Goal: Task Accomplishment & Management: Complete application form

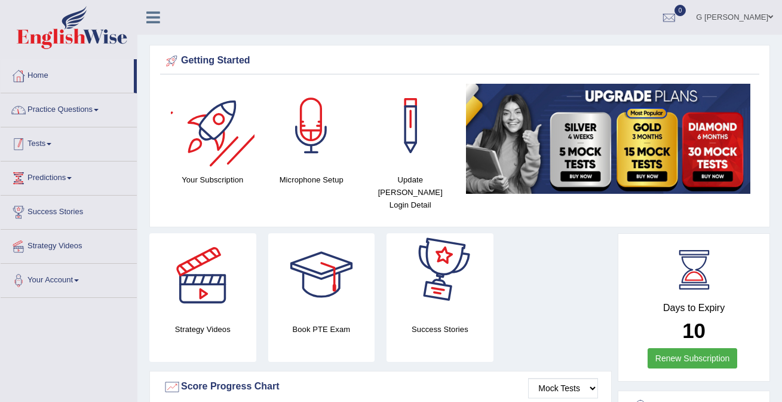
click at [76, 120] on link "Practice Questions" at bounding box center [69, 108] width 136 height 30
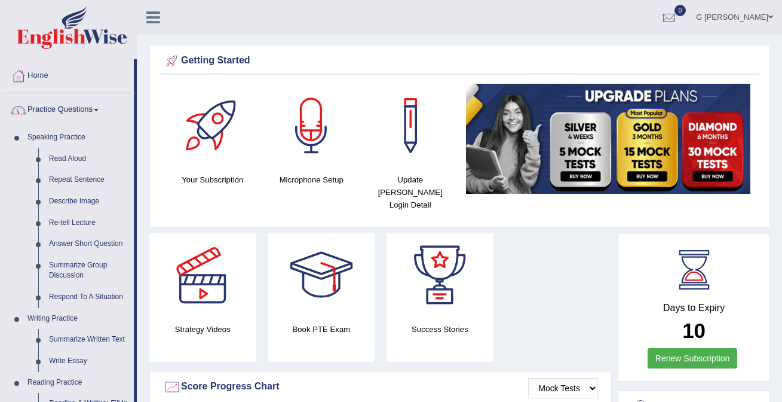
click at [63, 99] on link "Practice Questions" at bounding box center [67, 108] width 133 height 30
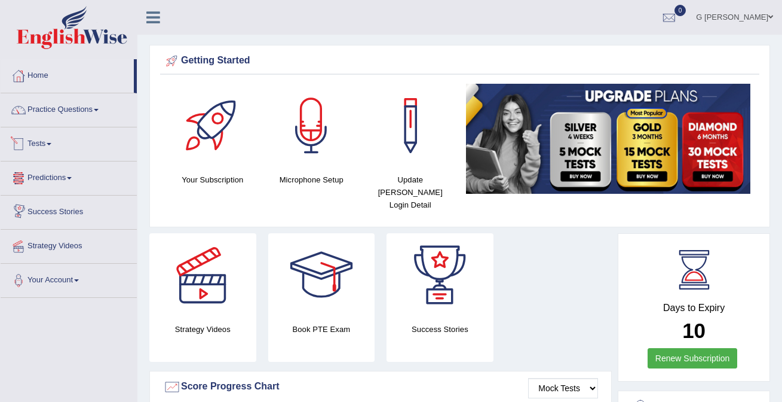
click at [63, 147] on link "Tests" at bounding box center [69, 142] width 136 height 30
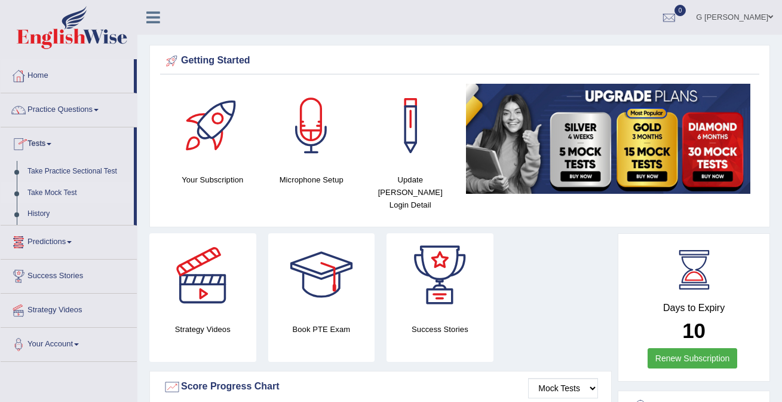
click at [62, 192] on link "Take Mock Test" at bounding box center [78, 193] width 112 height 22
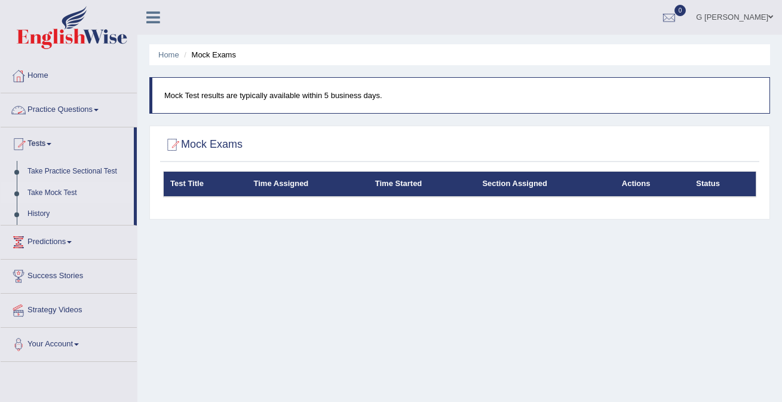
click at [84, 112] on link "Practice Questions" at bounding box center [69, 108] width 136 height 30
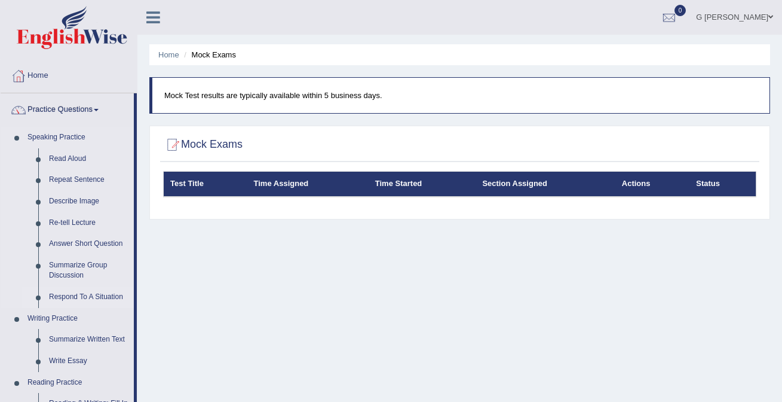
click at [82, 299] on link "Respond To A Situation" at bounding box center [89, 297] width 90 height 22
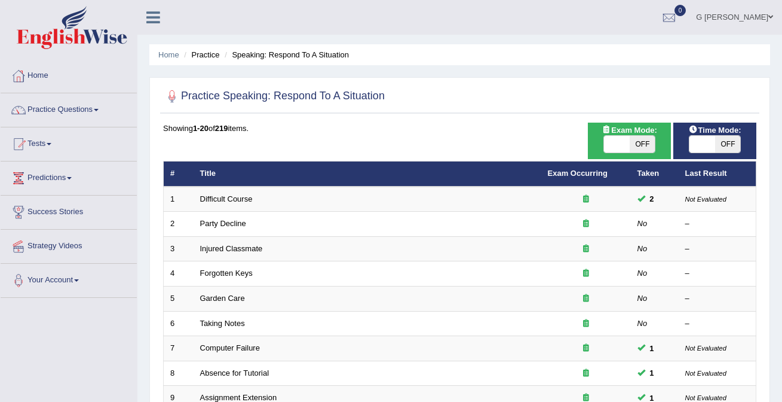
click at [646, 145] on span "OFF" at bounding box center [643, 144] width 26 height 17
checkbox input "true"
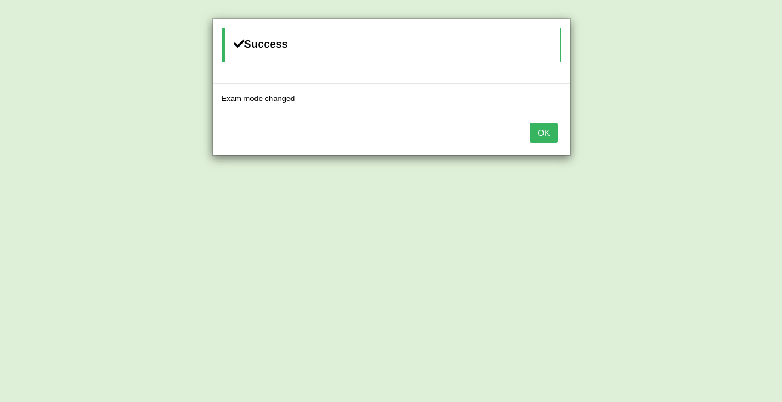
click at [536, 133] on button "OK" at bounding box center [543, 133] width 27 height 20
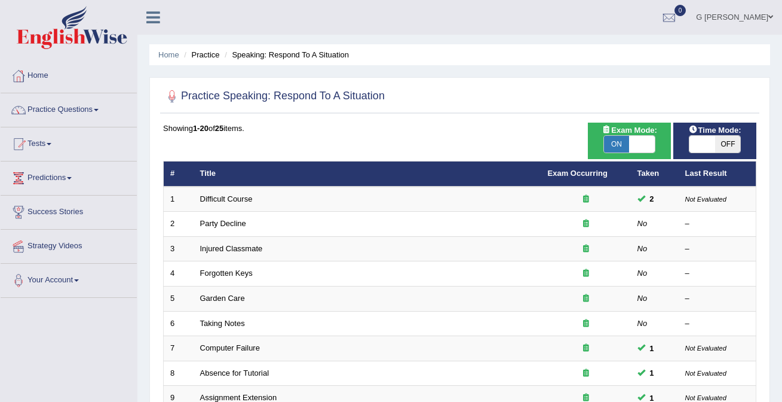
click at [727, 148] on span "OFF" at bounding box center [729, 144] width 26 height 17
checkbox input "true"
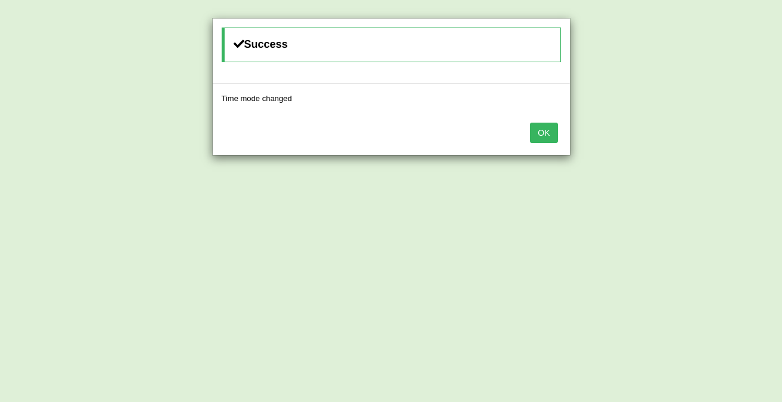
click at [545, 134] on button "OK" at bounding box center [543, 133] width 27 height 20
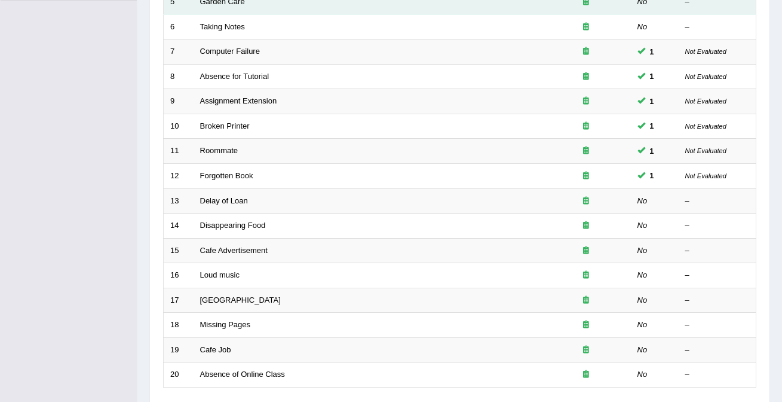
scroll to position [390, 0]
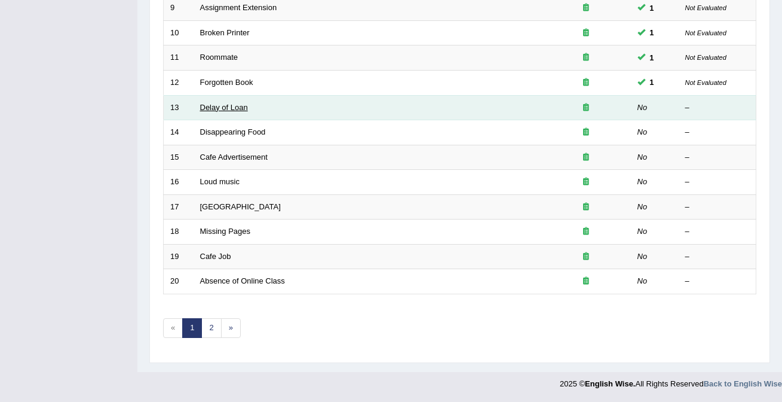
click at [227, 109] on link "Delay of Loan" at bounding box center [224, 107] width 48 height 9
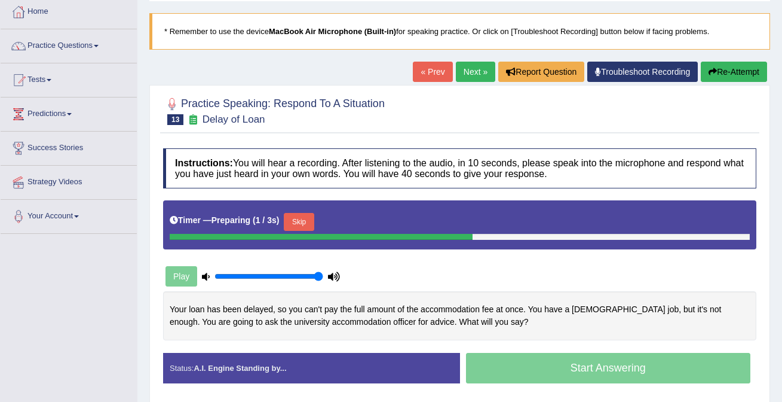
scroll to position [96, 0]
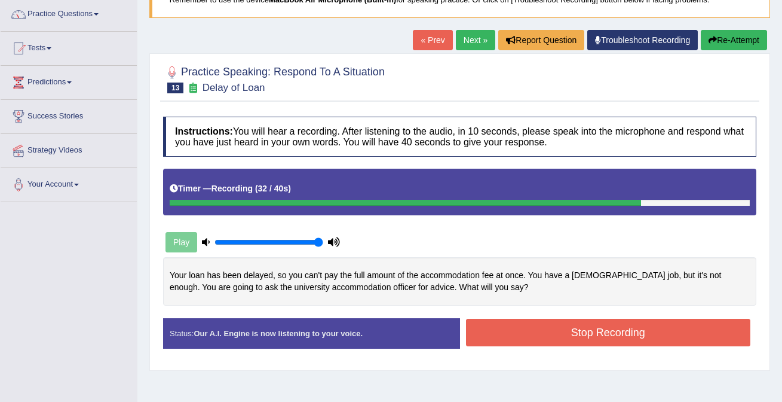
click at [554, 331] on button "Stop Recording" at bounding box center [608, 332] width 285 height 27
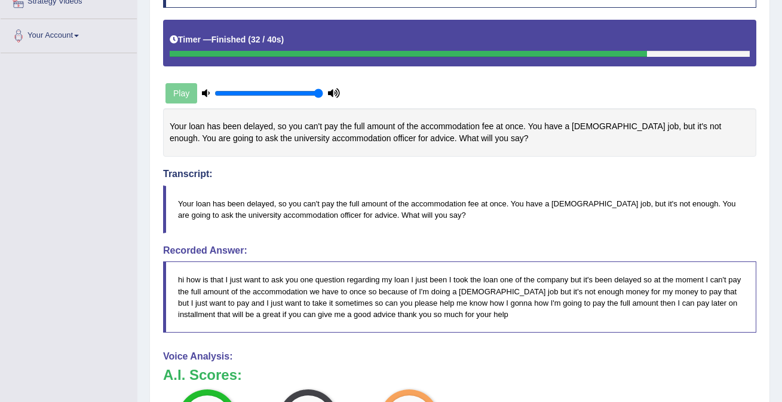
scroll to position [0, 0]
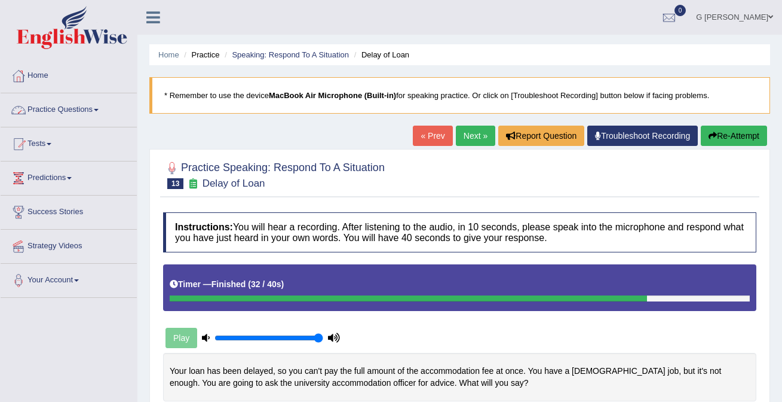
click at [103, 105] on link "Practice Questions" at bounding box center [69, 108] width 136 height 30
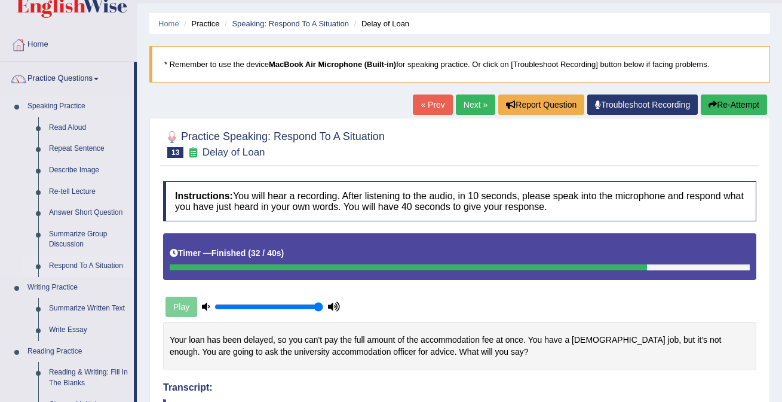
scroll to position [28, 0]
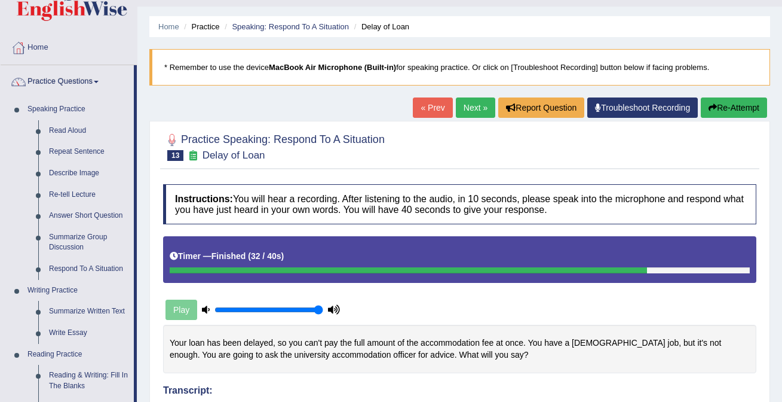
click at [67, 79] on link "Practice Questions" at bounding box center [67, 80] width 133 height 30
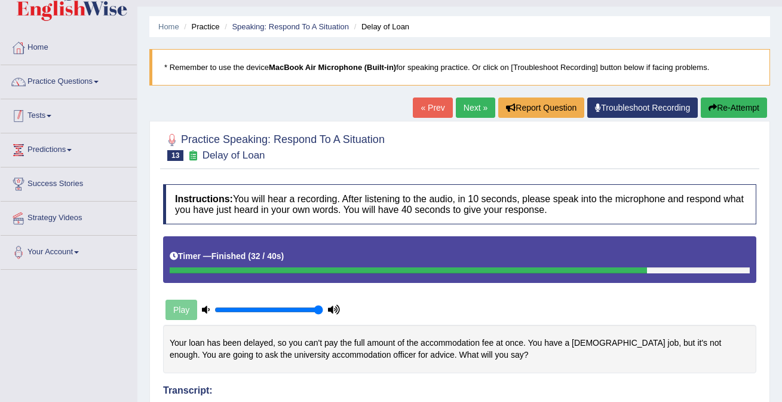
click at [61, 113] on link "Tests" at bounding box center [69, 114] width 136 height 30
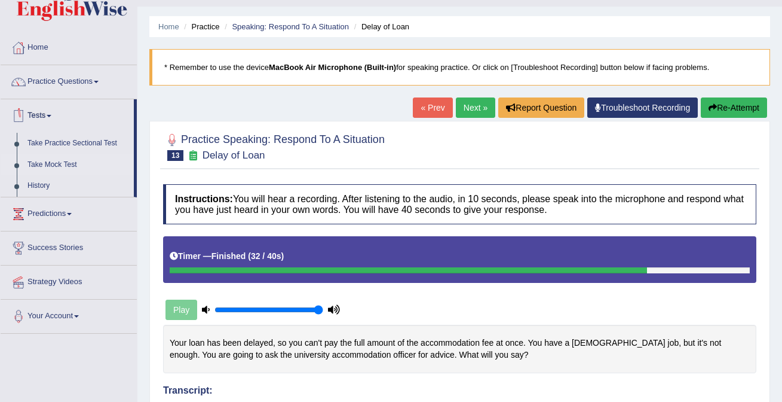
click at [64, 166] on link "Take Mock Test" at bounding box center [78, 165] width 112 height 22
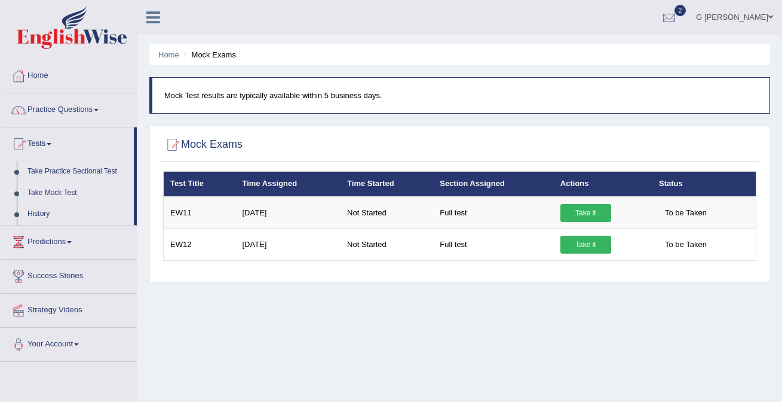
scroll to position [2, 0]
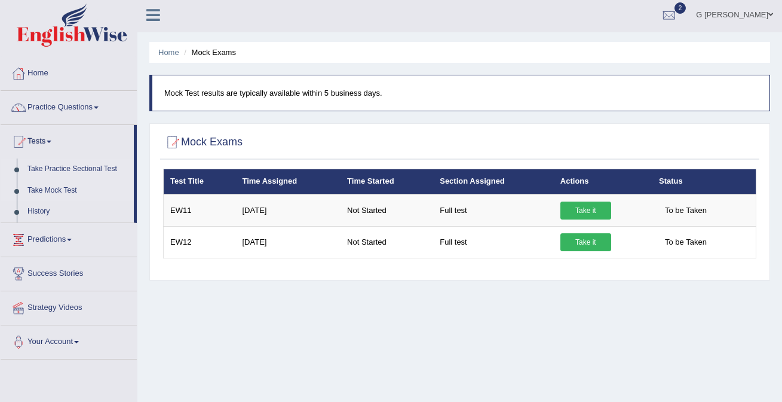
click at [71, 171] on link "Take Practice Sectional Test" at bounding box center [78, 169] width 112 height 22
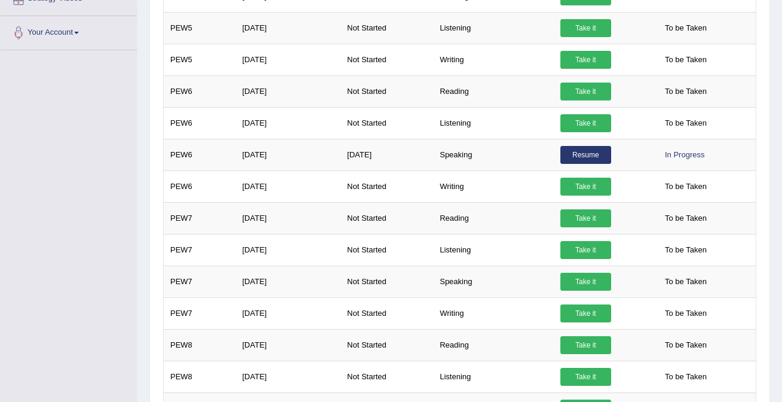
scroll to position [366, 0]
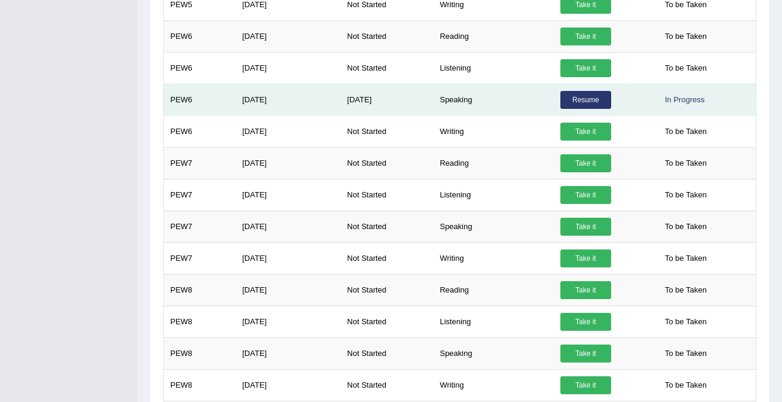
click at [591, 100] on link "Resume" at bounding box center [586, 100] width 51 height 18
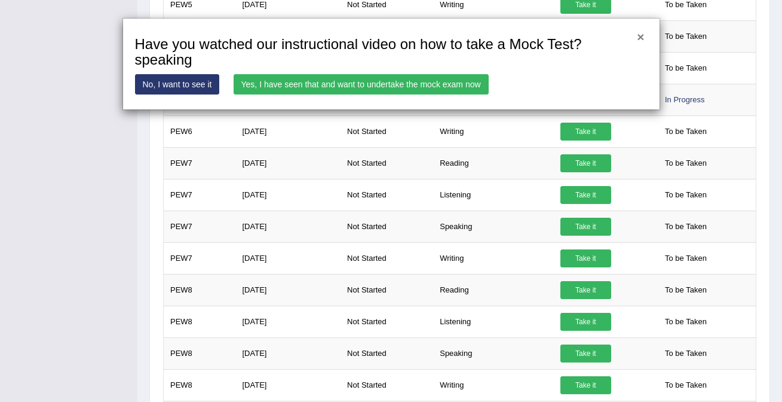
click at [639, 36] on button "×" at bounding box center [640, 36] width 7 height 13
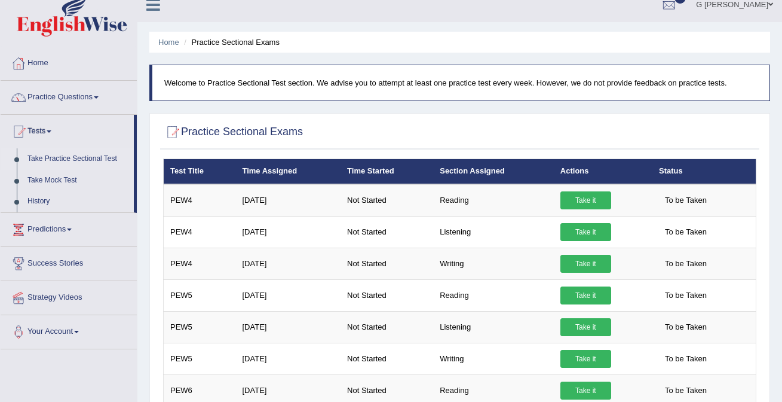
scroll to position [0, 0]
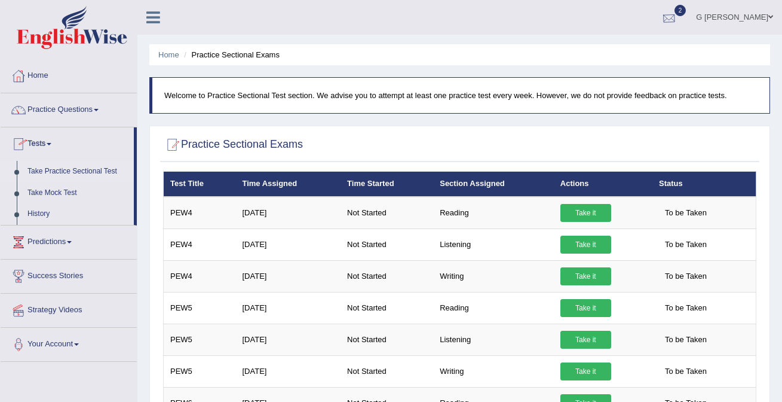
click at [687, 10] on span "2" at bounding box center [681, 10] width 12 height 11
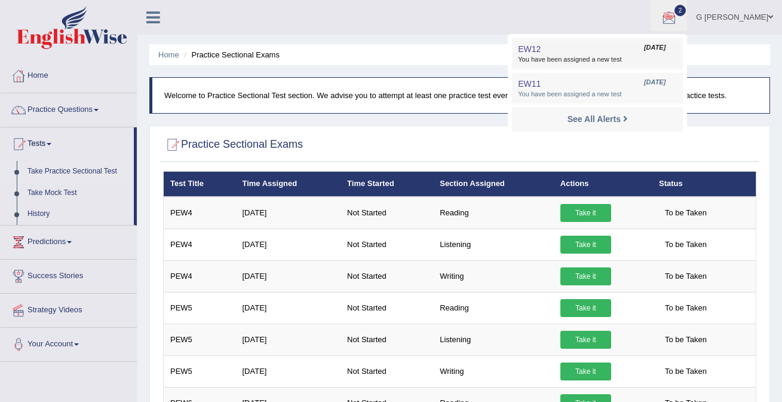
click at [629, 60] on span "You have been assigned a new test" at bounding box center [597, 60] width 159 height 10
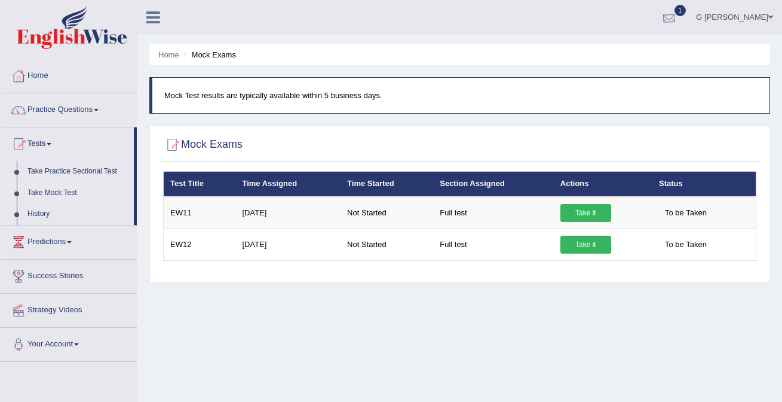
click at [678, 14] on div at bounding box center [670, 18] width 18 height 18
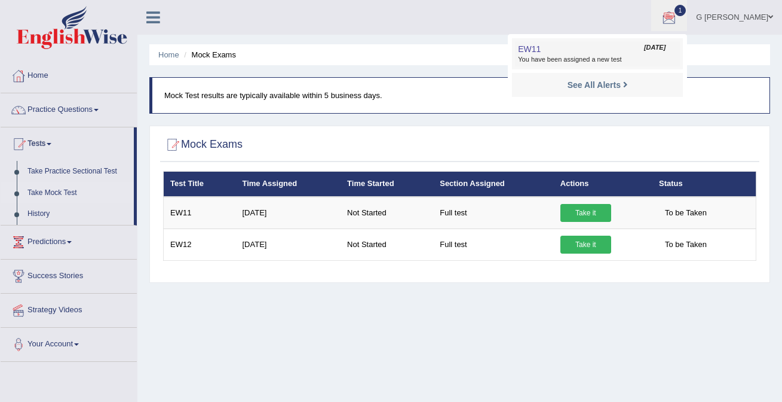
click at [655, 53] on link "EW11 Oct 11, 2025 You have been assigned a new test" at bounding box center [597, 53] width 165 height 25
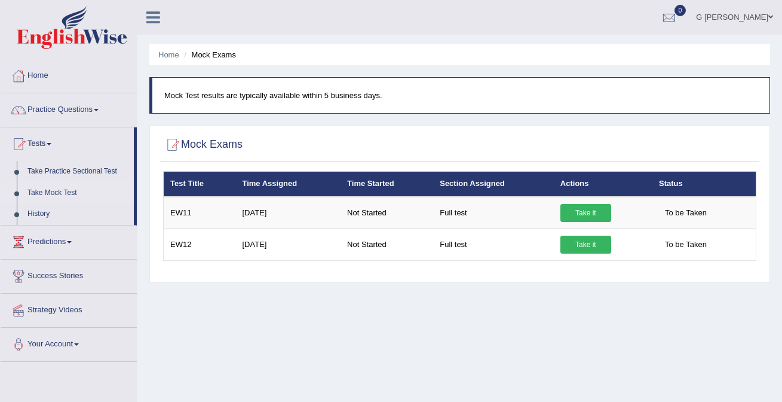
click at [66, 121] on link "Practice Questions" at bounding box center [69, 108] width 136 height 30
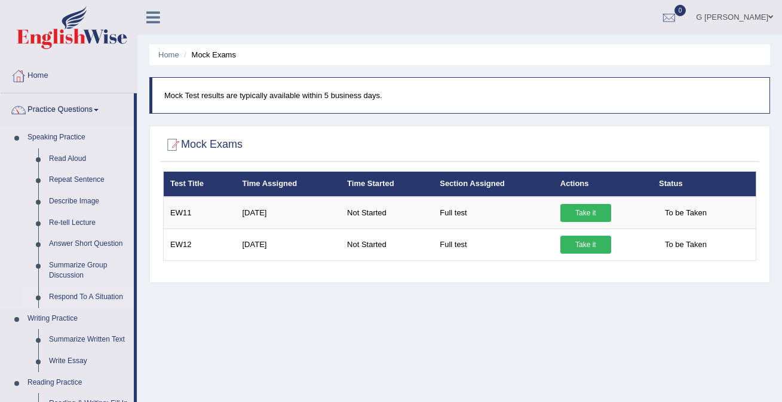
click at [75, 296] on link "Respond To A Situation" at bounding box center [89, 297] width 90 height 22
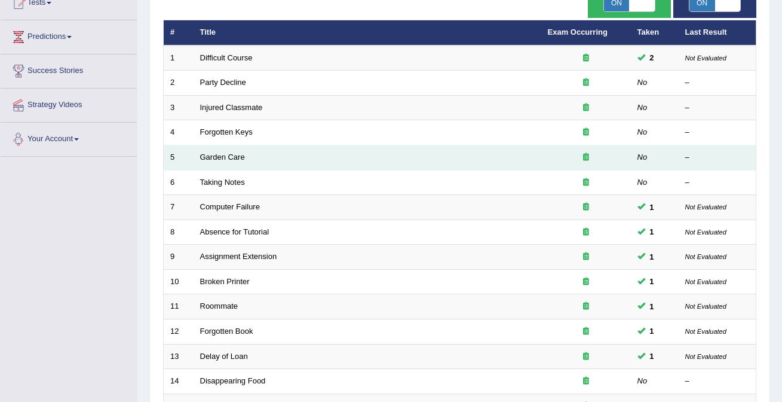
scroll to position [390, 0]
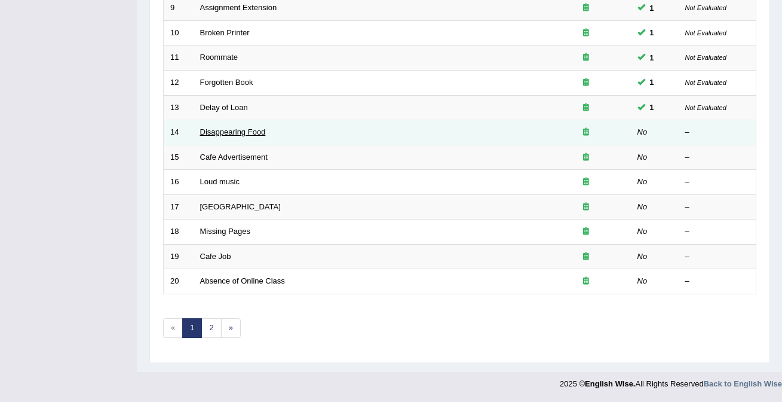
click at [246, 133] on link "Disappearing Food" at bounding box center [233, 131] width 66 height 9
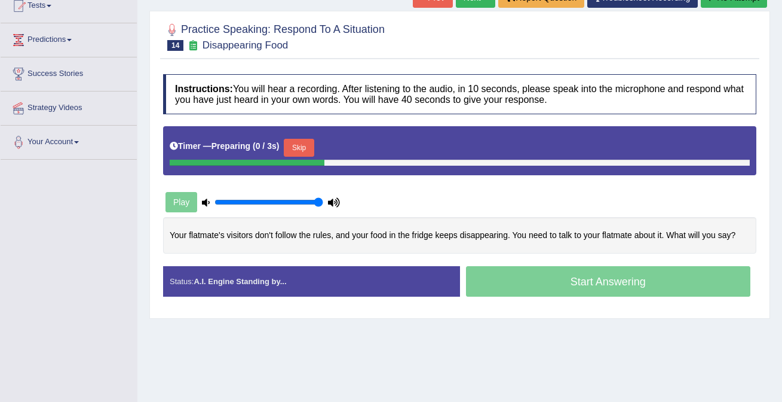
scroll to position [139, 0]
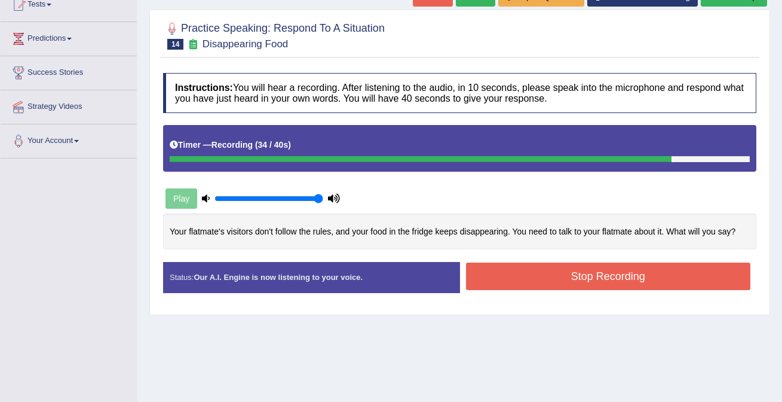
click at [560, 282] on button "Stop Recording" at bounding box center [608, 275] width 285 height 27
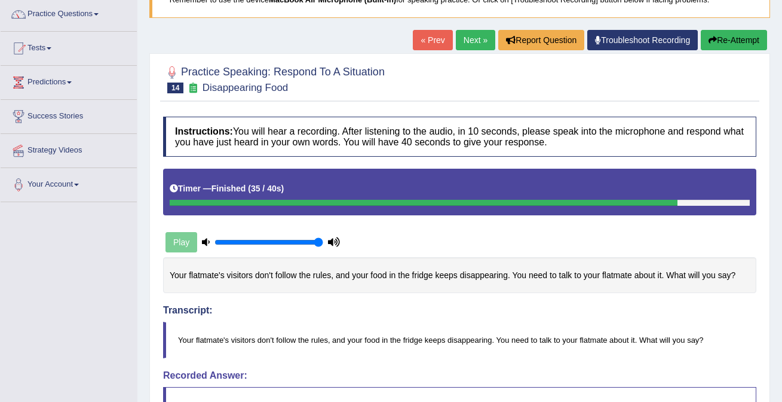
scroll to position [0, 0]
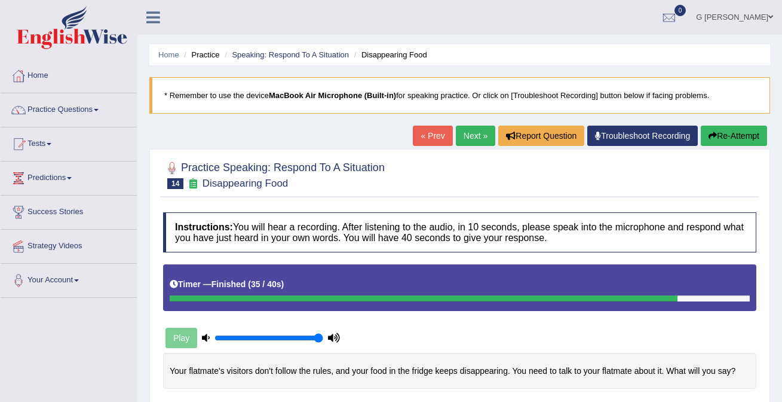
click at [468, 133] on link "Next »" at bounding box center [475, 136] width 39 height 20
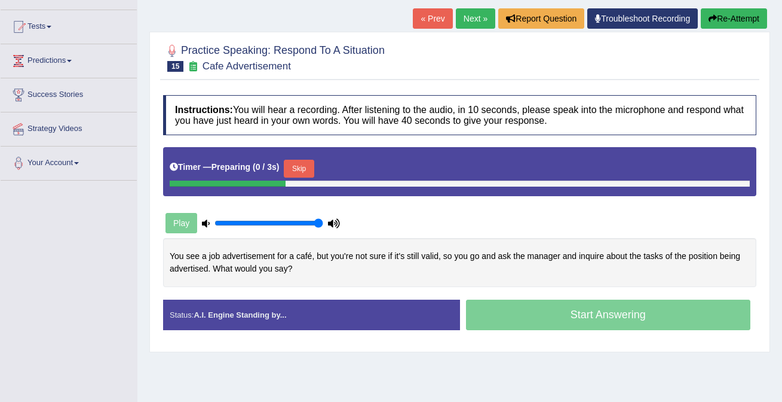
scroll to position [141, 0]
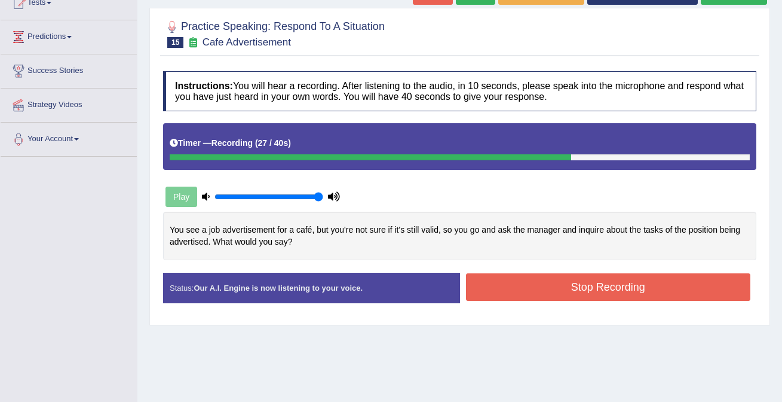
click at [573, 275] on button "Stop Recording" at bounding box center [608, 286] width 285 height 27
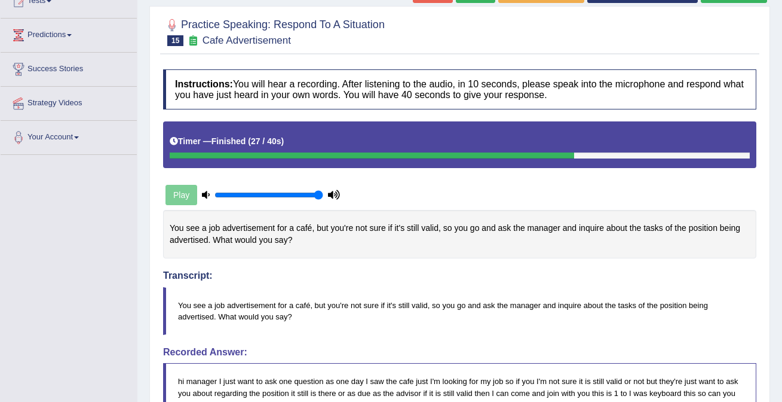
scroll to position [0, 0]
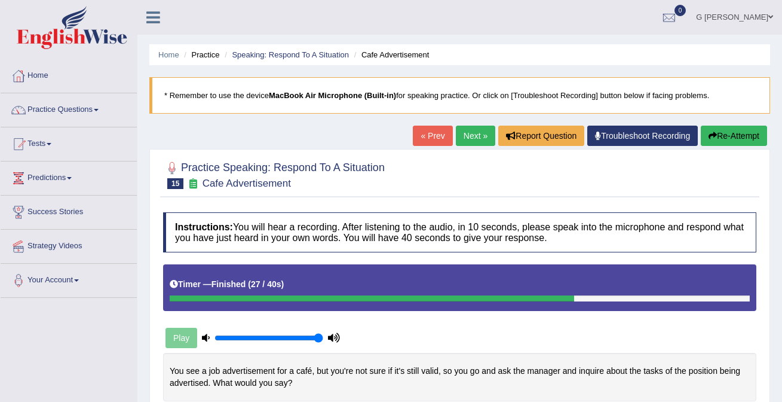
click at [727, 137] on button "Re-Attempt" at bounding box center [734, 136] width 66 height 20
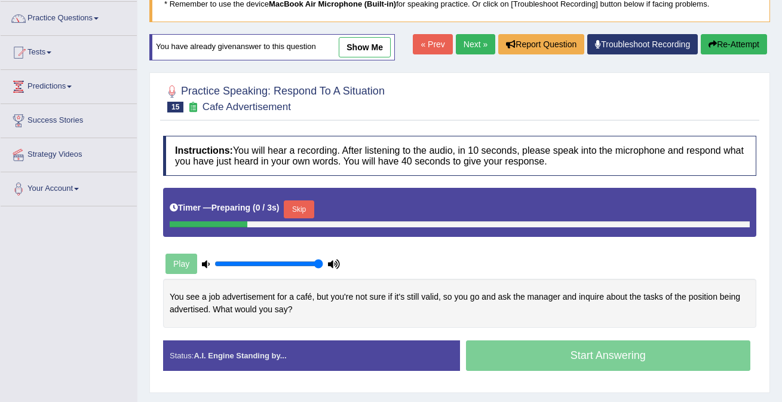
scroll to position [113, 0]
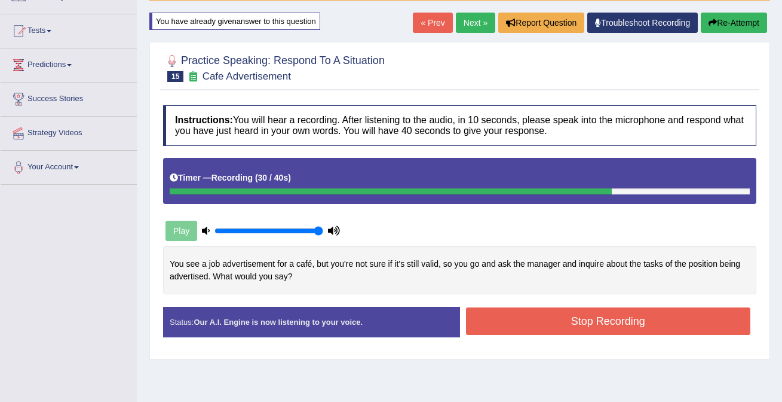
click at [562, 322] on button "Stop Recording" at bounding box center [608, 320] width 285 height 27
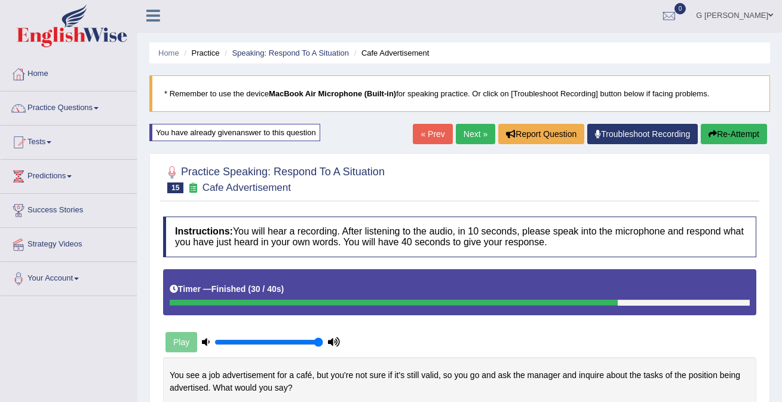
scroll to position [0, 0]
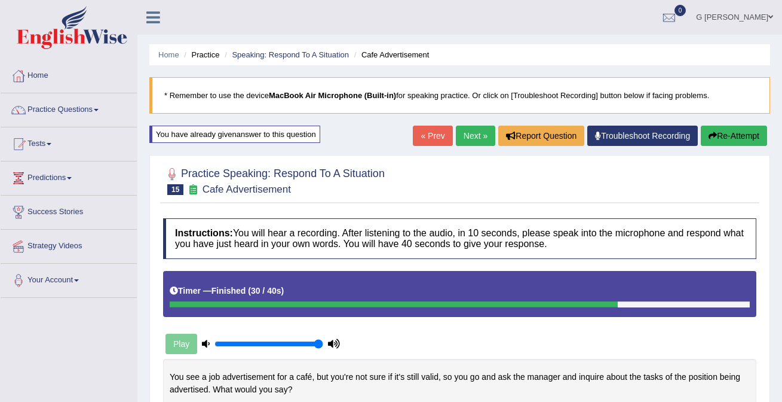
click at [470, 132] on link "Next »" at bounding box center [475, 136] width 39 height 20
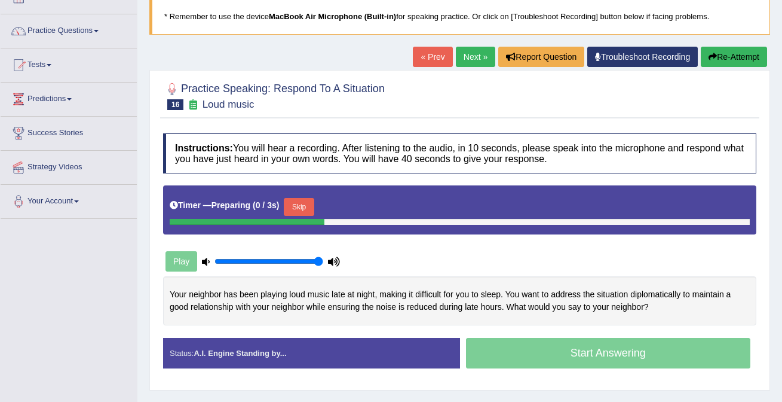
scroll to position [78, 0]
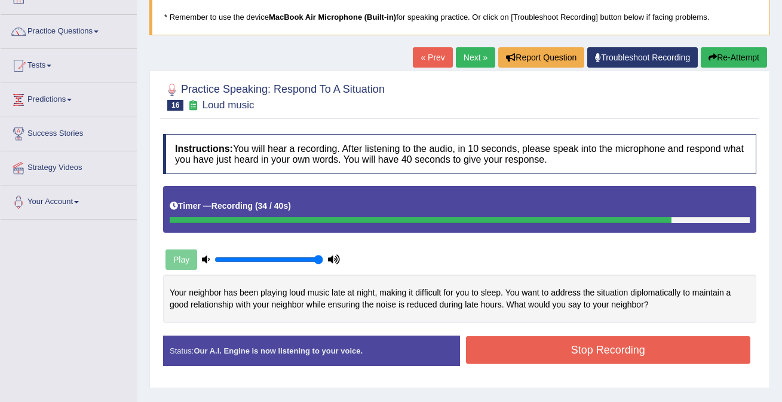
click at [528, 354] on button "Stop Recording" at bounding box center [608, 349] width 285 height 27
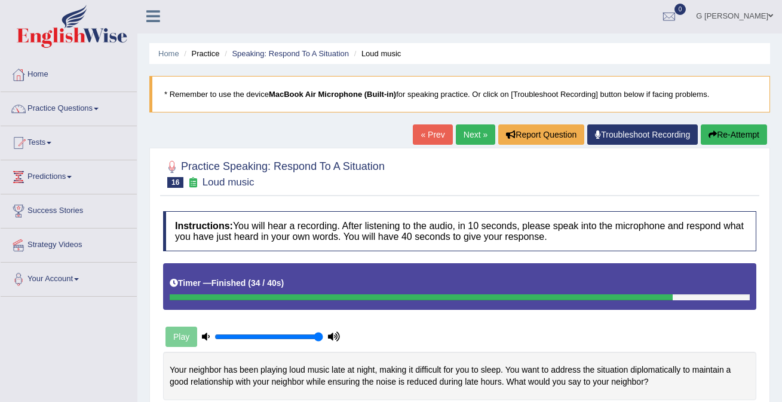
scroll to position [0, 0]
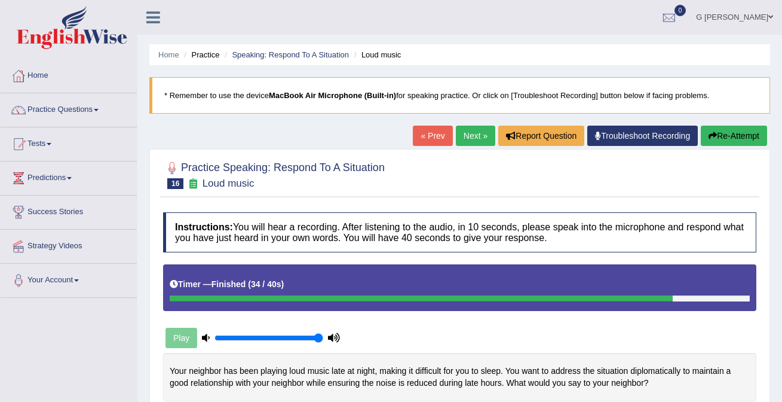
click at [476, 132] on link "Next »" at bounding box center [475, 136] width 39 height 20
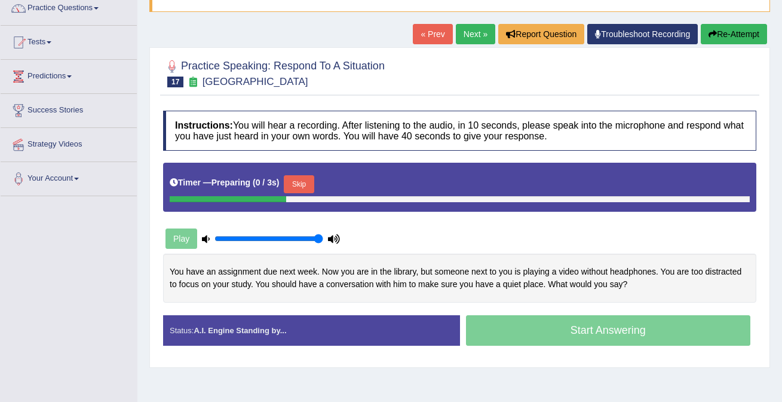
scroll to position [157, 0]
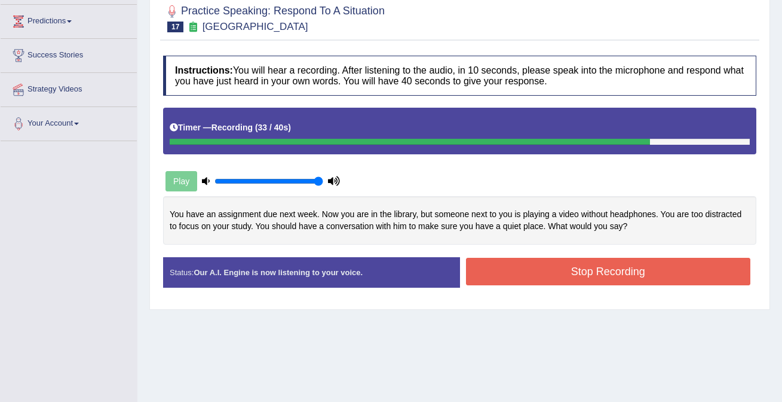
click at [524, 271] on button "Stop Recording" at bounding box center [608, 271] width 285 height 27
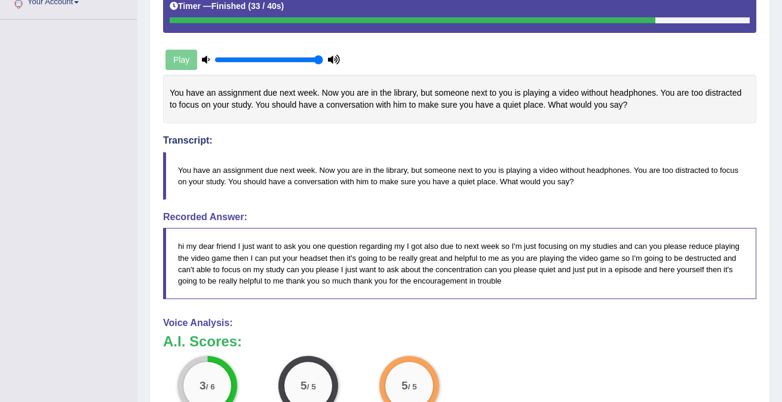
scroll to position [0, 0]
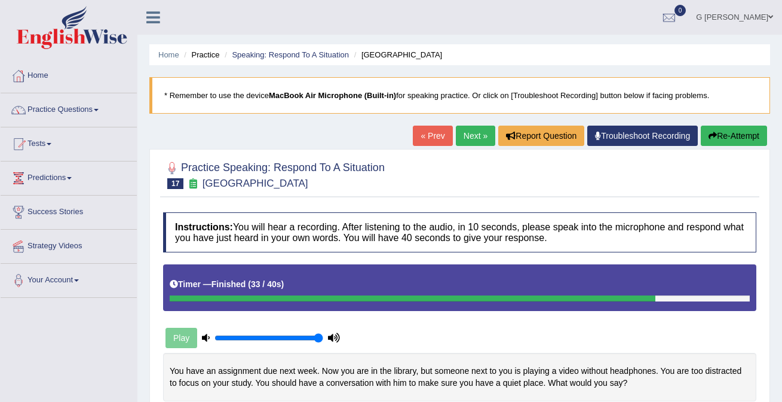
click at [461, 136] on link "Next »" at bounding box center [475, 136] width 39 height 20
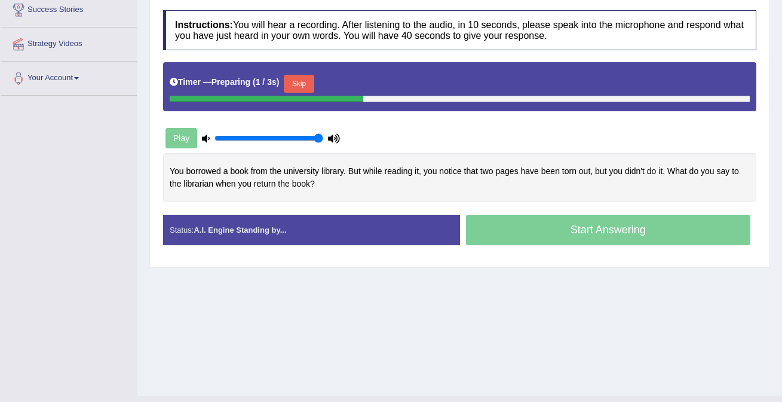
scroll to position [198, 0]
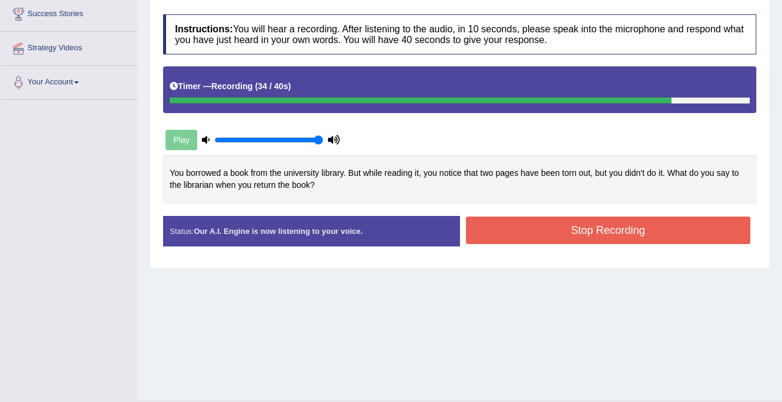
click at [581, 235] on button "Stop Recording" at bounding box center [608, 229] width 285 height 27
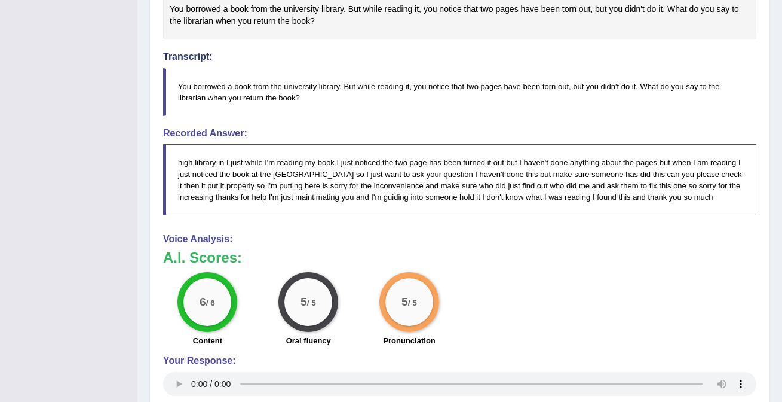
scroll to position [0, 0]
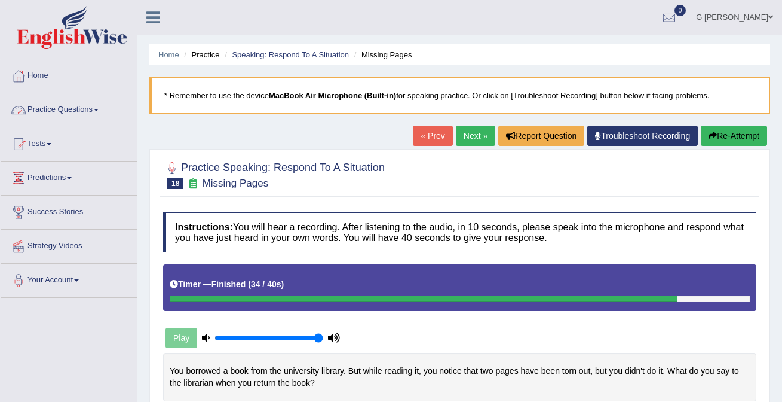
click at [103, 103] on link "Practice Questions" at bounding box center [69, 108] width 136 height 30
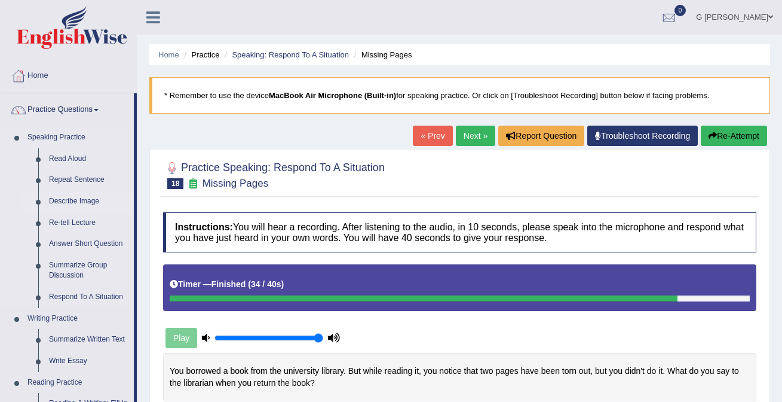
click at [87, 203] on link "Describe Image" at bounding box center [89, 202] width 90 height 22
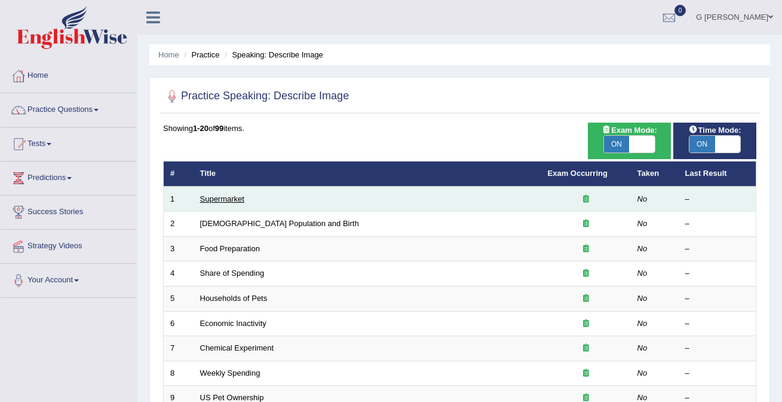
click at [230, 198] on link "Supermarket" at bounding box center [222, 198] width 44 height 9
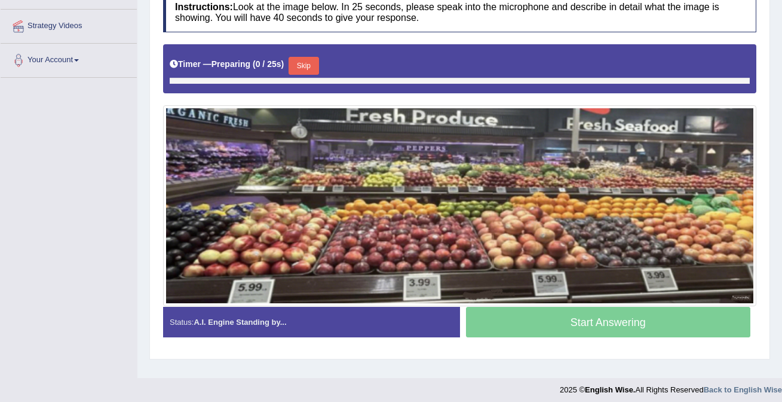
scroll to position [226, 0]
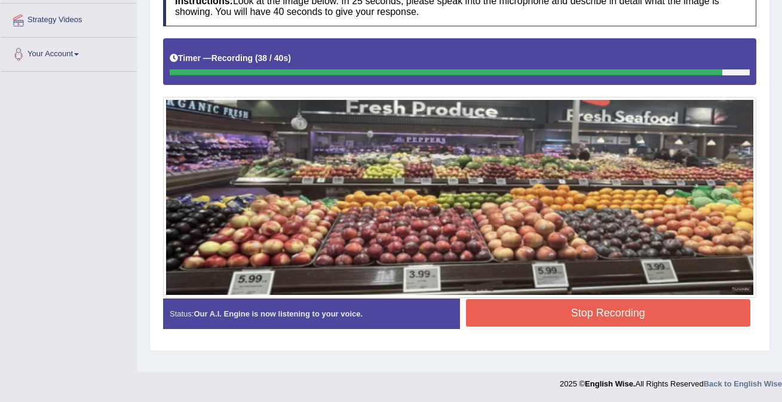
click at [577, 311] on button "Stop Recording" at bounding box center [608, 312] width 285 height 27
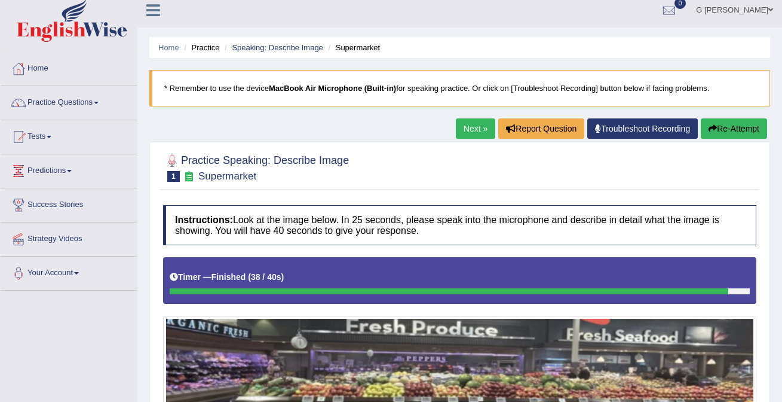
scroll to position [0, 0]
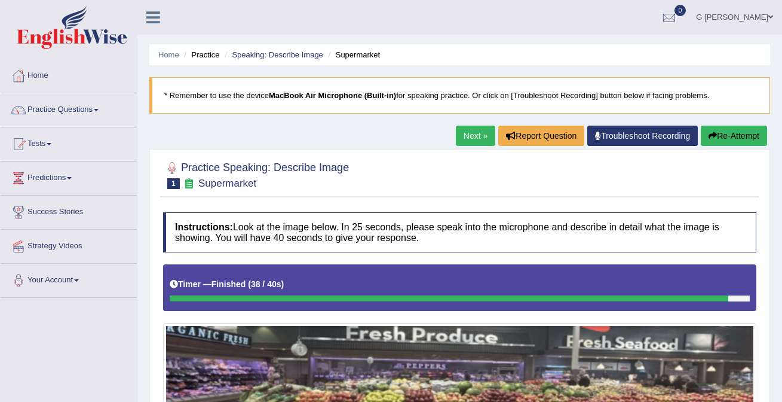
click at [472, 128] on link "Next »" at bounding box center [475, 136] width 39 height 20
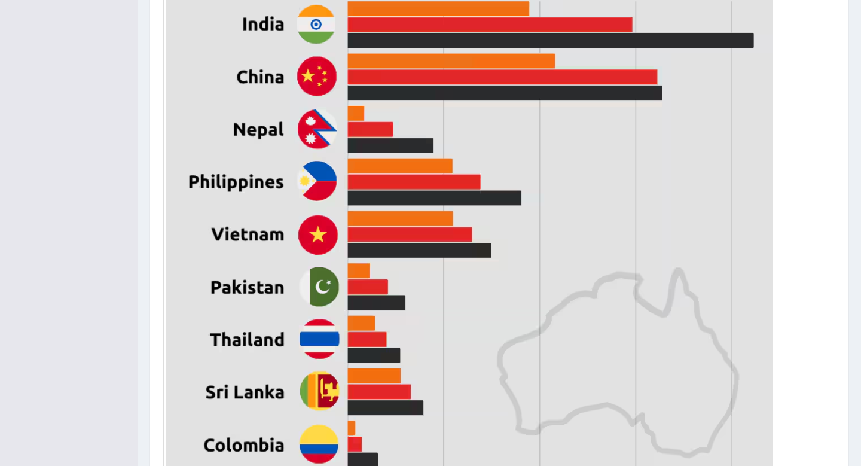
scroll to position [684, 0]
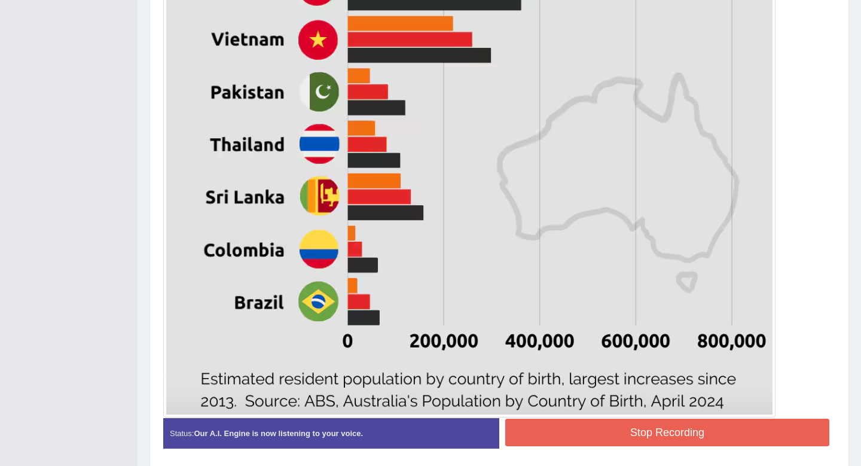
click at [660, 401] on button "Stop Recording" at bounding box center [667, 431] width 324 height 27
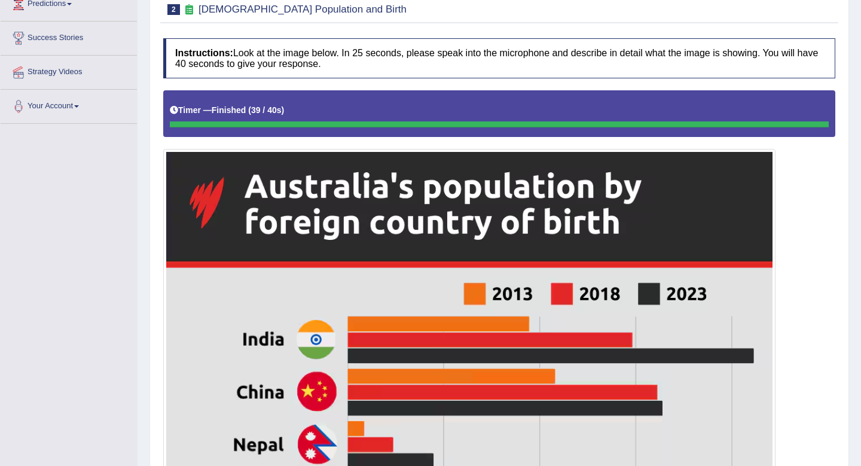
scroll to position [0, 0]
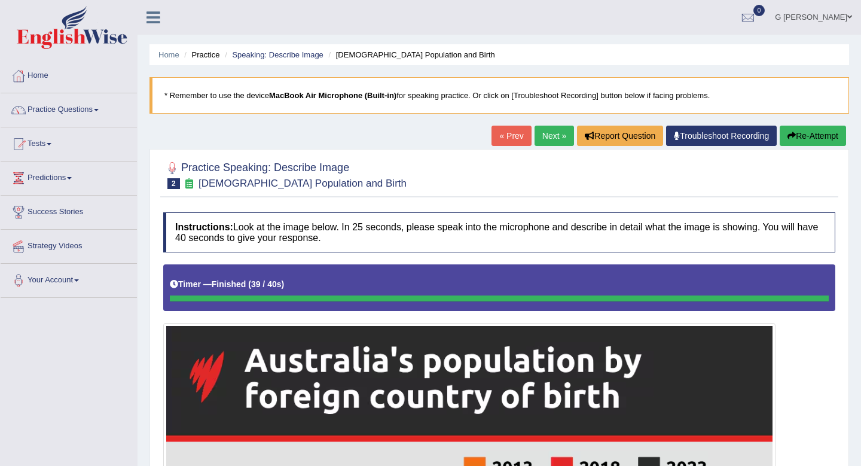
click at [543, 140] on link "Next »" at bounding box center [553, 136] width 39 height 20
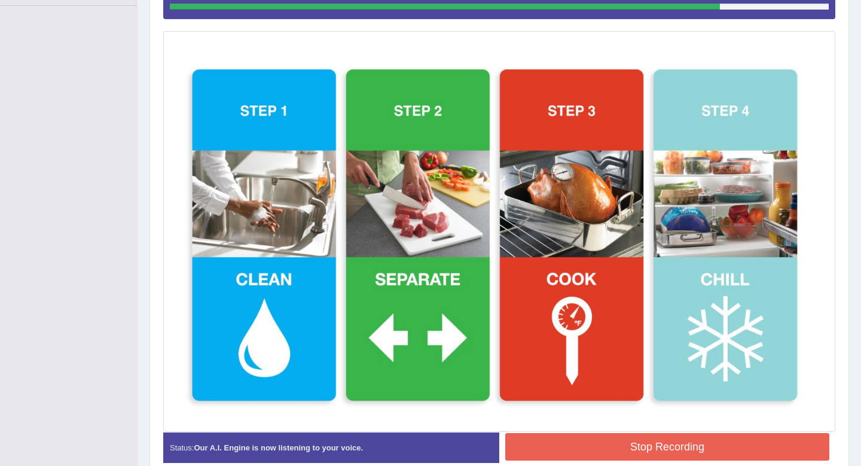
scroll to position [343, 0]
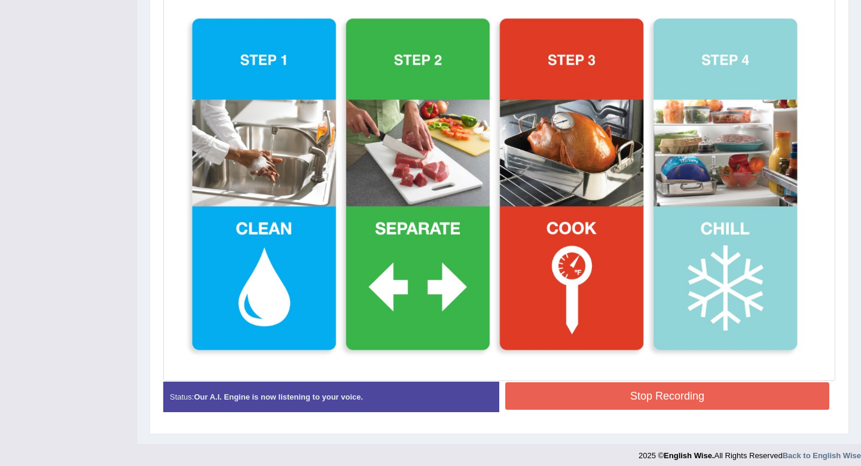
click at [667, 388] on button "Stop Recording" at bounding box center [667, 395] width 324 height 27
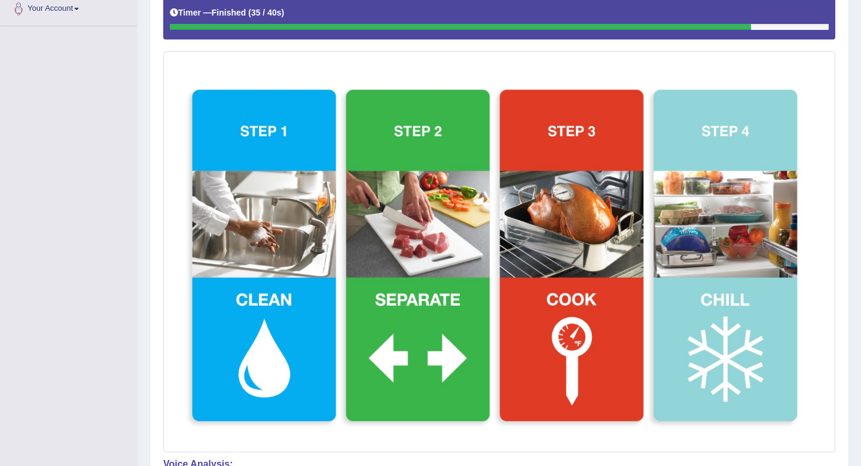
scroll to position [0, 0]
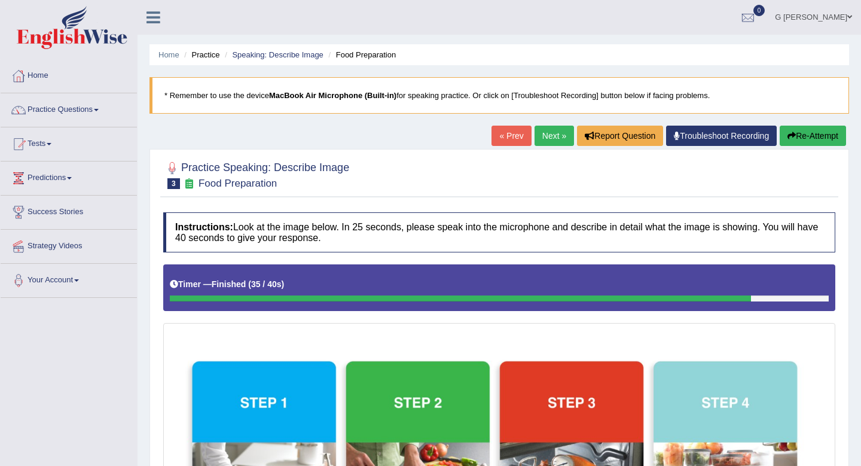
click at [547, 139] on link "Next »" at bounding box center [553, 136] width 39 height 20
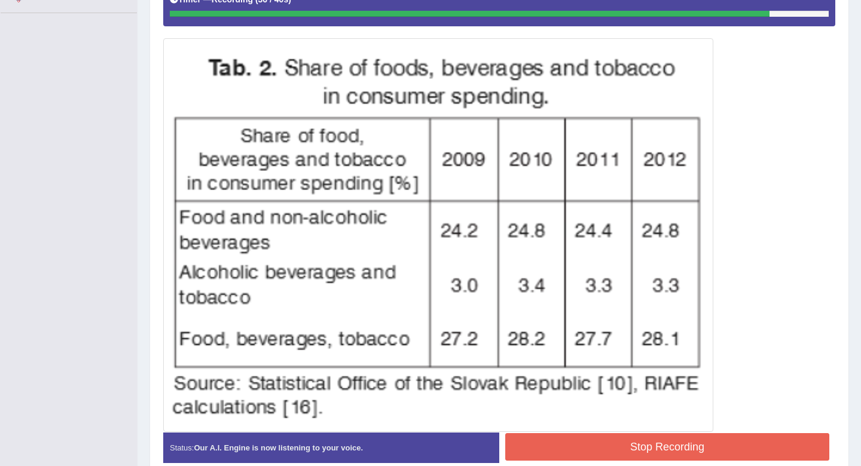
scroll to position [302, 0]
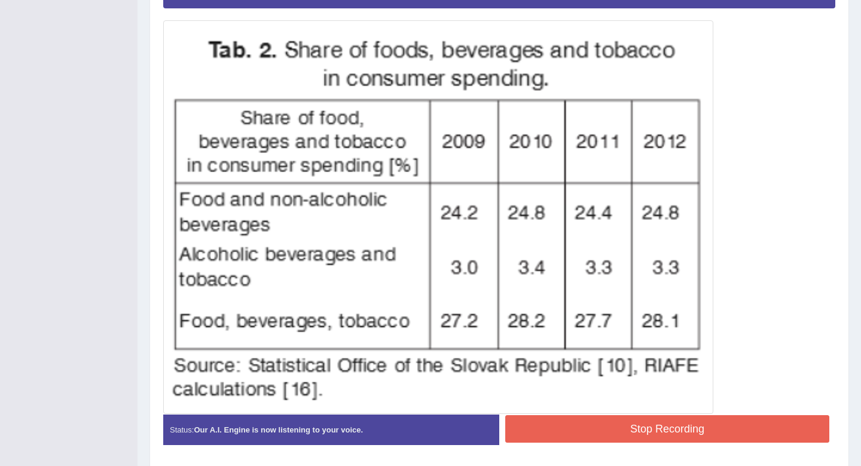
click at [586, 435] on button "Stop Recording" at bounding box center [667, 428] width 324 height 27
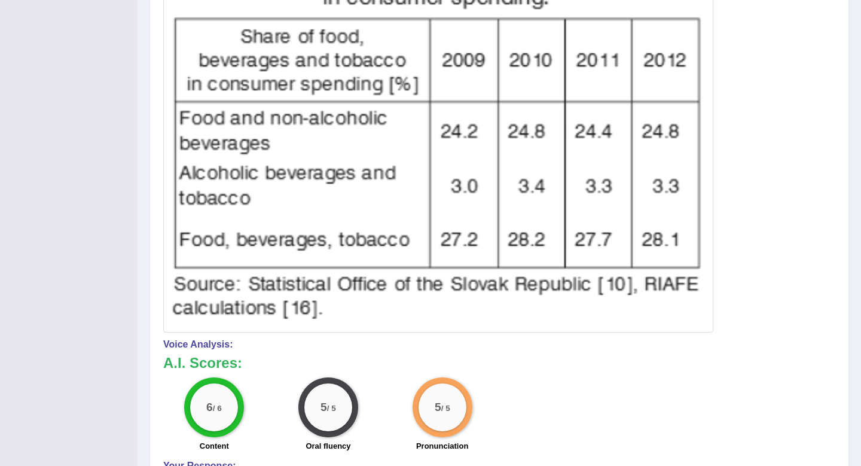
scroll to position [0, 0]
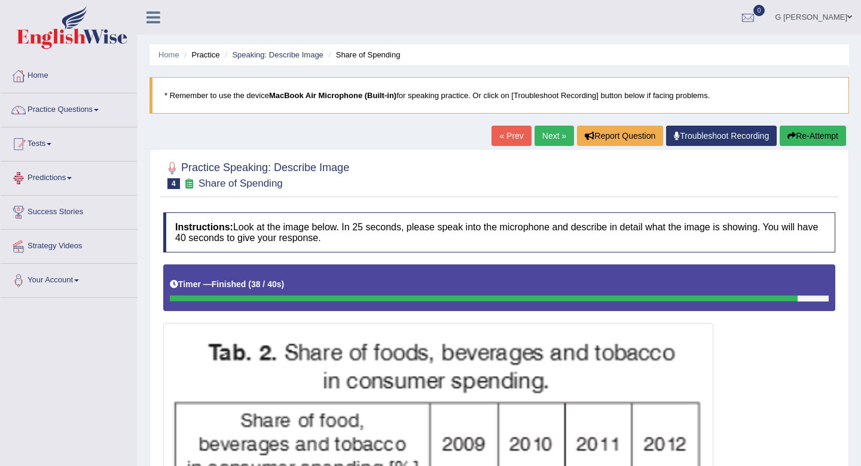
click at [94, 101] on link "Practice Questions" at bounding box center [69, 108] width 136 height 30
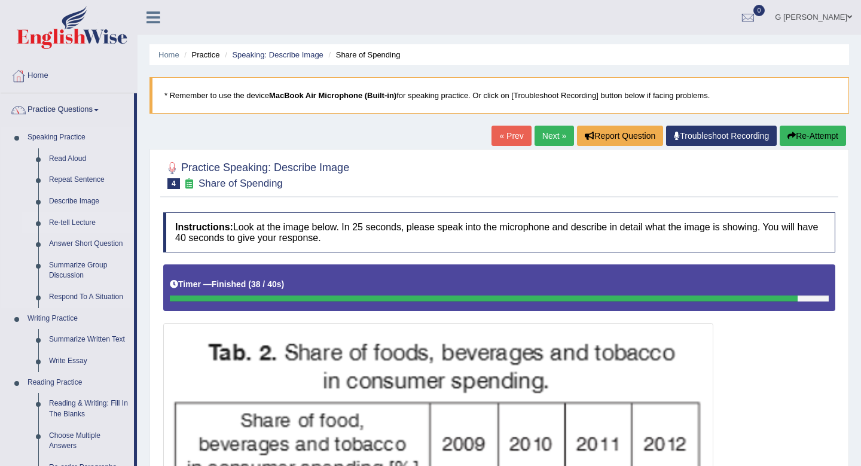
click at [85, 228] on link "Re-tell Lecture" at bounding box center [89, 223] width 90 height 22
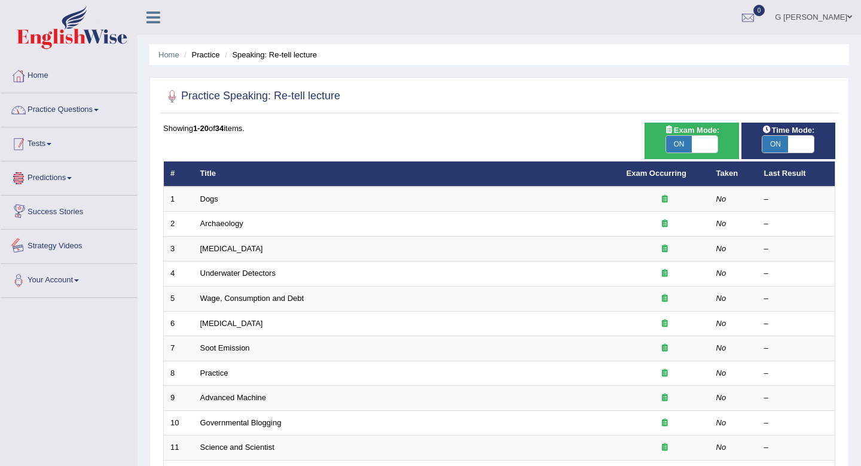
click at [87, 105] on link "Practice Questions" at bounding box center [69, 108] width 136 height 30
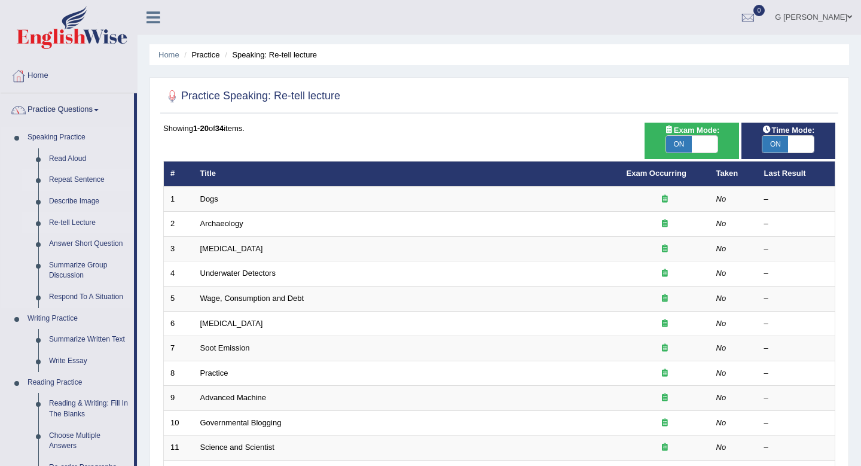
click at [86, 178] on link "Repeat Sentence" at bounding box center [89, 180] width 90 height 22
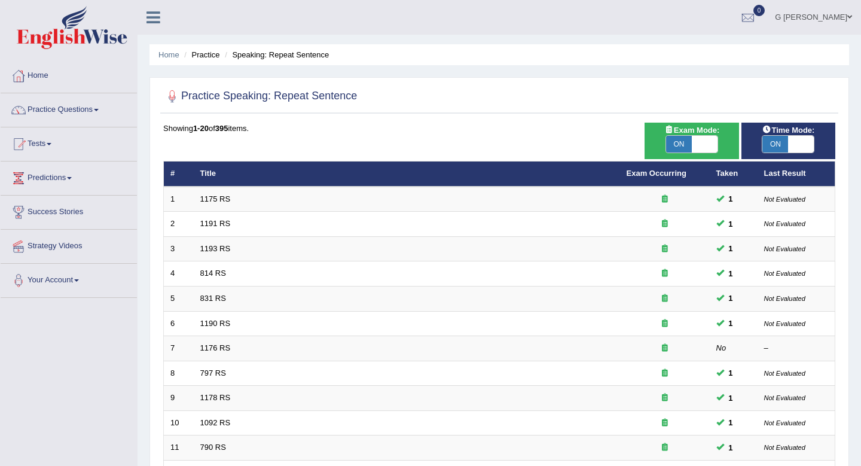
scroll to position [326, 0]
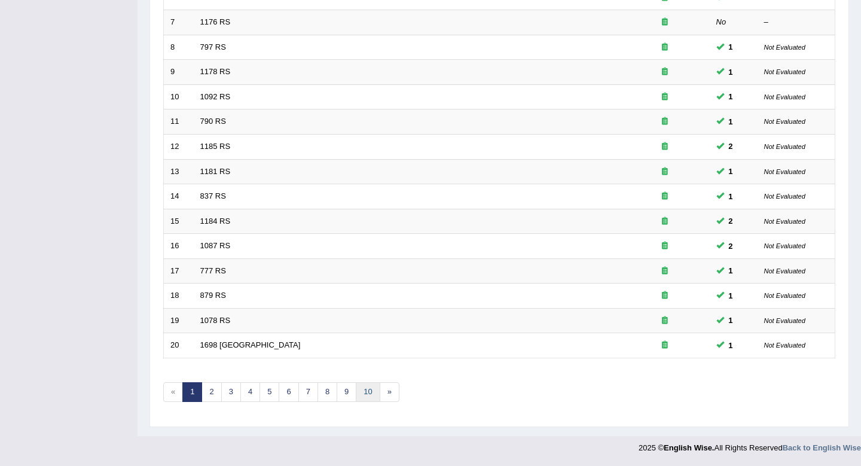
click at [363, 396] on link "10" at bounding box center [368, 392] width 24 height 20
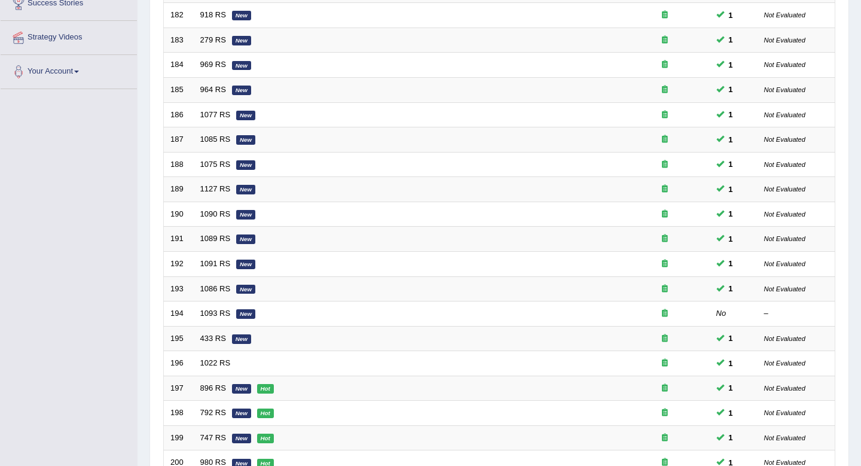
scroll to position [326, 0]
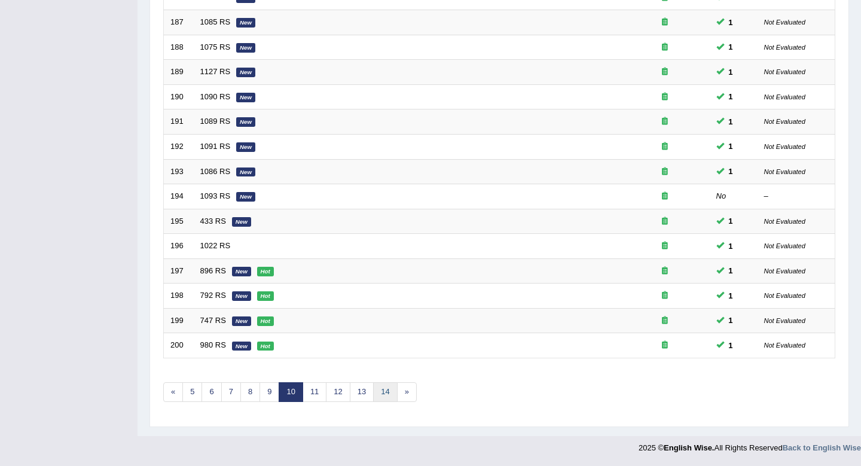
click at [380, 395] on link "14" at bounding box center [385, 392] width 24 height 20
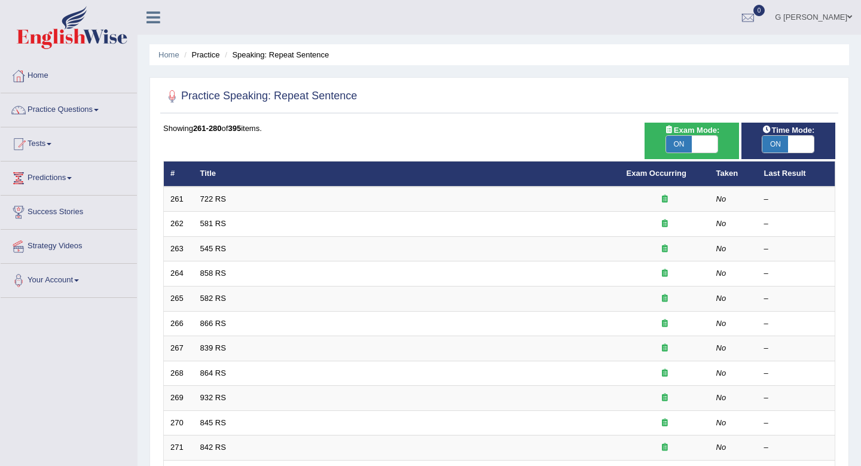
scroll to position [42, 0]
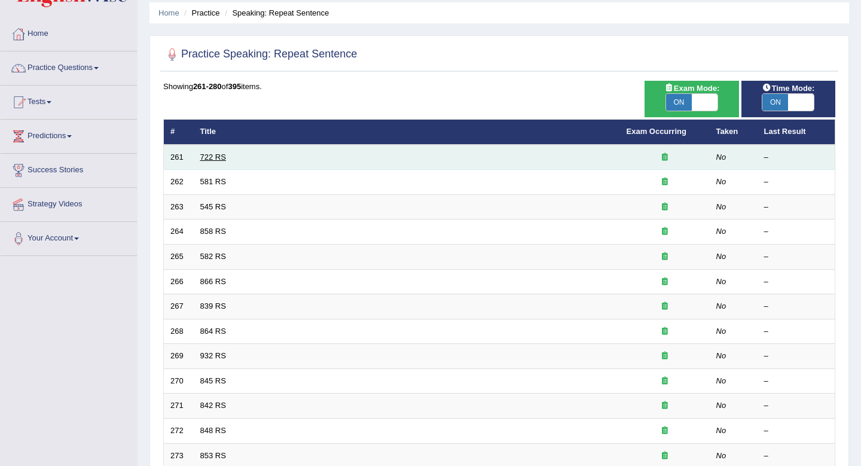
click at [219, 160] on link "722 RS" at bounding box center [213, 156] width 26 height 9
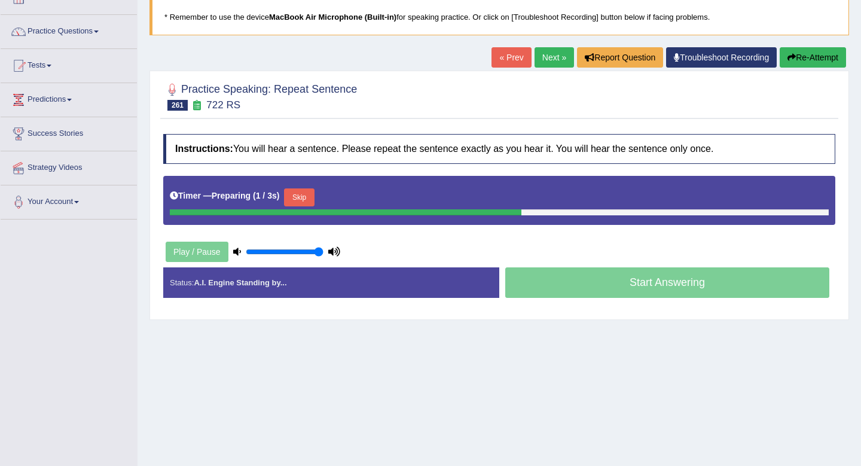
scroll to position [77, 0]
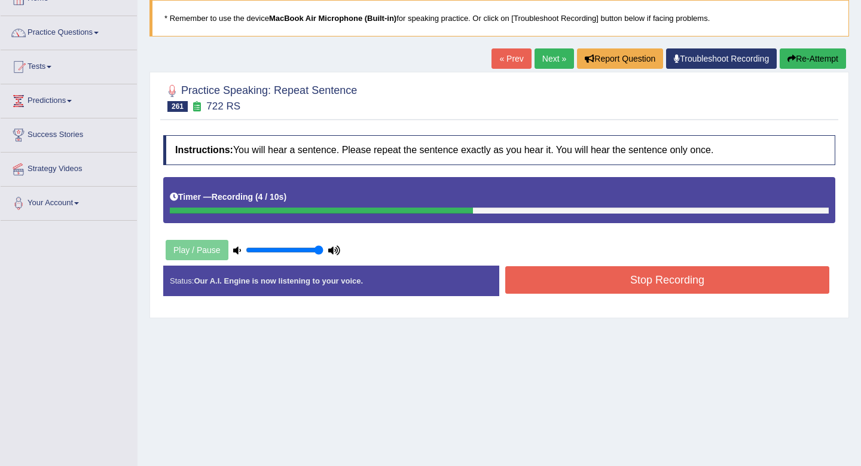
click at [550, 269] on button "Stop Recording" at bounding box center [667, 279] width 324 height 27
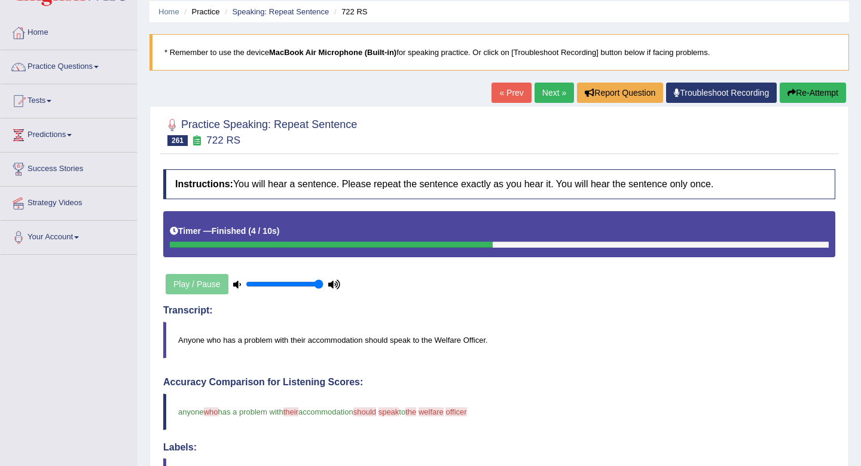
scroll to position [0, 0]
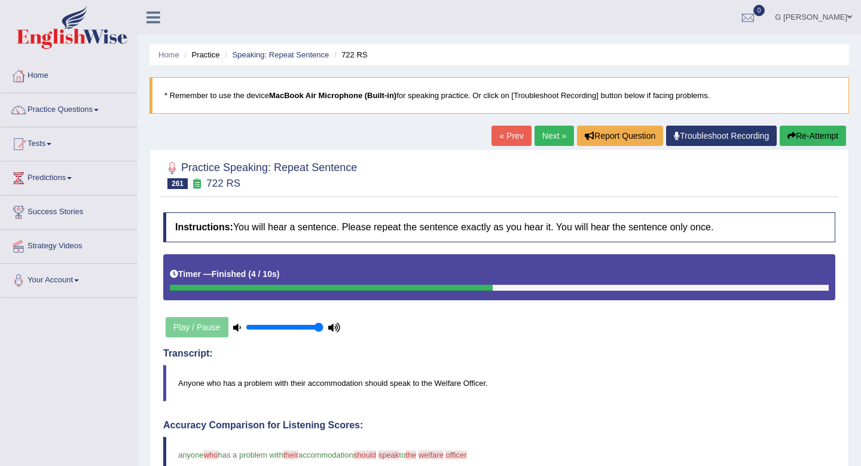
click at [556, 140] on link "Next »" at bounding box center [553, 136] width 39 height 20
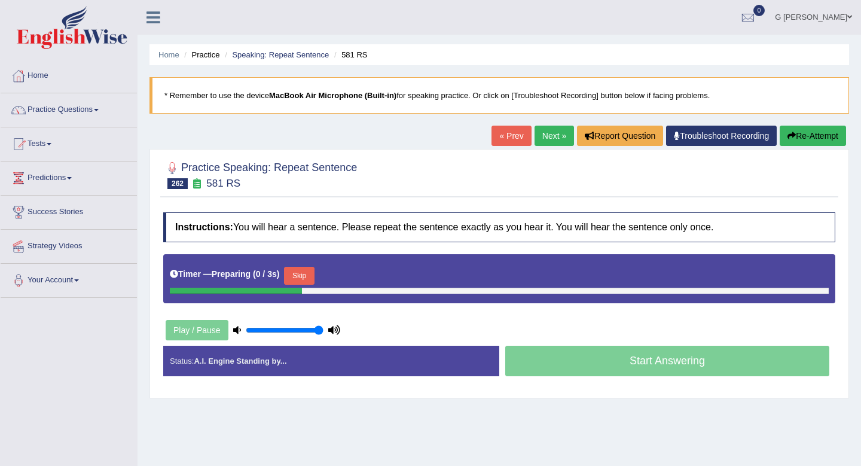
scroll to position [38, 0]
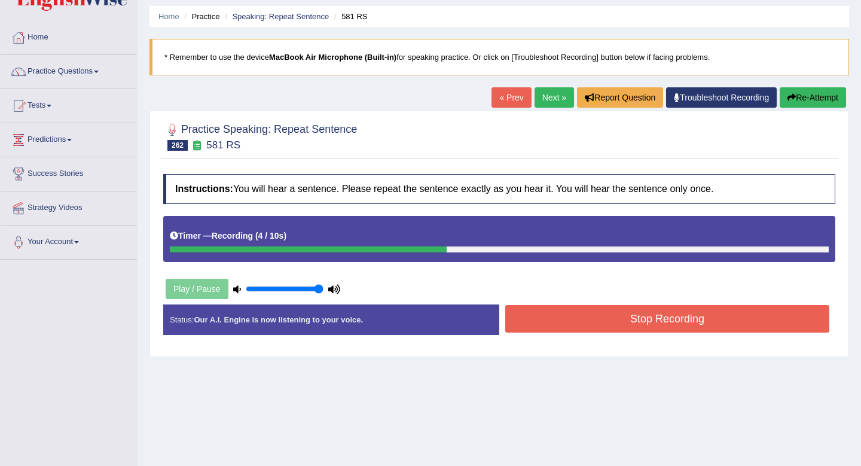
click at [593, 323] on button "Stop Recording" at bounding box center [667, 318] width 324 height 27
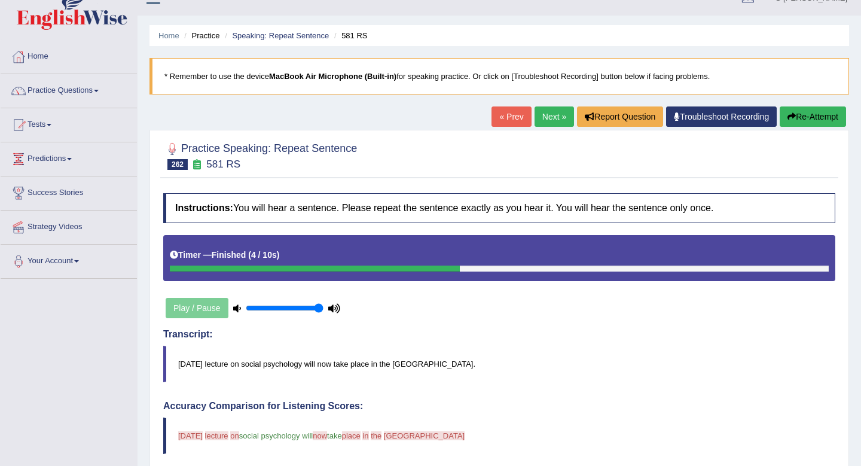
scroll to position [0, 0]
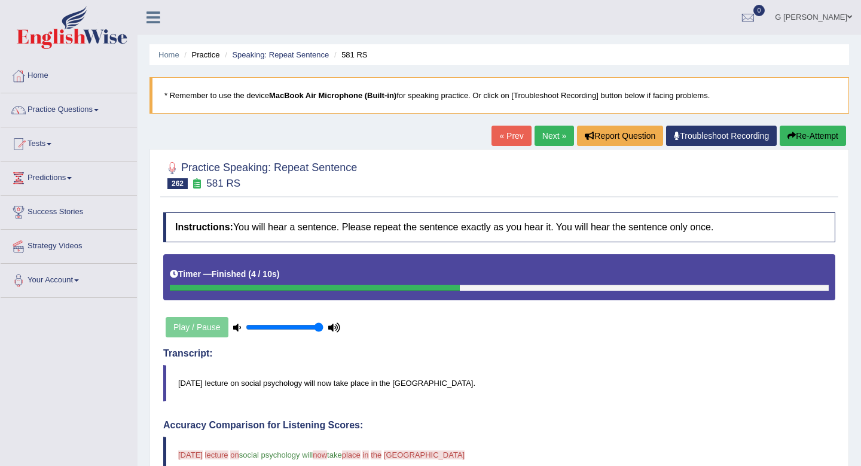
click at [541, 140] on link "Next »" at bounding box center [553, 136] width 39 height 20
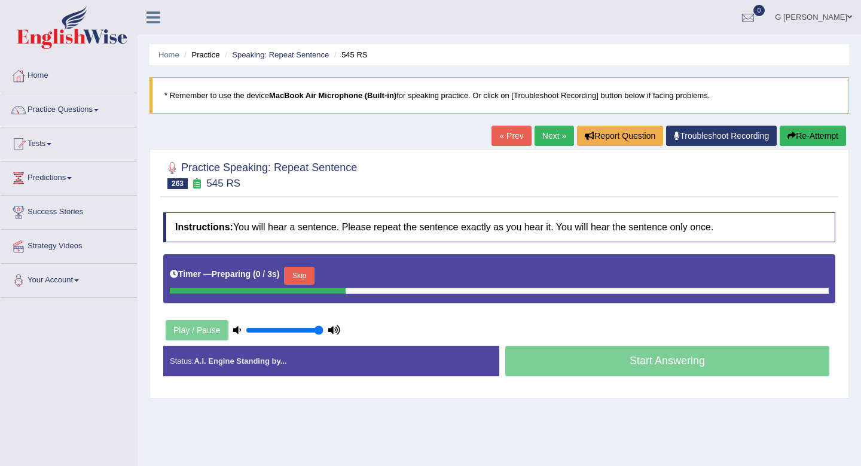
scroll to position [45, 0]
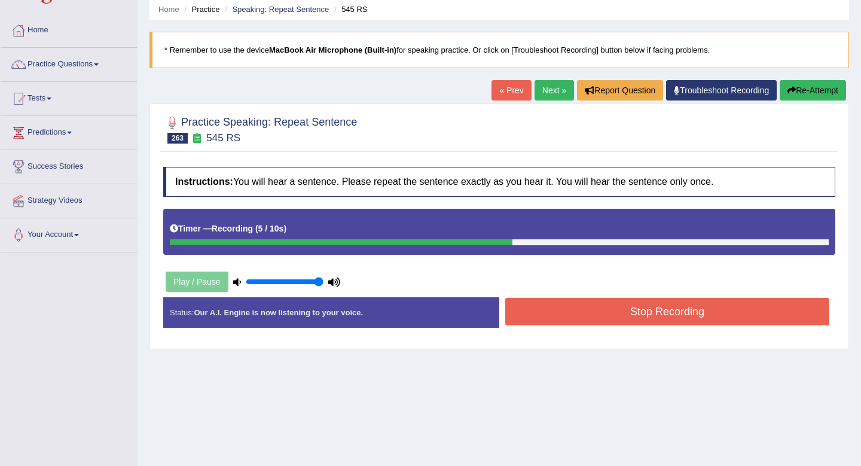
click at [528, 309] on button "Stop Recording" at bounding box center [667, 311] width 324 height 27
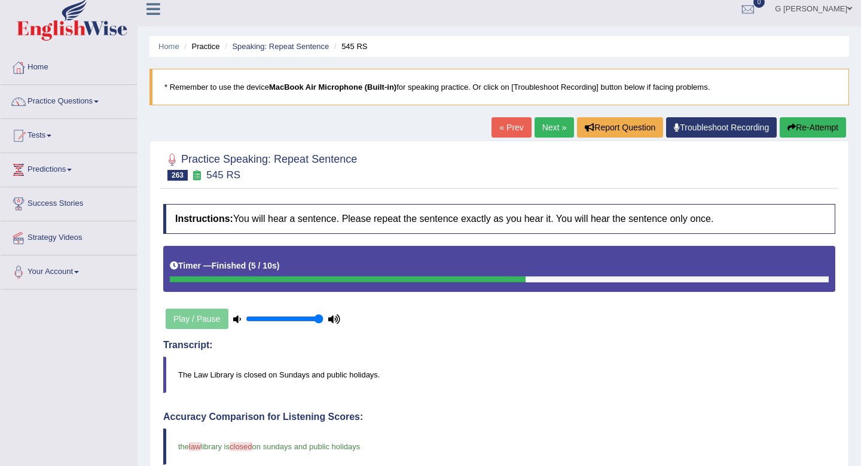
scroll to position [0, 0]
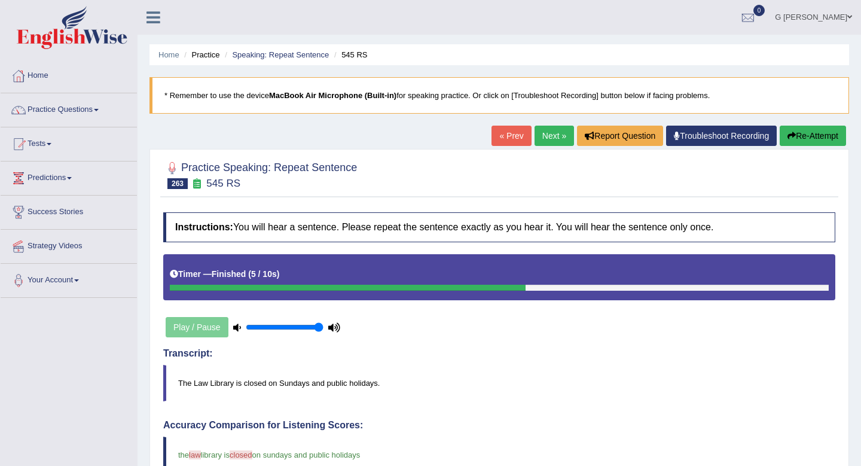
click at [547, 140] on link "Next »" at bounding box center [553, 136] width 39 height 20
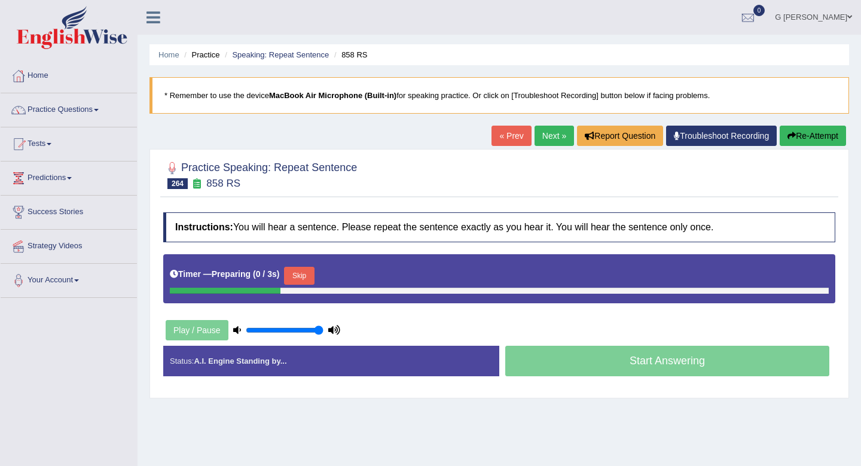
scroll to position [54, 0]
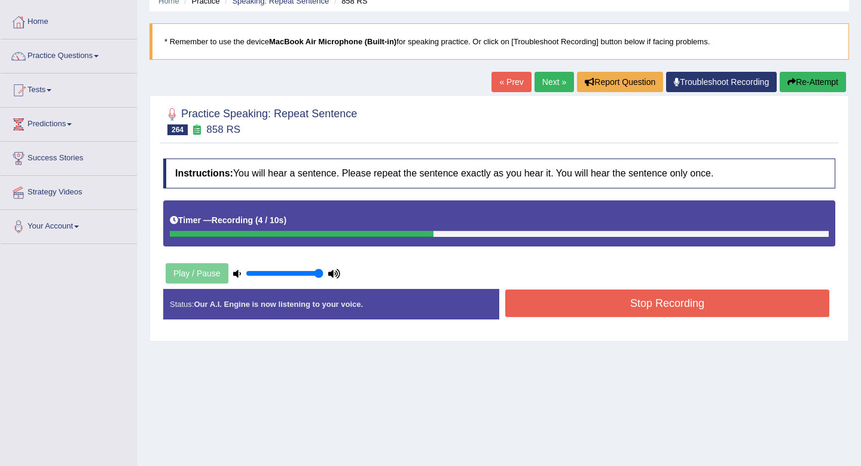
click at [604, 311] on button "Stop Recording" at bounding box center [667, 302] width 324 height 27
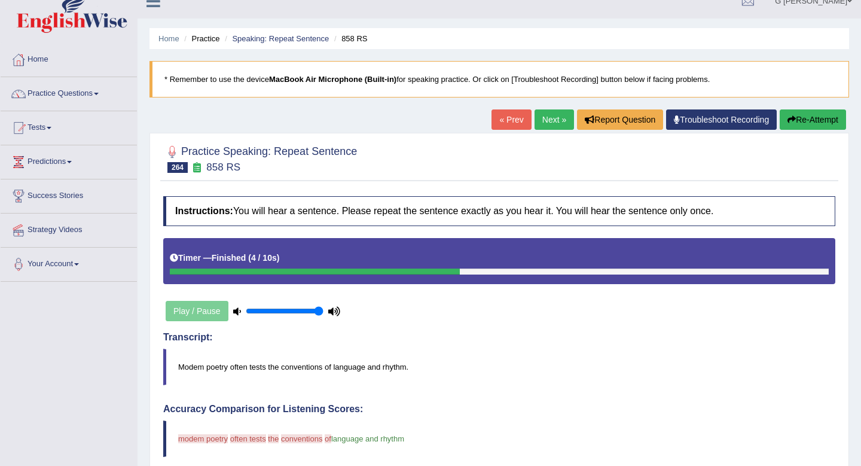
scroll to position [0, 0]
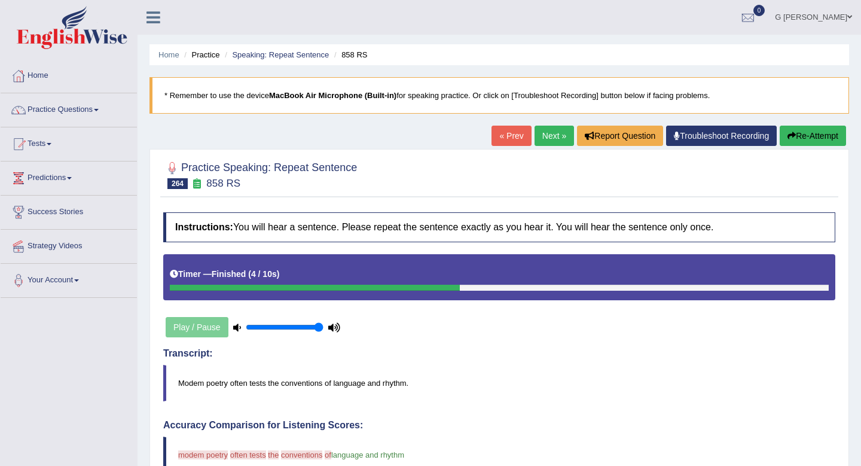
click at [549, 140] on link "Next »" at bounding box center [553, 136] width 39 height 20
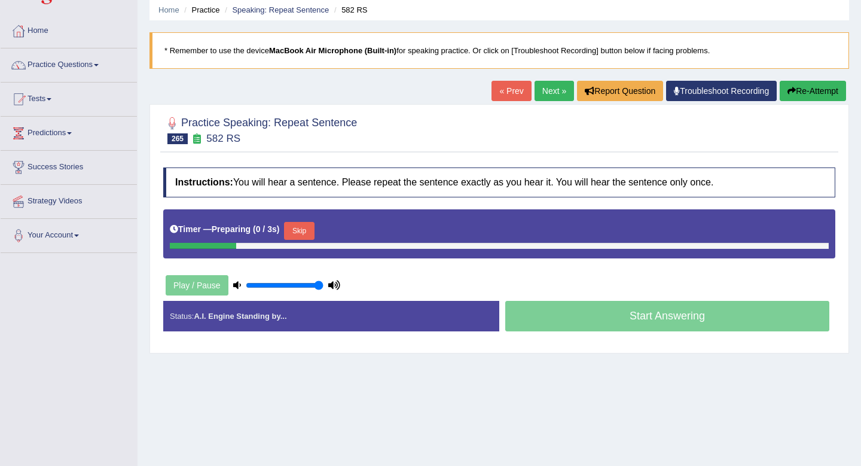
scroll to position [56, 0]
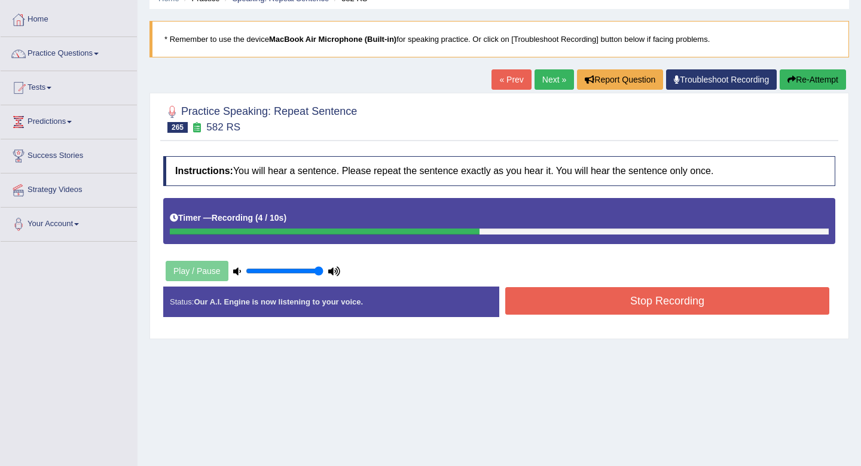
click at [637, 282] on div "Instructions: You will hear a sentence. Please repeat the sentence exactly as y…" at bounding box center [499, 241] width 678 height 182
click at [637, 307] on button "Stop Recording" at bounding box center [667, 300] width 324 height 27
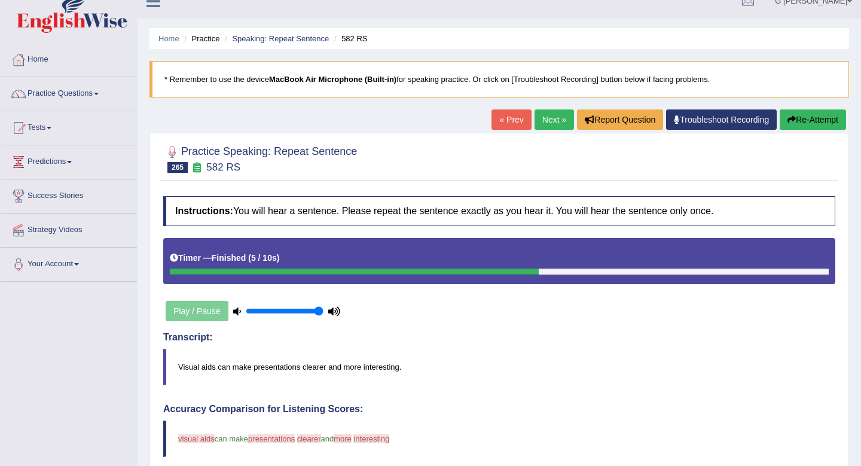
scroll to position [18, 0]
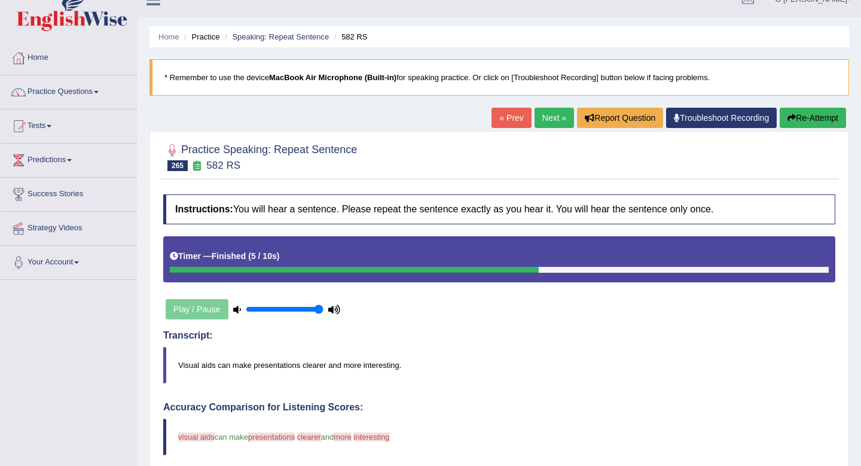
click at [556, 119] on link "Next »" at bounding box center [553, 118] width 39 height 20
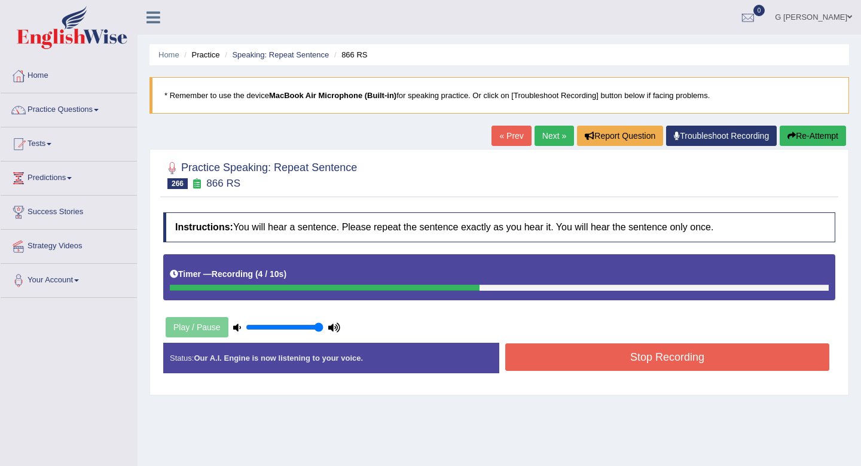
click at [690, 350] on button "Stop Recording" at bounding box center [667, 356] width 324 height 27
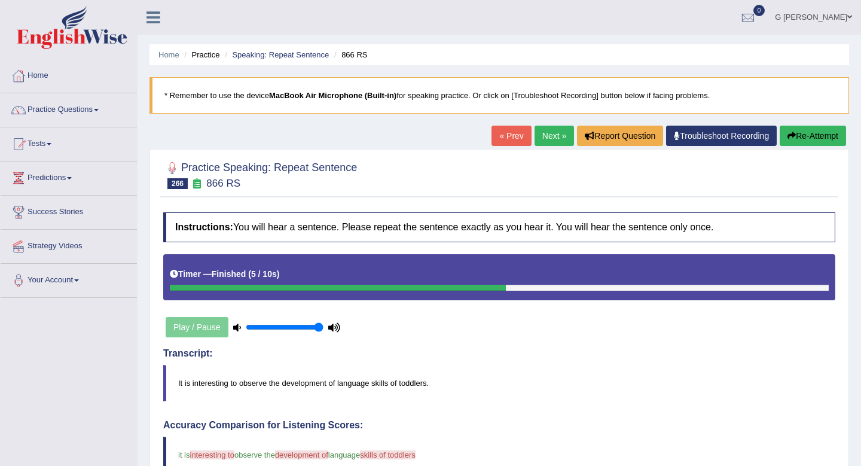
click at [549, 137] on link "Next »" at bounding box center [553, 136] width 39 height 20
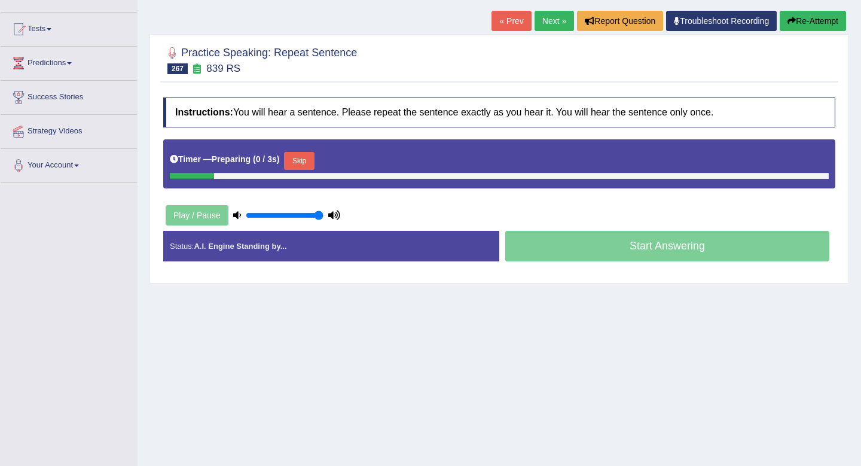
scroll to position [115, 0]
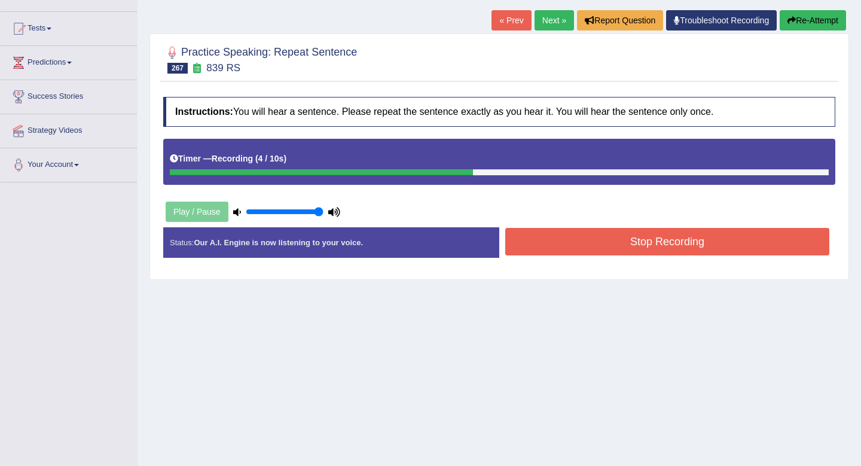
click at [612, 248] on button "Stop Recording" at bounding box center [667, 241] width 324 height 27
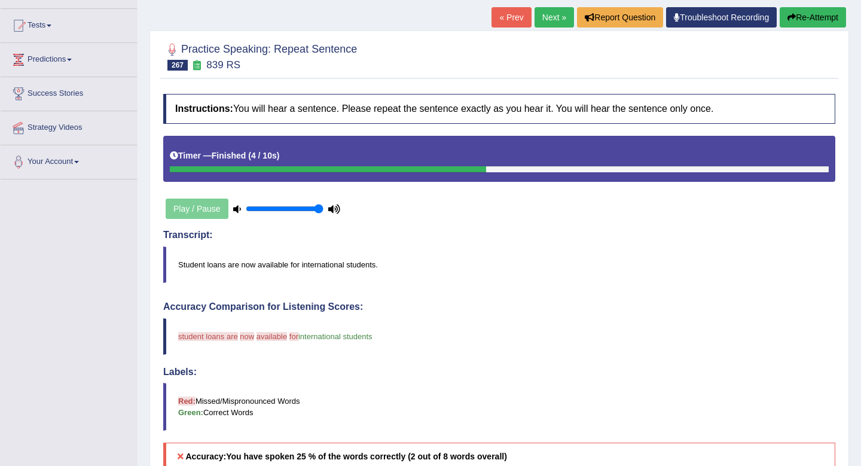
scroll to position [110, 0]
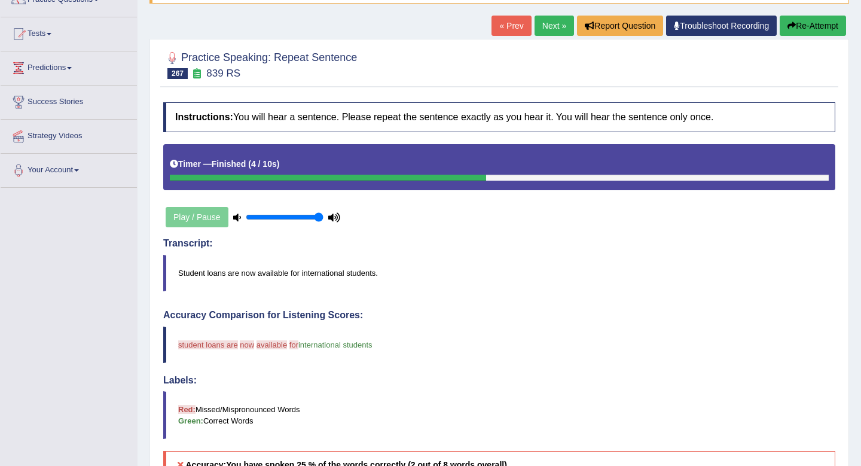
click at [539, 28] on link "Next »" at bounding box center [553, 26] width 39 height 20
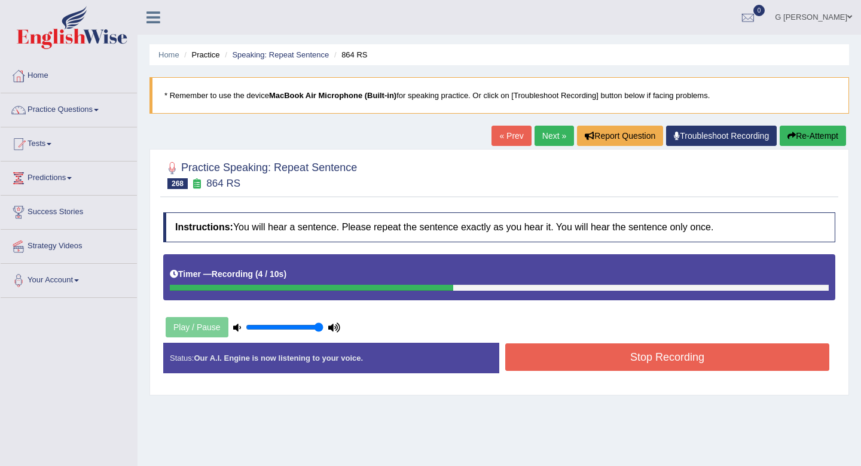
click at [602, 349] on button "Stop Recording" at bounding box center [667, 356] width 324 height 27
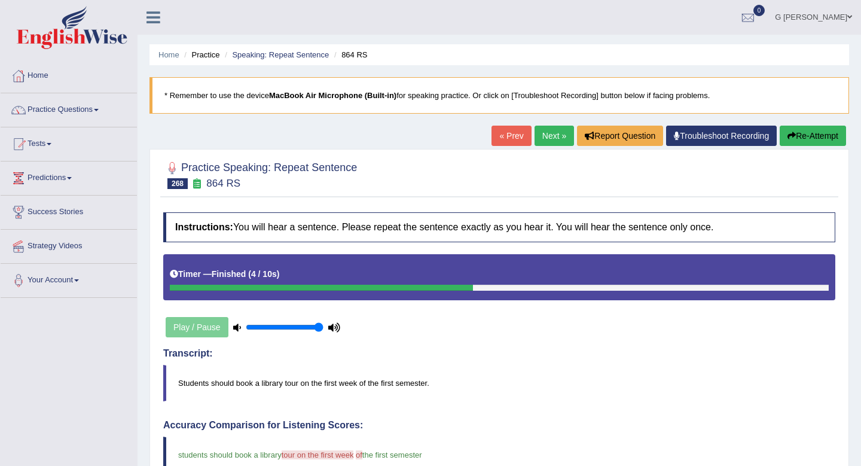
click at [552, 138] on link "Next »" at bounding box center [553, 136] width 39 height 20
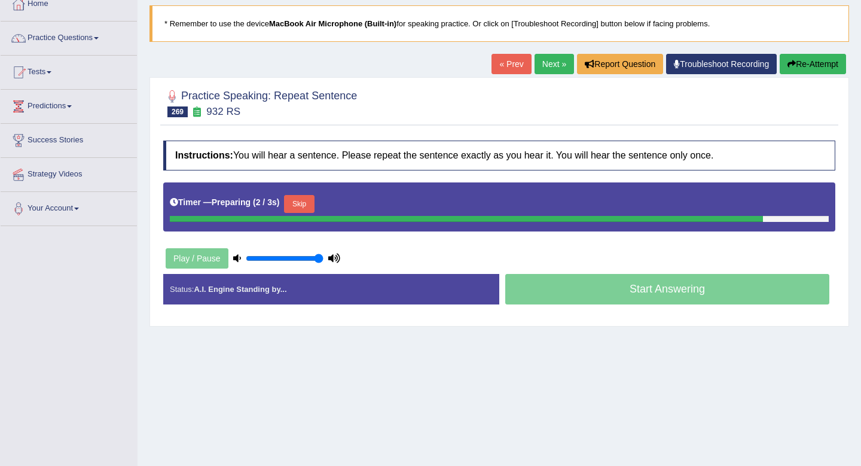
scroll to position [73, 0]
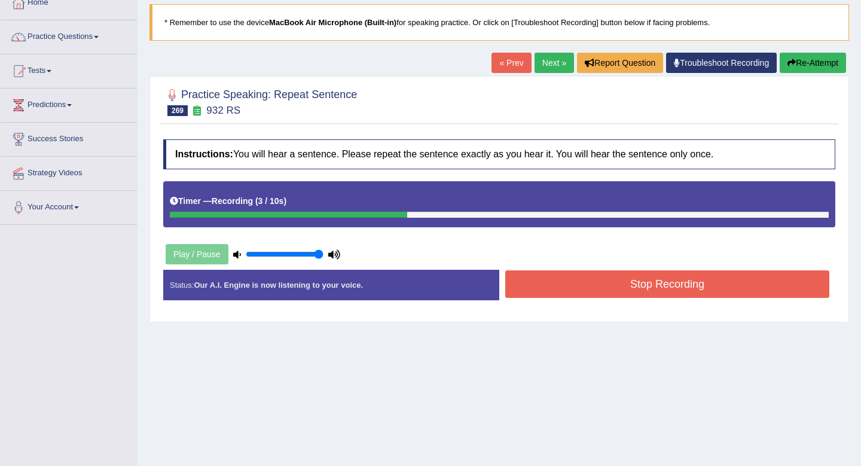
click at [608, 292] on button "Stop Recording" at bounding box center [667, 283] width 324 height 27
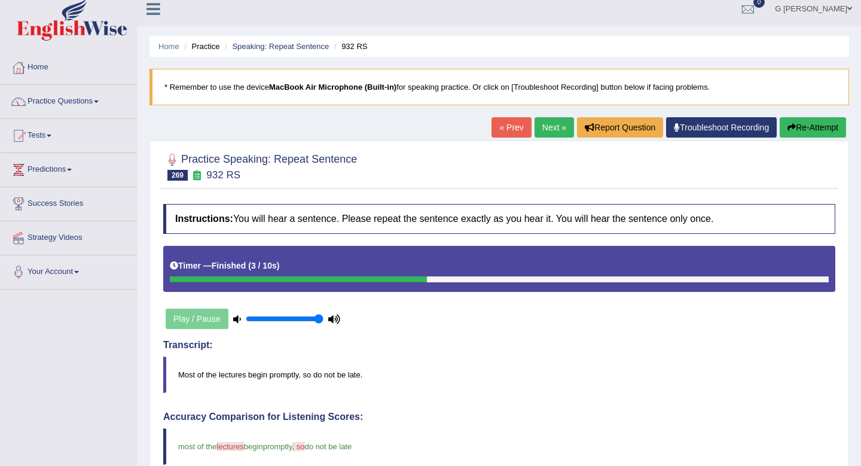
scroll to position [0, 0]
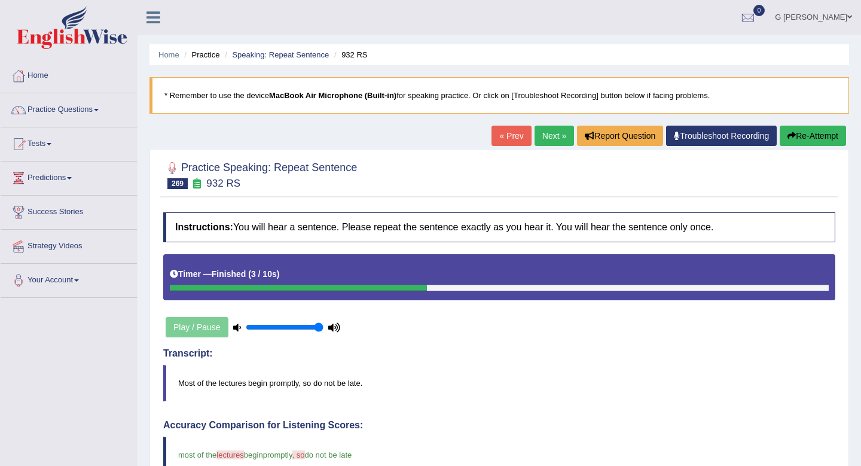
click at [554, 129] on link "Next »" at bounding box center [553, 136] width 39 height 20
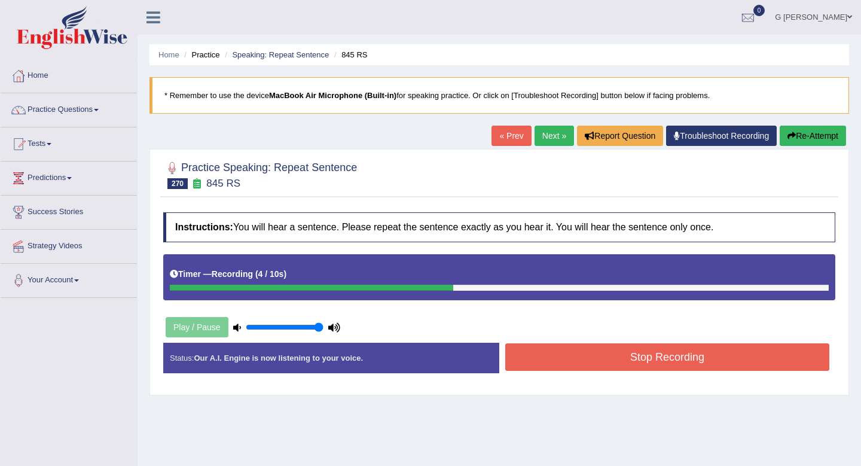
click at [615, 357] on button "Stop Recording" at bounding box center [667, 356] width 324 height 27
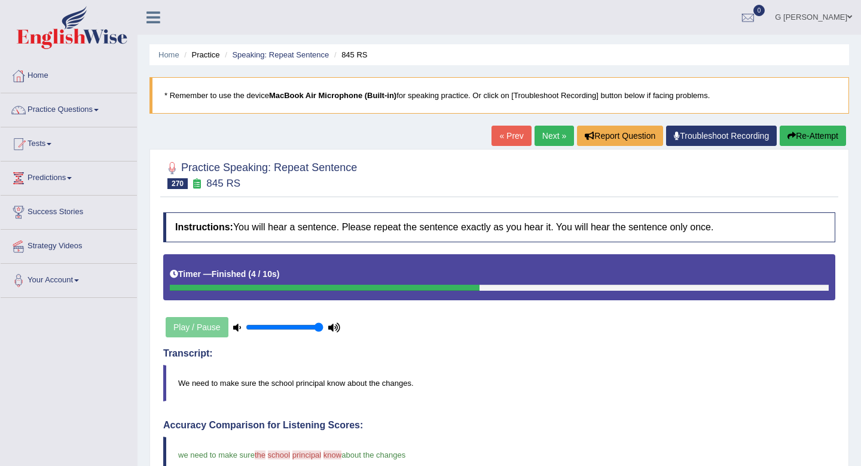
click at [554, 142] on link "Next »" at bounding box center [553, 136] width 39 height 20
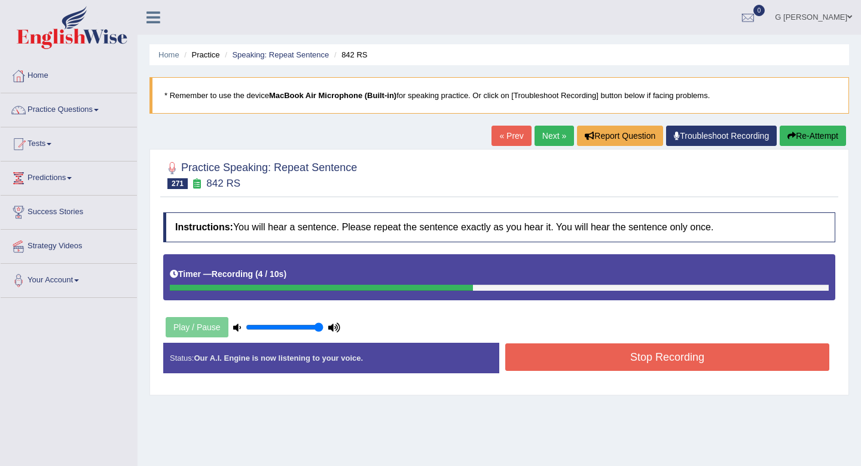
click at [604, 351] on button "Stop Recording" at bounding box center [667, 356] width 324 height 27
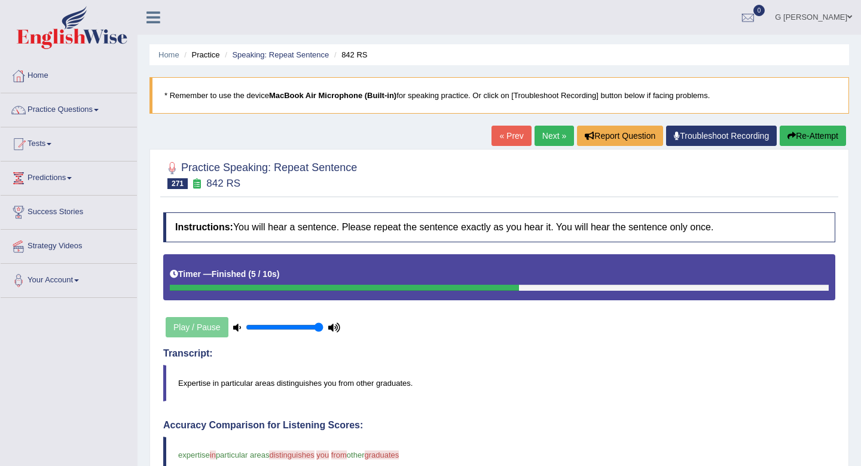
click at [547, 137] on link "Next »" at bounding box center [553, 136] width 39 height 20
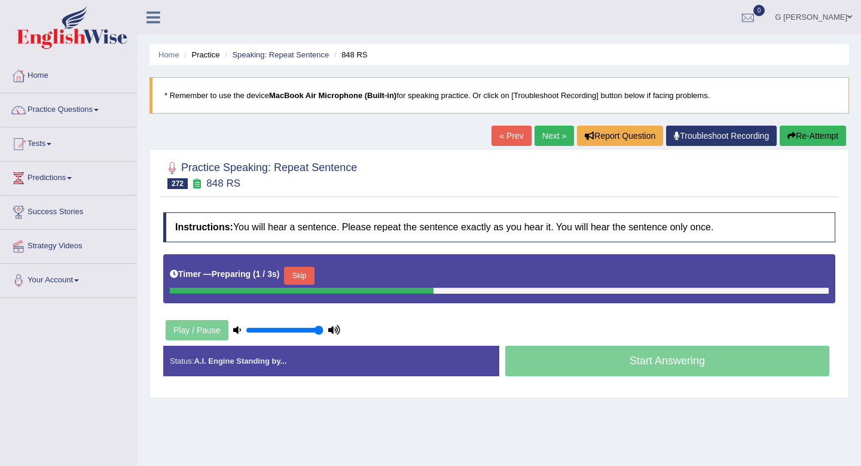
scroll to position [59, 0]
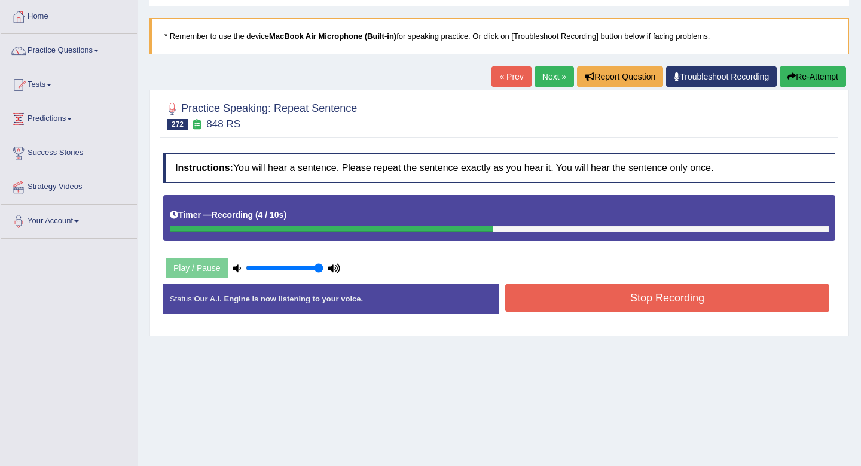
click at [582, 301] on button "Stop Recording" at bounding box center [667, 297] width 324 height 27
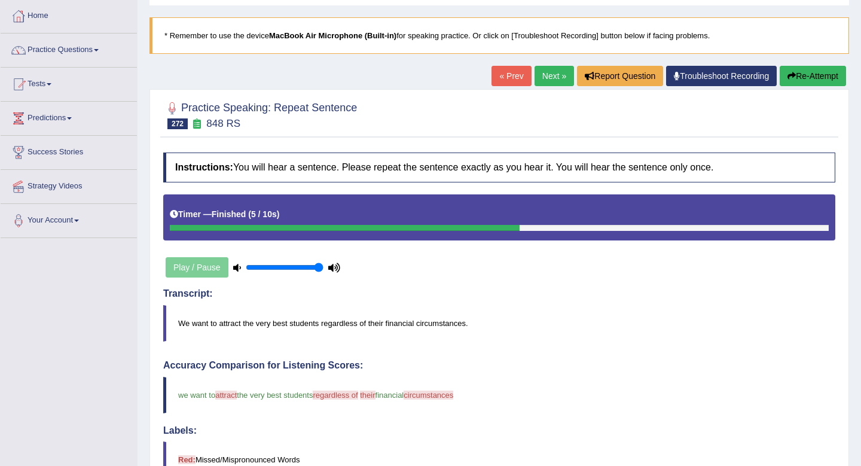
drag, startPoint x: 582, startPoint y: 301, endPoint x: 534, endPoint y: 117, distance: 190.2
click at [542, 127] on div "Practice Speaking: Repeat Sentence 272 848 RS Instructions: You will hear a sen…" at bounding box center [498, 424] width 699 height 670
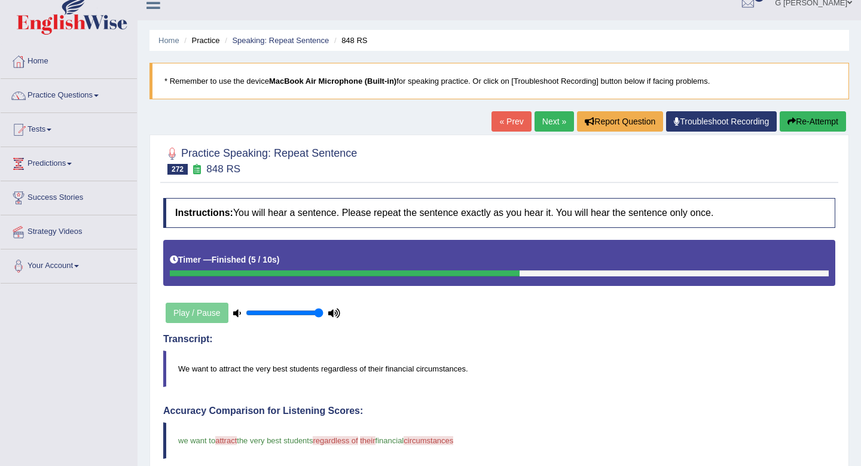
scroll to position [0, 0]
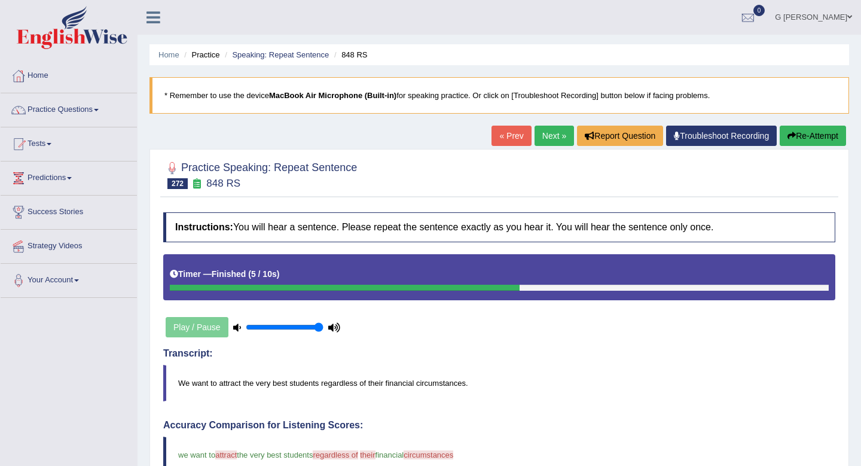
click at [557, 133] on link "Next »" at bounding box center [553, 136] width 39 height 20
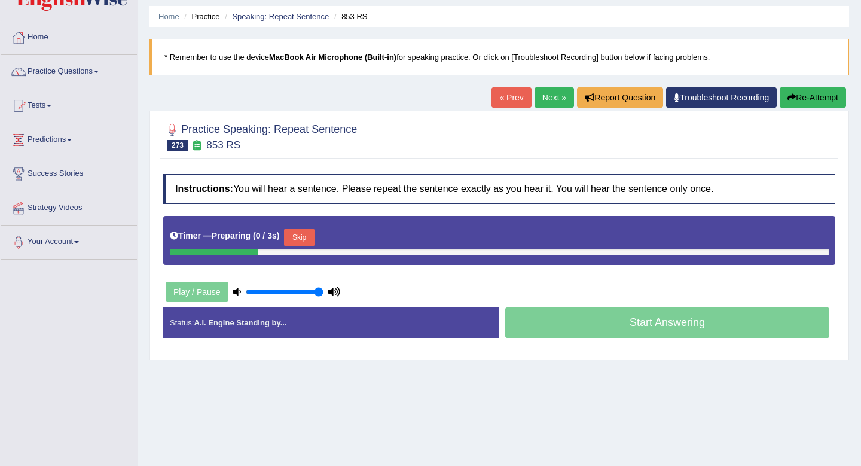
scroll to position [42, 0]
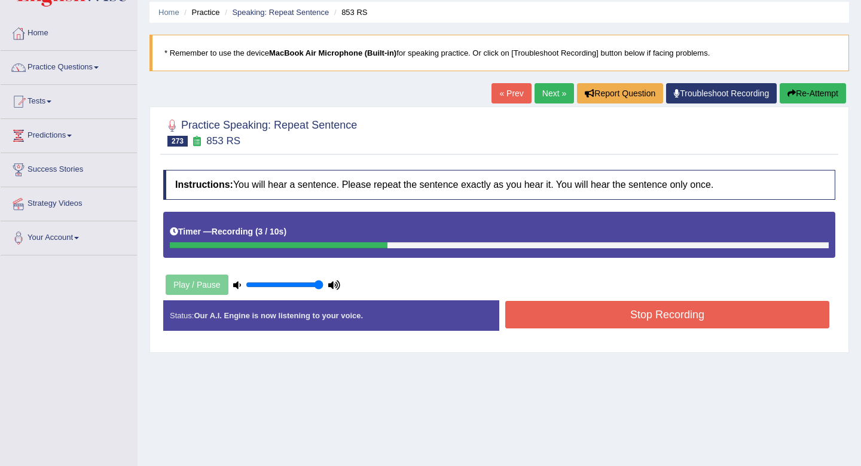
click at [564, 323] on button "Stop Recording" at bounding box center [667, 314] width 324 height 27
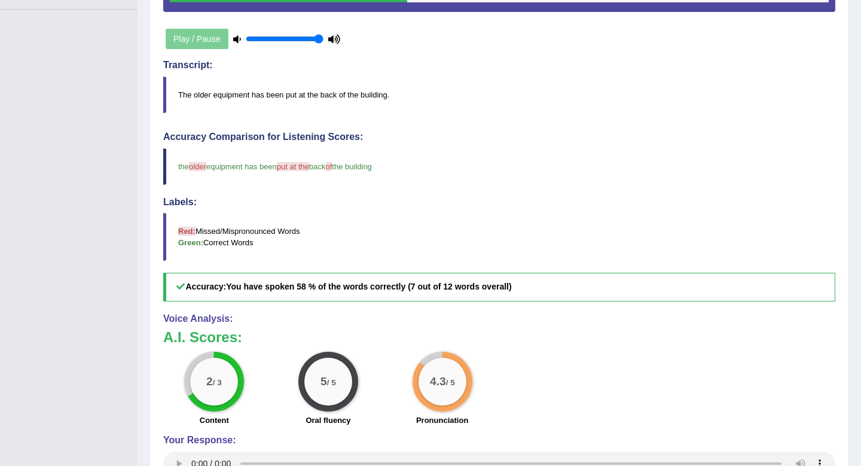
scroll to position [0, 0]
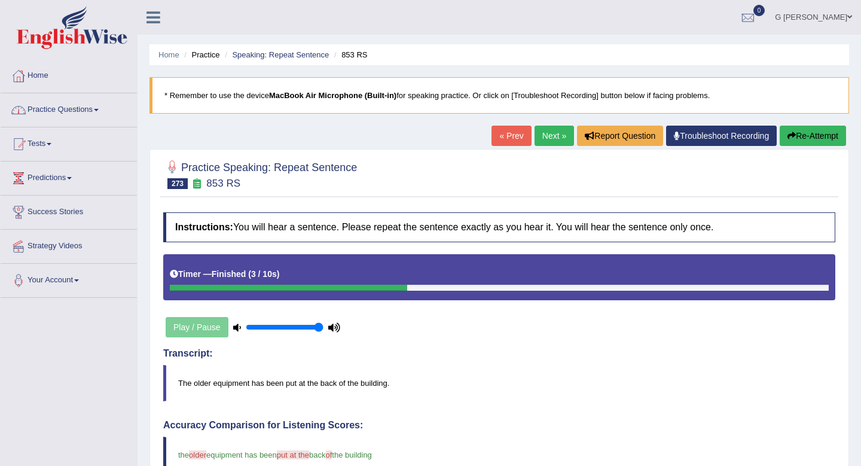
click at [95, 111] on link "Practice Questions" at bounding box center [69, 108] width 136 height 30
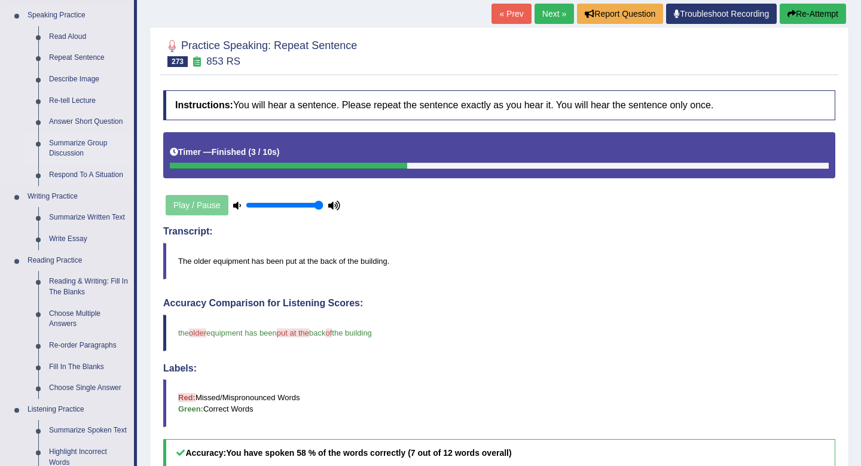
scroll to position [121, 0]
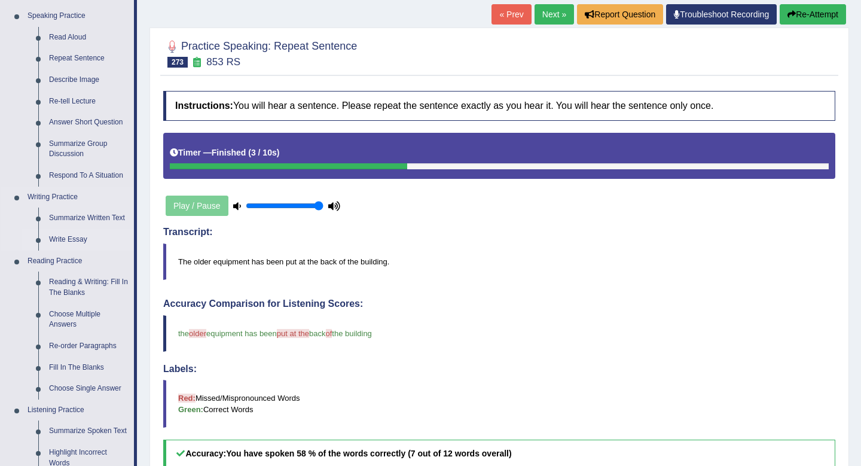
click at [99, 240] on link "Write Essay" at bounding box center [89, 240] width 90 height 22
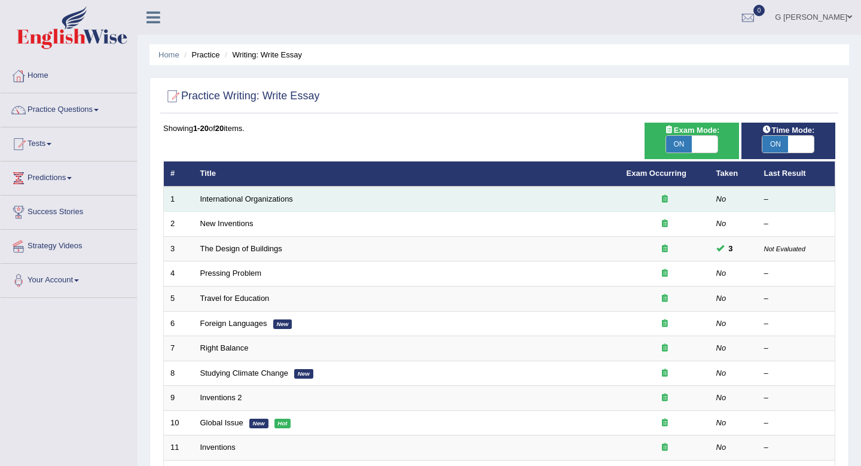
scroll to position [26, 0]
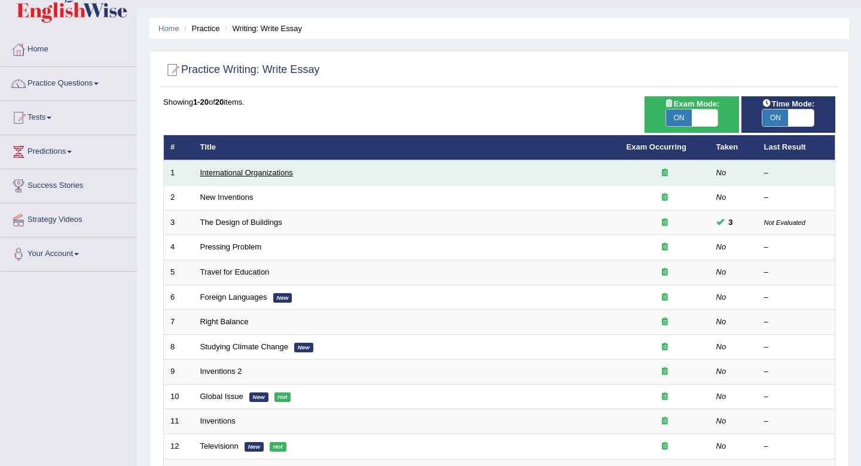
click at [244, 173] on link "International Organizations" at bounding box center [246, 172] width 93 height 9
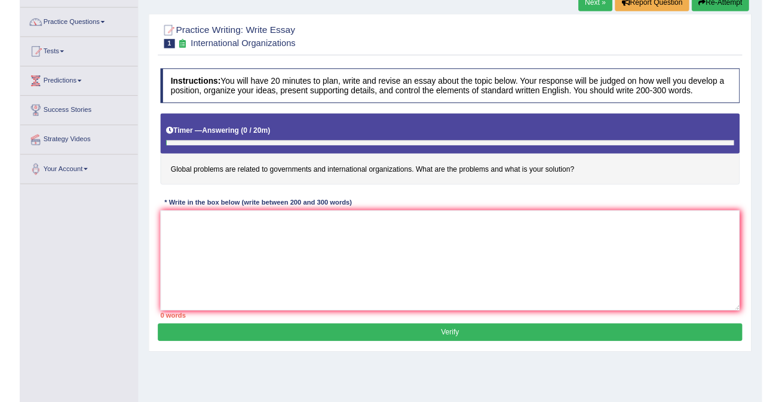
scroll to position [100, 0]
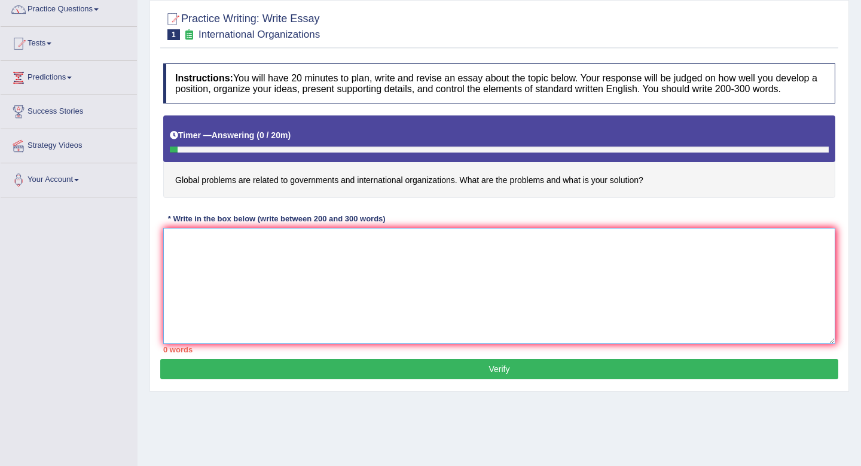
click at [322, 264] on textarea at bounding box center [499, 286] width 672 height 116
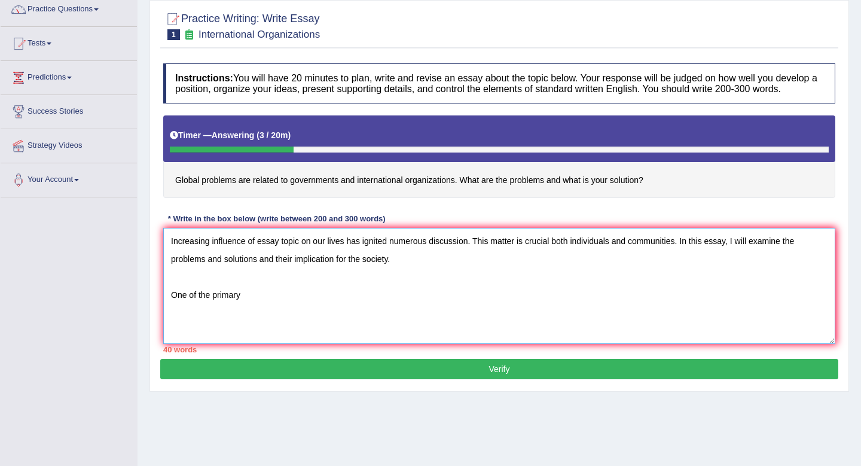
type textarea "Increasing influence of essay topic on our lives has ignited numerous discussio…"
drag, startPoint x: 174, startPoint y: 186, endPoint x: 344, endPoint y: 197, distance: 170.7
click at [349, 198] on h4 "Global problems are related to governments and international organizations. Wha…" at bounding box center [499, 156] width 672 height 82
drag, startPoint x: 644, startPoint y: 191, endPoint x: 423, endPoint y: 195, distance: 221.8
click at [423, 195] on h4 "Global problems are related to governments and international organizations. Wha…" at bounding box center [499, 156] width 672 height 82
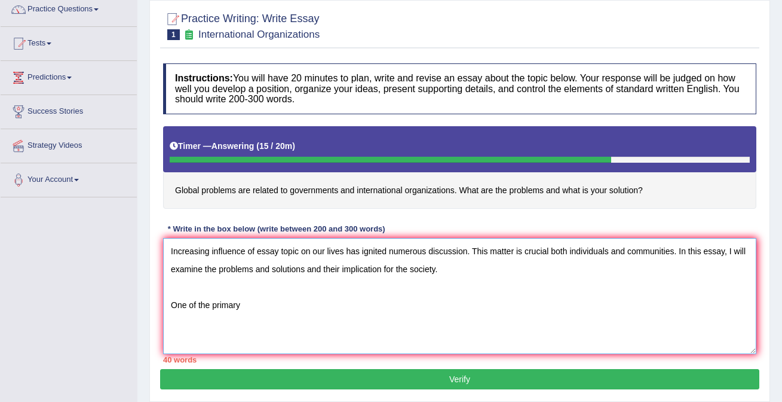
drag, startPoint x: 263, startPoint y: 304, endPoint x: 167, endPoint y: 252, distance: 108.9
click at [167, 252] on textarea "Increasing influence of essay topic on our lives has ignited numerous discussio…" at bounding box center [460, 296] width 594 height 116
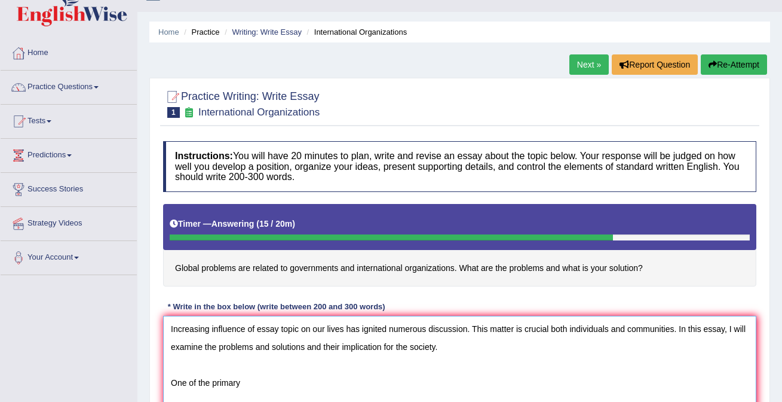
scroll to position [0, 0]
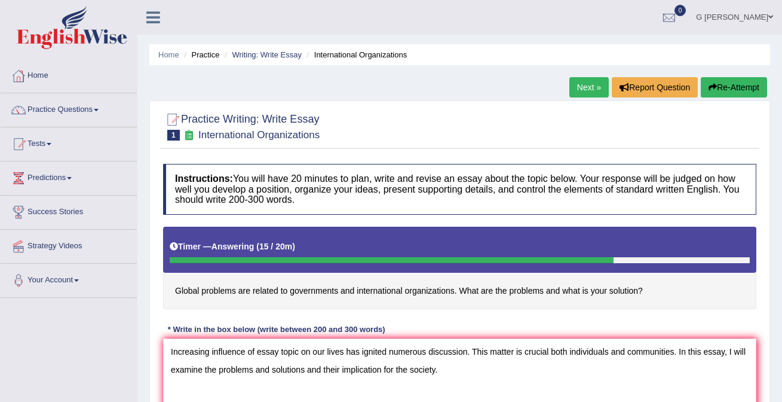
click at [733, 94] on button "Re-Attempt" at bounding box center [734, 87] width 66 height 20
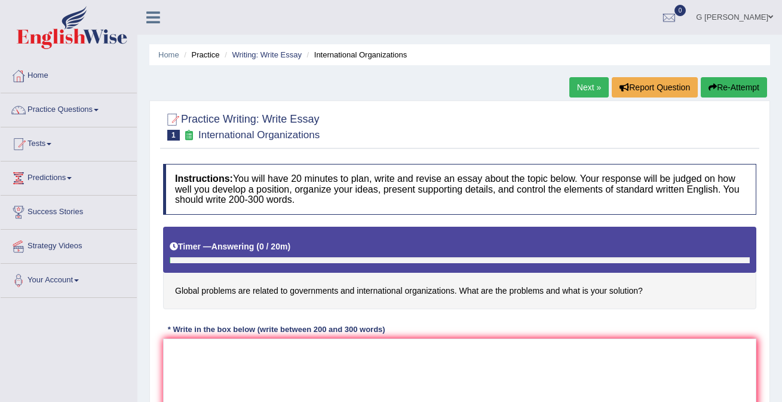
scroll to position [226, 0]
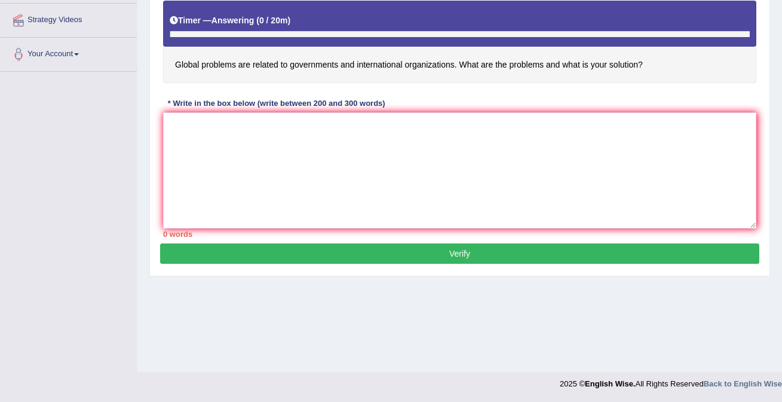
click at [401, 178] on textarea at bounding box center [460, 170] width 594 height 116
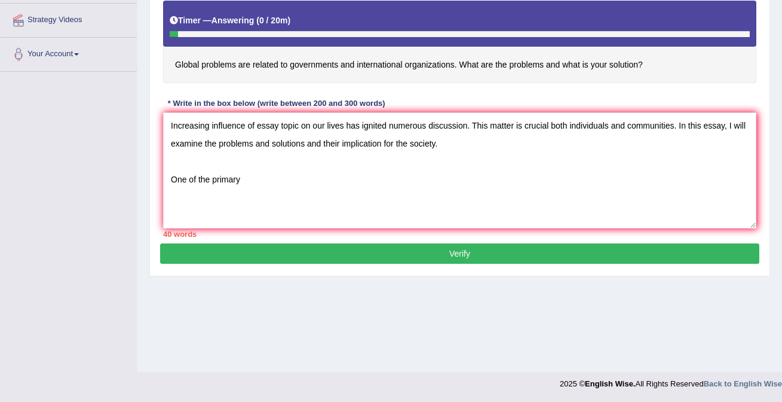
click at [323, 143] on textarea "Increasing influence of essay topic on our lives has ignited numerous discussio…" at bounding box center [460, 170] width 594 height 116
click at [654, 145] on textarea "Increasing influence of essay topic on our lives has ignited numerous discussio…" at bounding box center [460, 170] width 594 height 116
click at [264, 179] on textarea "Increasing influence of essay topic on our lives has ignited numerous discussio…" at bounding box center [460, 170] width 594 height 116
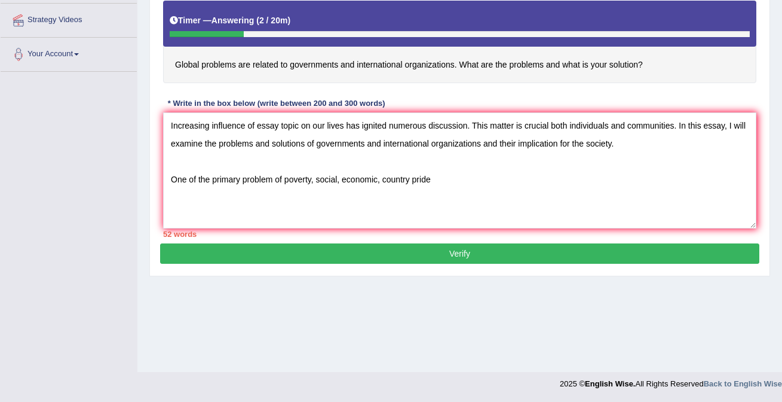
click at [285, 178] on textarea "Increasing influence of essay topic on our lives has ignited numerous discussio…" at bounding box center [460, 170] width 594 height 116
click at [287, 180] on textarea "Increasing influence of essay topic on our lives has ignited numerous discussio…" at bounding box center [460, 170] width 594 height 116
drag, startPoint x: 285, startPoint y: 178, endPoint x: 406, endPoint y: 172, distance: 122.1
click at [407, 172] on textarea "Increasing influence of essay topic on our lives has ignited numerous discussio…" at bounding box center [460, 170] width 594 height 116
click at [485, 179] on textarea "Increasing influence of essay topic on our lives has ignited numerous discussio…" at bounding box center [460, 170] width 594 height 116
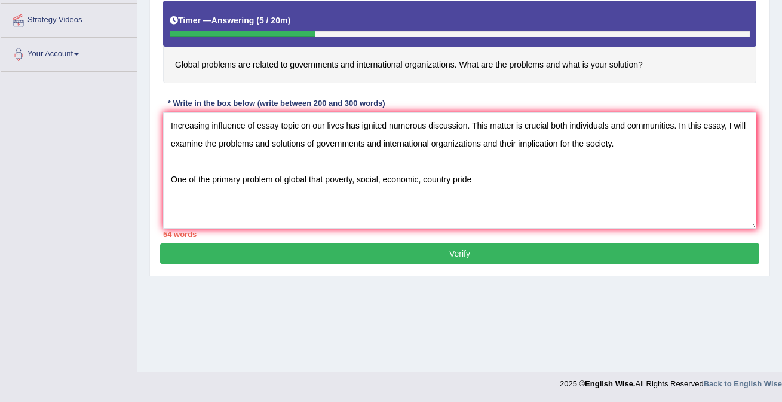
click at [479, 181] on textarea "Increasing influence of essay topic on our lives has ignited numerous discussio…" at bounding box center [460, 170] width 594 height 116
click at [477, 181] on textarea "Increasing influence of essay topic on our lives has ignited numerous discussio…" at bounding box center [460, 170] width 594 height 116
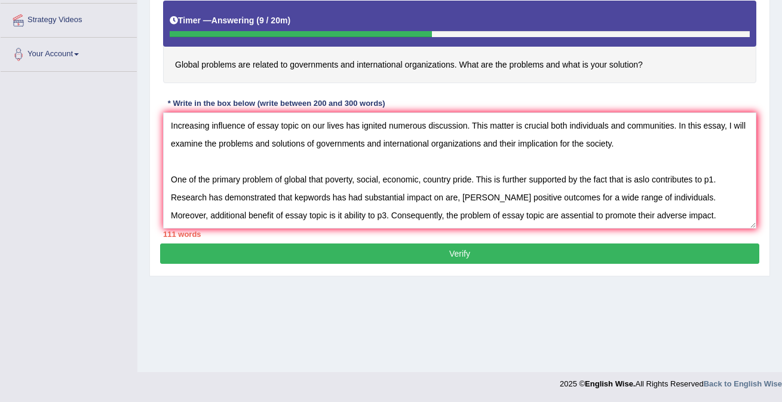
scroll to position [28, 0]
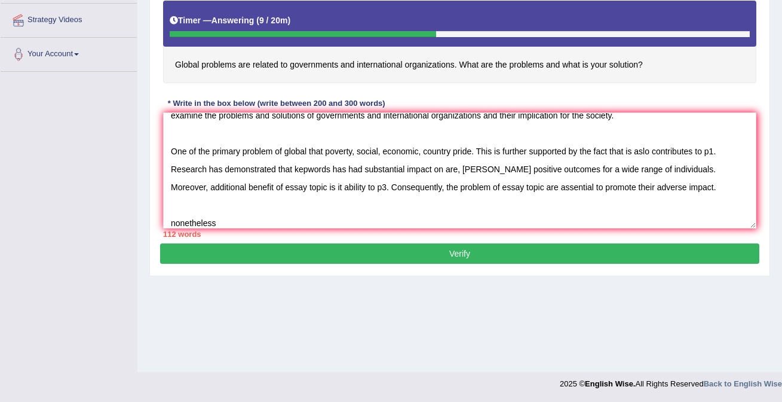
click at [173, 222] on textarea "Increasing influence of essay topic on our lives has ignited numerous discussio…" at bounding box center [460, 170] width 594 height 116
click at [225, 223] on textarea "Increasing influence of essay topic on our lives has ignited numerous discussio…" at bounding box center [460, 170] width 594 height 116
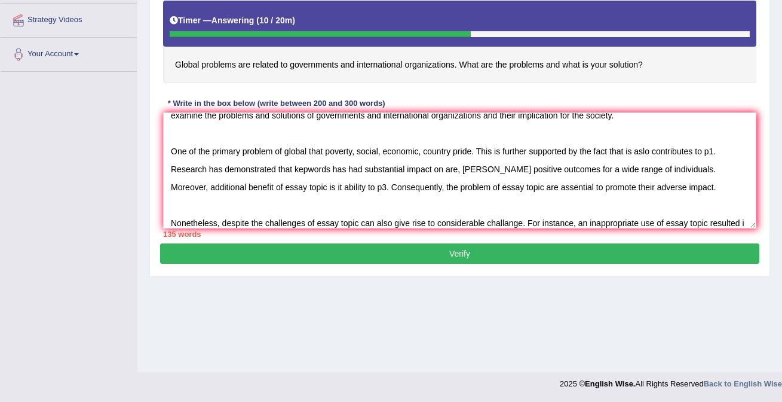
scroll to position [46, 0]
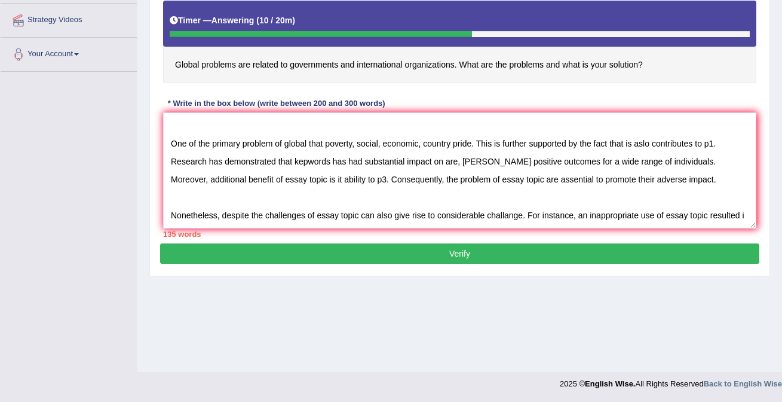
click at [714, 201] on textarea "Increasing influence of essay topic on our lives has ignited numerous discussio…" at bounding box center [460, 170] width 594 height 116
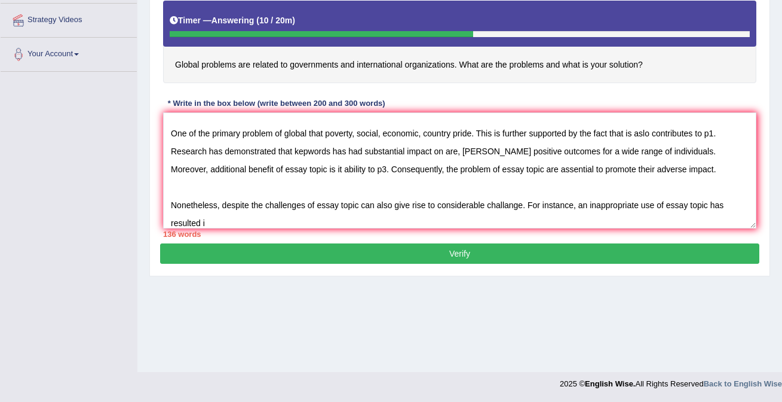
click at [239, 221] on textarea "Increasing influence of essay topic on our lives has ignited numerous discussio…" at bounding box center [460, 170] width 594 height 116
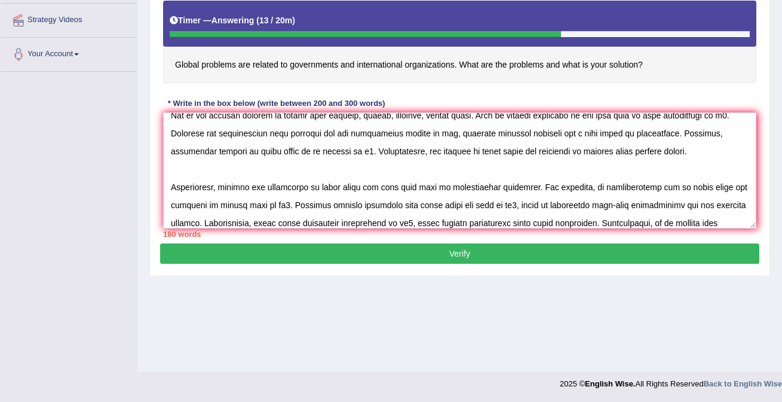
scroll to position [82, 0]
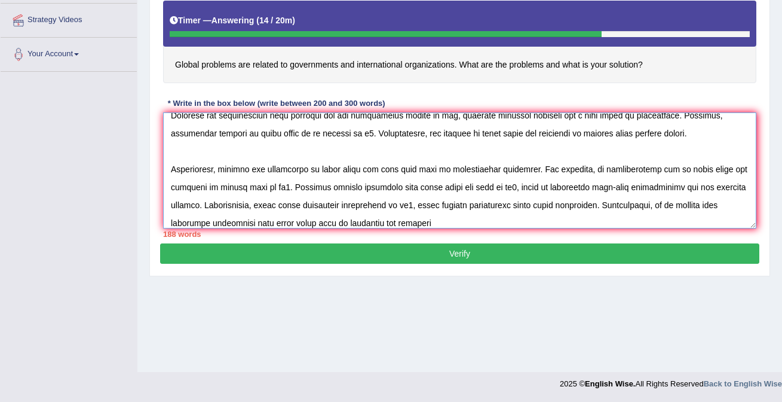
drag, startPoint x: 628, startPoint y: 133, endPoint x: 646, endPoint y: 134, distance: 18.0
click at [646, 134] on textarea at bounding box center [460, 170] width 594 height 116
drag, startPoint x: 626, startPoint y: 133, endPoint x: 683, endPoint y: 134, distance: 57.4
click at [683, 134] on textarea at bounding box center [460, 170] width 594 height 116
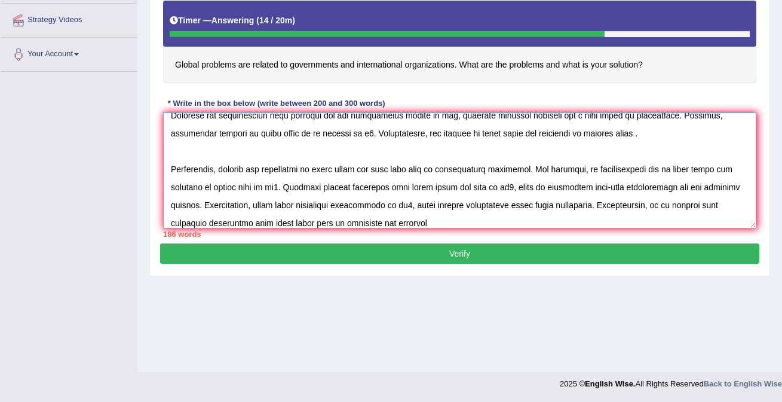
click at [399, 223] on textarea at bounding box center [460, 170] width 594 height 116
drag, startPoint x: 362, startPoint y: 222, endPoint x: 351, endPoint y: 222, distance: 10.2
click at [351, 222] on textarea at bounding box center [460, 170] width 594 height 116
click at [406, 227] on textarea at bounding box center [460, 170] width 594 height 116
paste textarea "adverse impact"
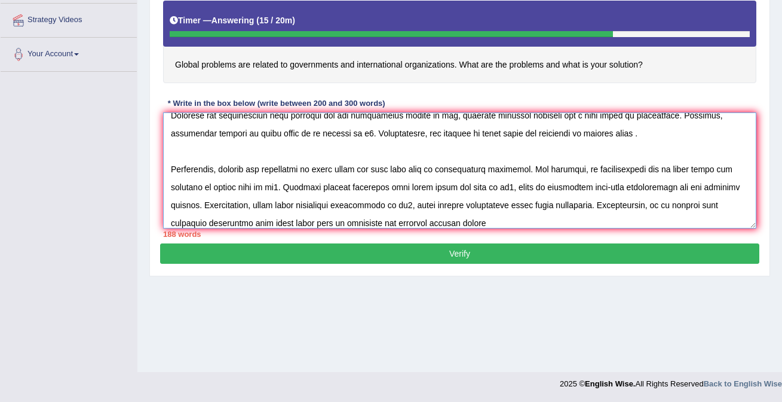
click at [624, 132] on textarea at bounding box center [460, 170] width 594 height 116
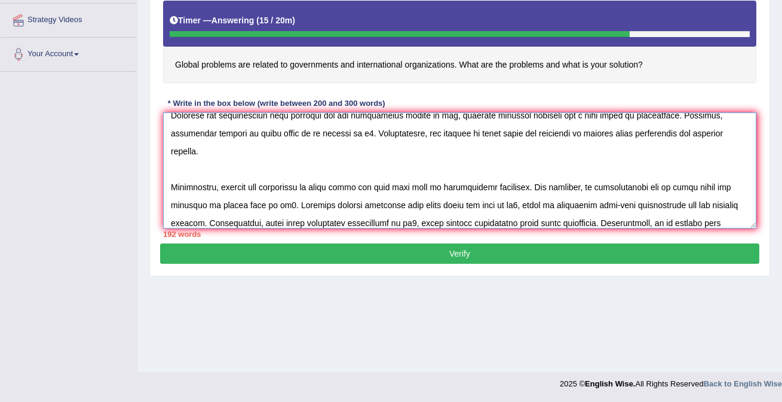
click at [481, 217] on textarea at bounding box center [460, 170] width 594 height 116
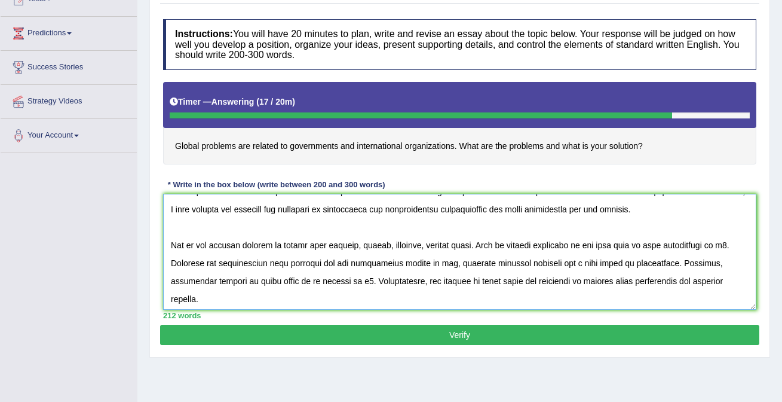
scroll to position [29, 0]
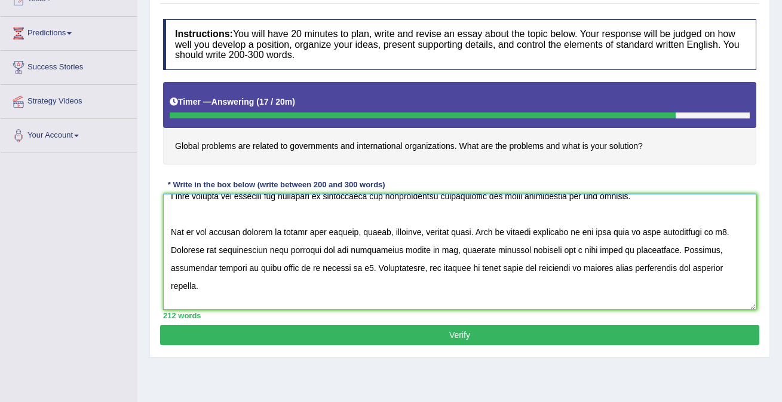
click at [310, 234] on textarea at bounding box center [460, 252] width 594 height 116
click at [724, 231] on textarea at bounding box center [460, 252] width 594 height 116
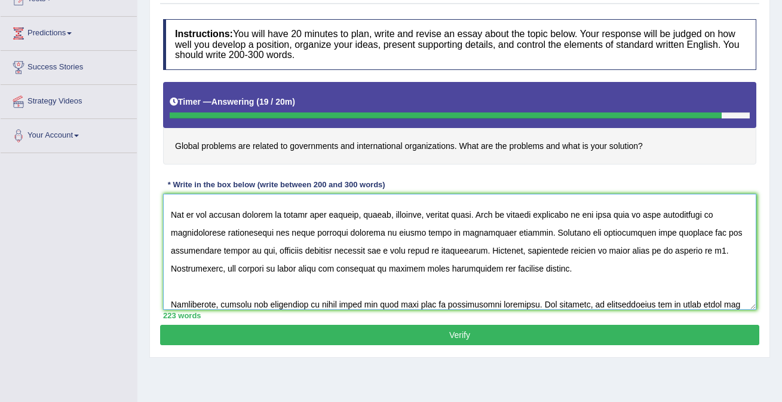
scroll to position [51, 0]
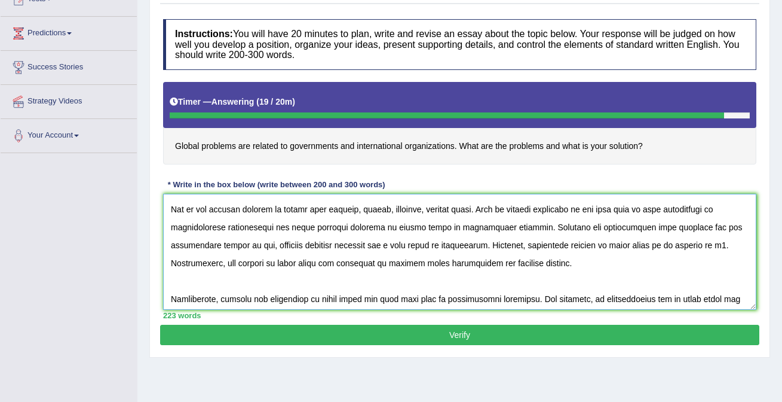
drag, startPoint x: 658, startPoint y: 228, endPoint x: 695, endPoint y: 228, distance: 37.1
click at [695, 228] on textarea at bounding box center [460, 252] width 594 height 116
click at [742, 294] on textarea at bounding box center [460, 252] width 594 height 116
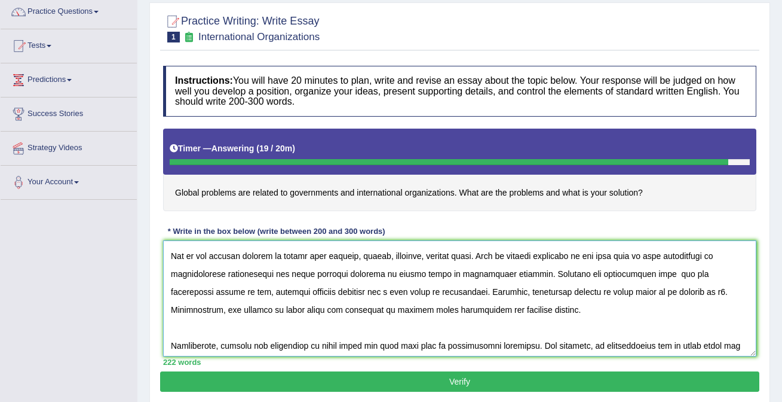
scroll to position [0, 0]
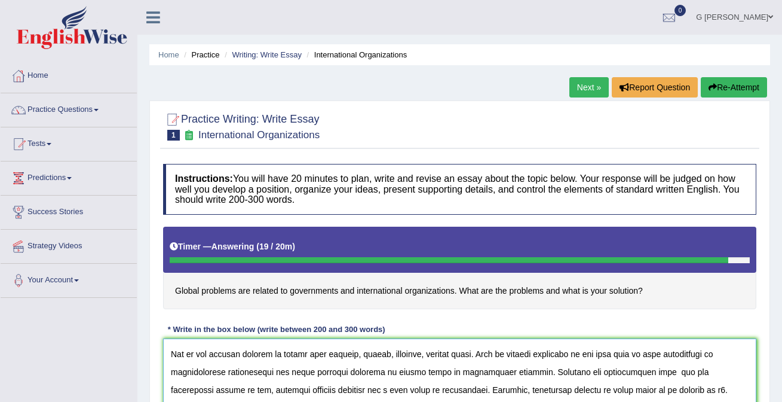
type textarea "Increasing influence of essay topic on our lives has ignited numerous discussio…"
click at [732, 84] on button "Re-Attempt" at bounding box center [734, 87] width 66 height 20
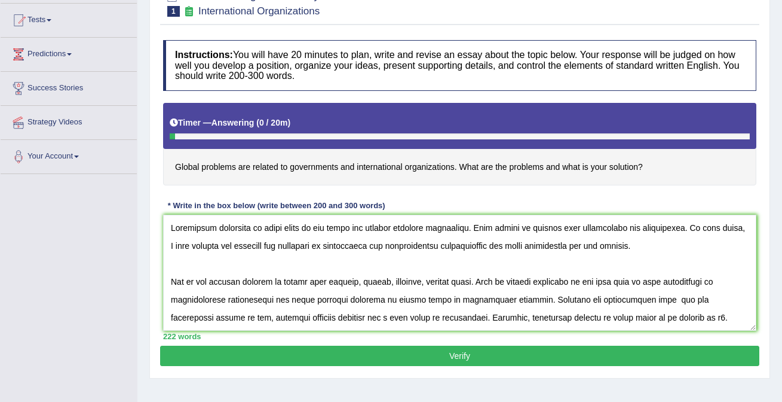
click at [658, 297] on textarea at bounding box center [460, 273] width 594 height 116
click at [349, 319] on textarea at bounding box center [460, 273] width 594 height 116
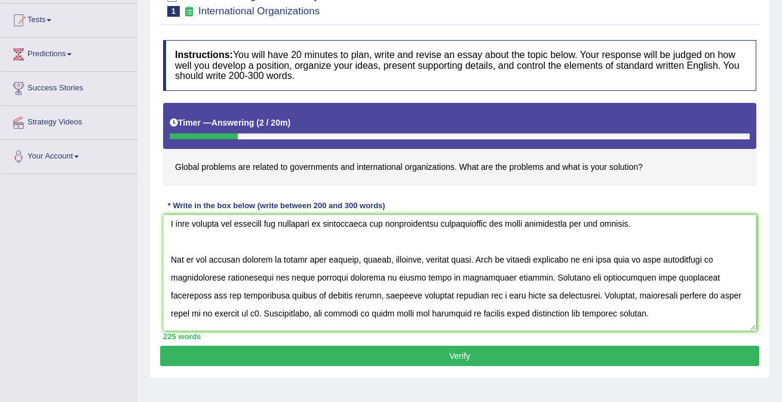
scroll to position [25, 0]
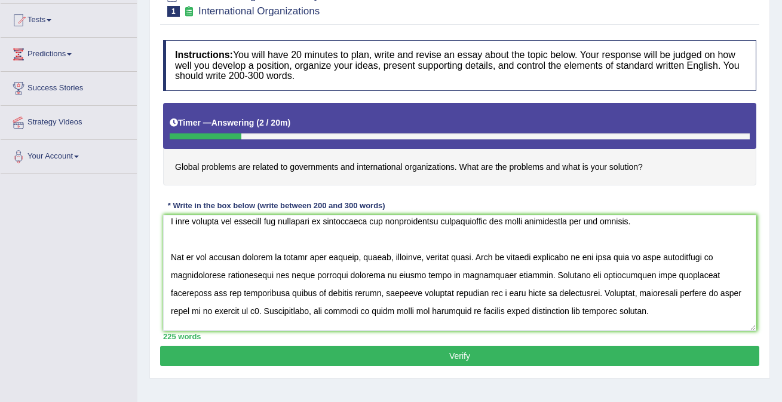
drag, startPoint x: 213, startPoint y: 313, endPoint x: 173, endPoint y: 313, distance: 40.1
click at [173, 313] on textarea at bounding box center [460, 273] width 594 height 116
click at [527, 288] on textarea at bounding box center [460, 273] width 594 height 116
drag, startPoint x: 616, startPoint y: 292, endPoint x: 281, endPoint y: 303, distance: 335.5
click at [280, 303] on textarea at bounding box center [460, 273] width 594 height 116
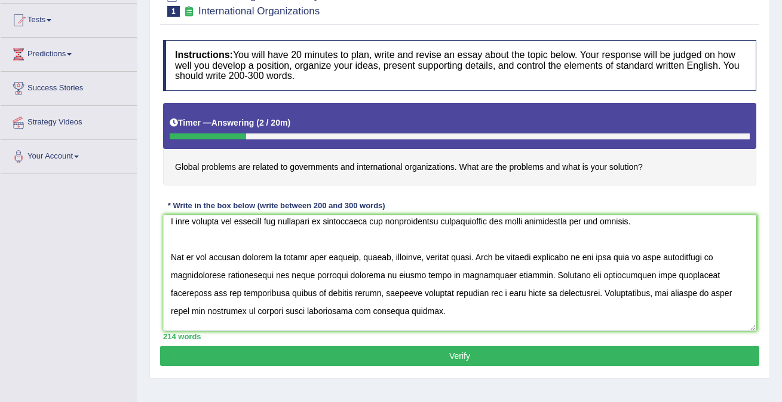
drag, startPoint x: 213, startPoint y: 313, endPoint x: 173, endPoint y: 312, distance: 40.7
click at [173, 312] on textarea at bounding box center [460, 273] width 594 height 116
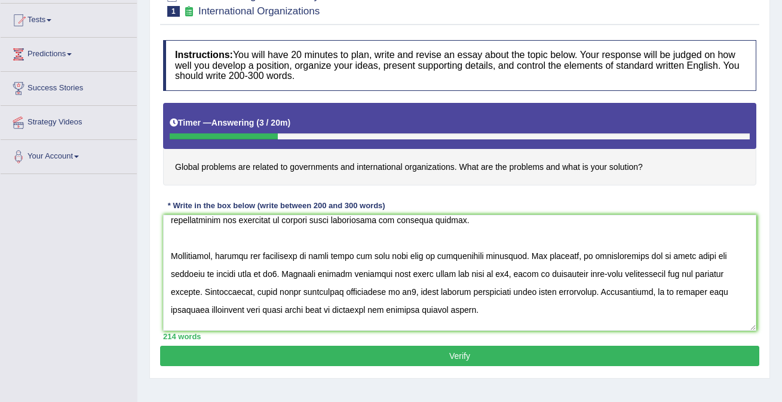
scroll to position [124, 0]
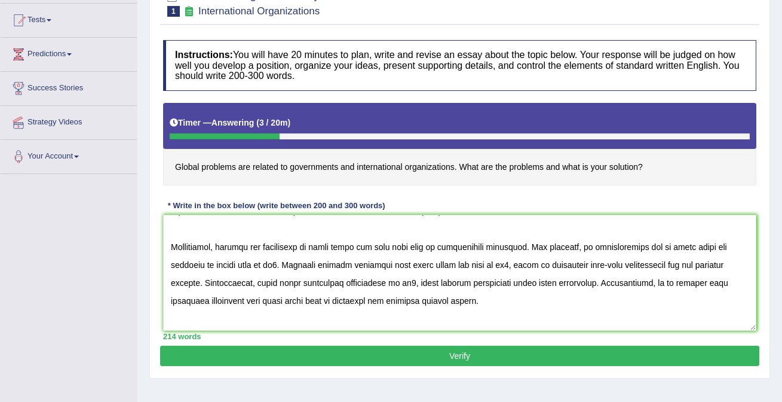
drag, startPoint x: 318, startPoint y: 245, endPoint x: 359, endPoint y: 245, distance: 41.2
click at [359, 245] on textarea at bounding box center [460, 273] width 594 height 116
drag, startPoint x: 687, startPoint y: 246, endPoint x: 731, endPoint y: 244, distance: 44.3
click at [731, 244] on textarea at bounding box center [460, 273] width 594 height 116
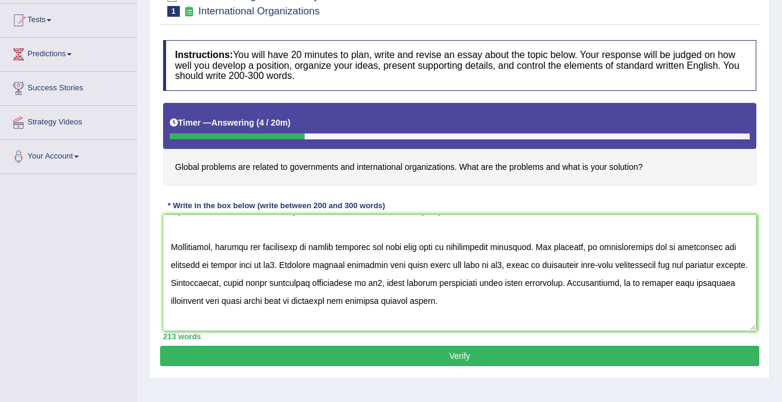
click at [279, 262] on textarea at bounding box center [460, 273] width 594 height 116
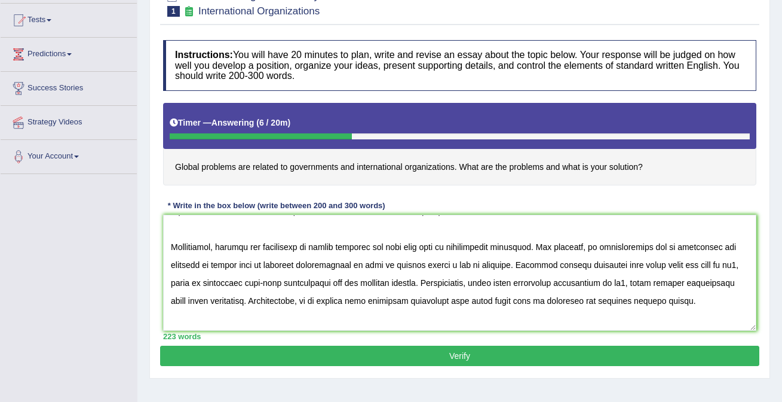
click at [319, 268] on textarea at bounding box center [460, 273] width 594 height 116
click at [427, 265] on textarea at bounding box center [460, 273] width 594 height 116
click at [516, 264] on textarea at bounding box center [460, 273] width 594 height 116
drag, startPoint x: 515, startPoint y: 265, endPoint x: 482, endPoint y: 263, distance: 33.5
click at [482, 263] on textarea at bounding box center [460, 273] width 594 height 116
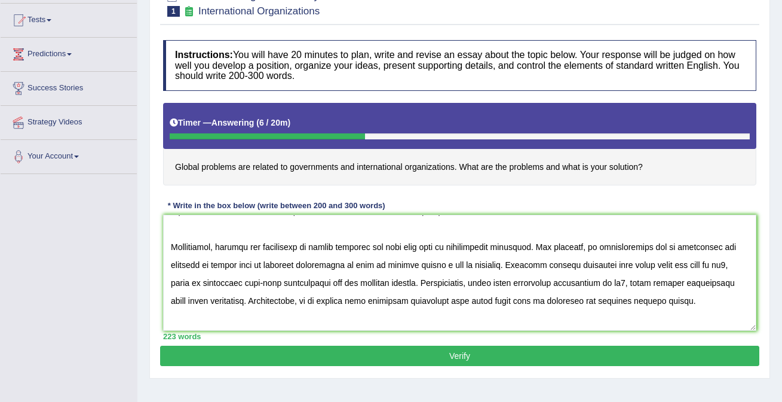
drag, startPoint x: 426, startPoint y: 265, endPoint x: 399, endPoint y: 264, distance: 26.3
click at [399, 264] on textarea at bounding box center [460, 273] width 594 height 116
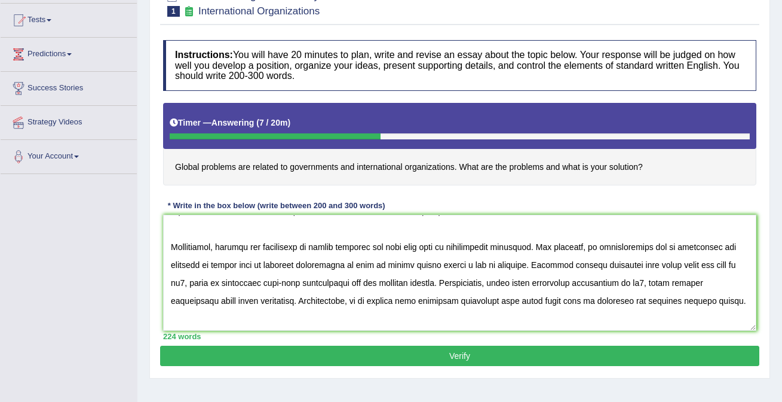
click at [536, 265] on textarea at bounding box center [460, 273] width 594 height 116
click at [447, 261] on textarea at bounding box center [460, 273] width 594 height 116
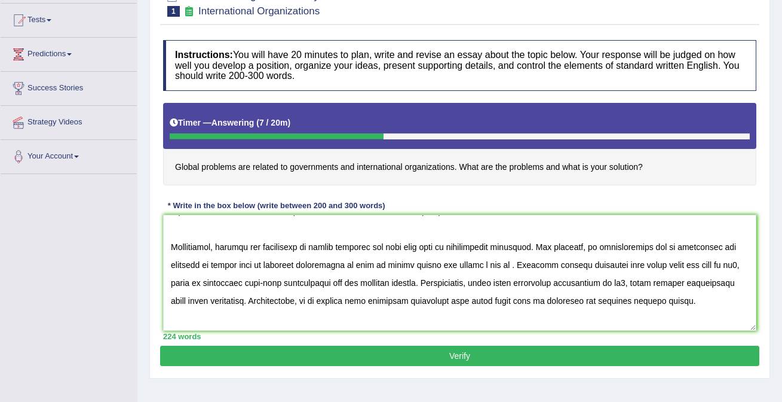
click at [517, 262] on textarea at bounding box center [460, 273] width 594 height 116
drag, startPoint x: 680, startPoint y: 265, endPoint x: 722, endPoint y: 265, distance: 41.2
click at [723, 265] on textarea at bounding box center [460, 273] width 594 height 116
click at [701, 262] on textarea at bounding box center [460, 273] width 594 height 116
click at [726, 266] on textarea at bounding box center [460, 273] width 594 height 116
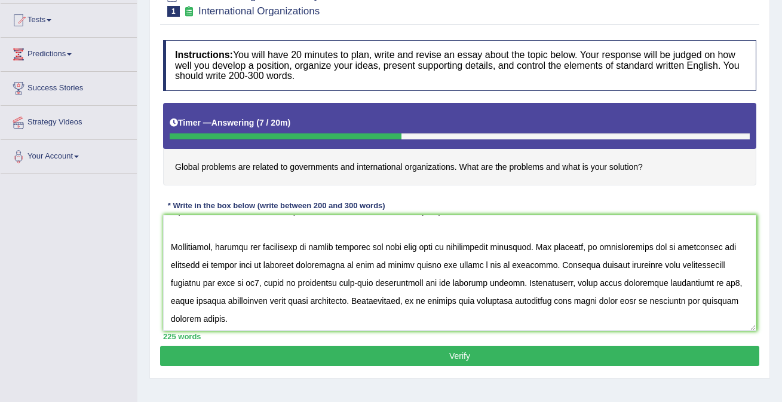
click at [268, 282] on textarea at bounding box center [460, 273] width 594 height 116
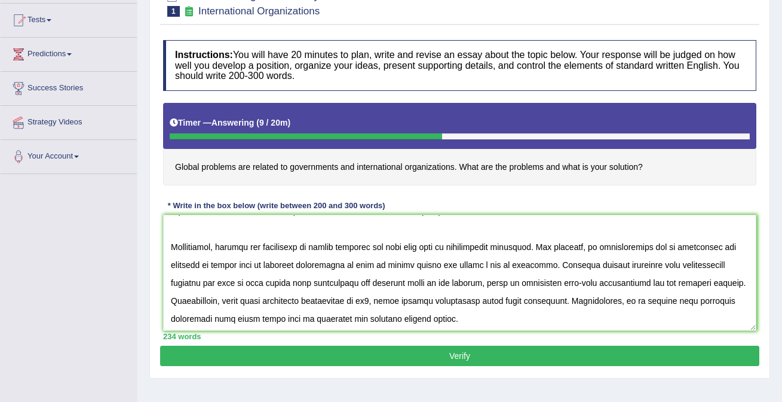
drag, startPoint x: 201, startPoint y: 302, endPoint x: 574, endPoint y: 304, distance: 373.0
click at [574, 304] on textarea at bounding box center [460, 273] width 594 height 116
click at [567, 306] on textarea at bounding box center [460, 273] width 594 height 116
drag, startPoint x: 249, startPoint y: 301, endPoint x: 290, endPoint y: 302, distance: 41.3
click at [290, 302] on textarea at bounding box center [460, 273] width 594 height 116
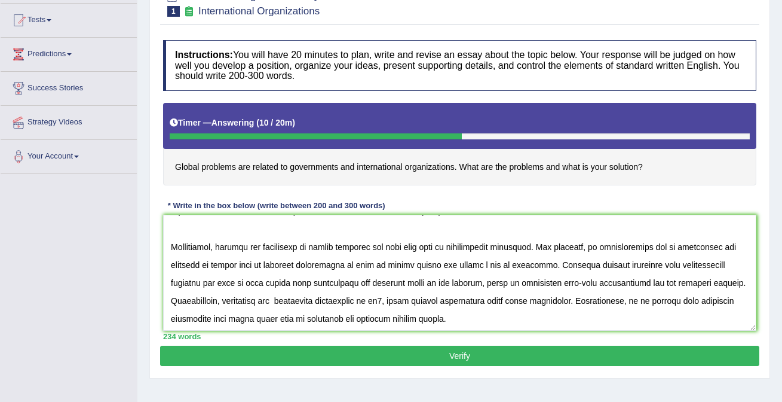
drag, startPoint x: 678, startPoint y: 264, endPoint x: 212, endPoint y: 284, distance: 466.7
click at [211, 283] on textarea at bounding box center [460, 273] width 594 height 116
click at [311, 303] on textarea at bounding box center [460, 273] width 594 height 116
click at [508, 301] on textarea at bounding box center [460, 273] width 594 height 116
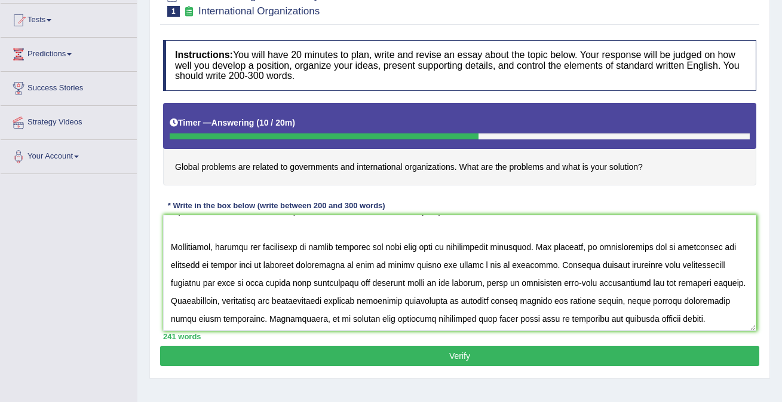
click at [579, 302] on textarea at bounding box center [460, 273] width 594 height 116
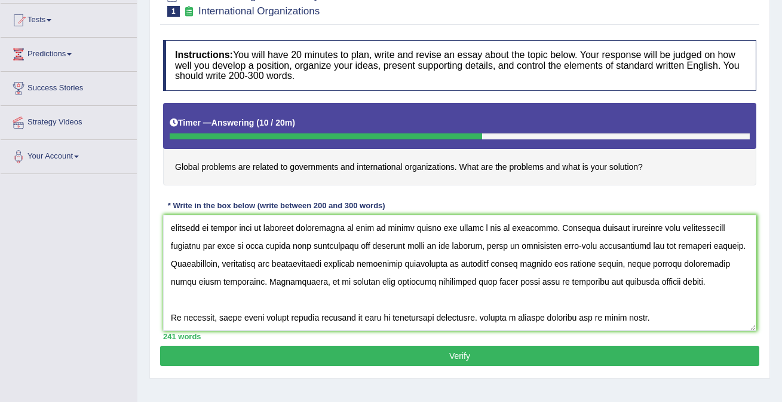
drag, startPoint x: 222, startPoint y: 317, endPoint x: 264, endPoint y: 317, distance: 41.8
click at [264, 317] on textarea at bounding box center [460, 273] width 594 height 116
drag, startPoint x: 655, startPoint y: 319, endPoint x: 695, endPoint y: 316, distance: 40.2
click at [695, 316] on textarea at bounding box center [460, 273] width 594 height 116
drag, startPoint x: 249, startPoint y: 264, endPoint x: 401, endPoint y: 259, distance: 151.3
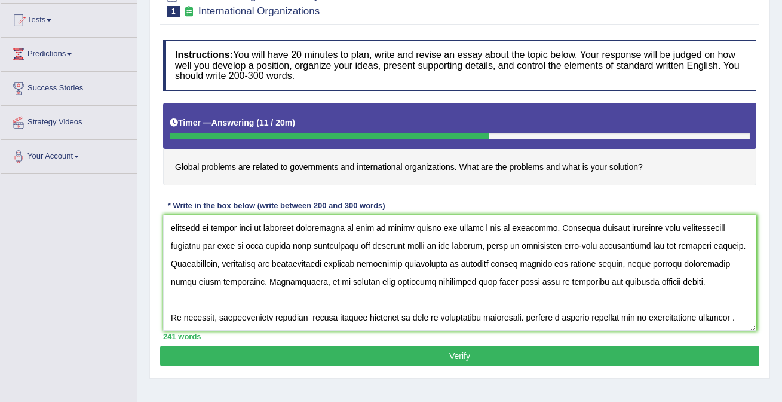
click at [401, 259] on textarea at bounding box center [460, 273] width 594 height 116
drag, startPoint x: 516, startPoint y: 280, endPoint x: 559, endPoint y: 279, distance: 43.1
click at [559, 279] on textarea at bounding box center [460, 273] width 594 height 116
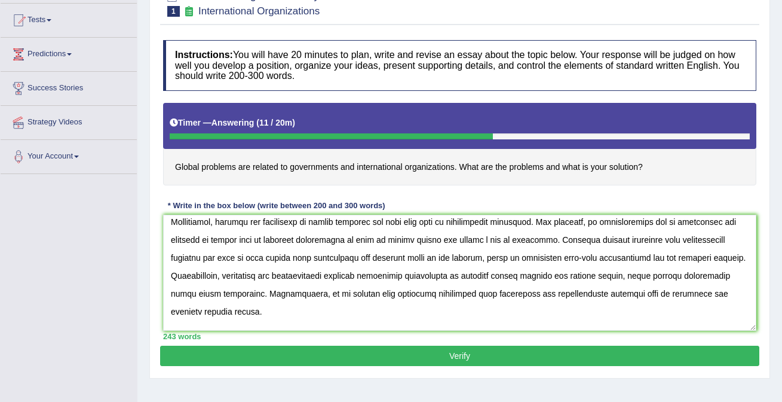
scroll to position [179, 0]
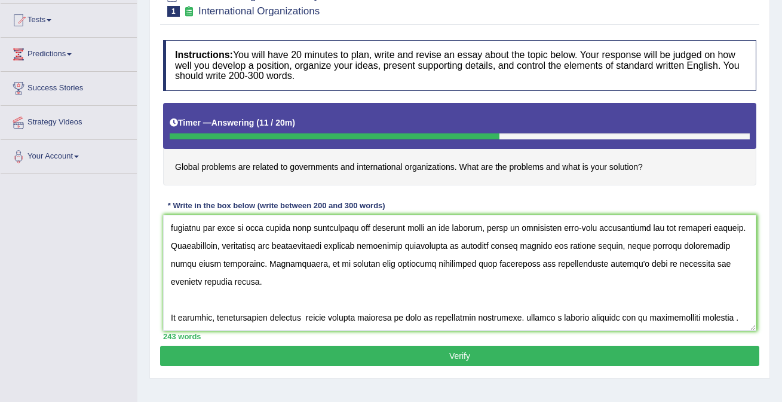
click at [308, 314] on textarea at bounding box center [460, 273] width 594 height 116
click at [745, 314] on textarea at bounding box center [460, 273] width 594 height 116
click at [401, 249] on textarea at bounding box center [460, 273] width 594 height 116
click at [620, 307] on textarea at bounding box center [460, 273] width 594 height 116
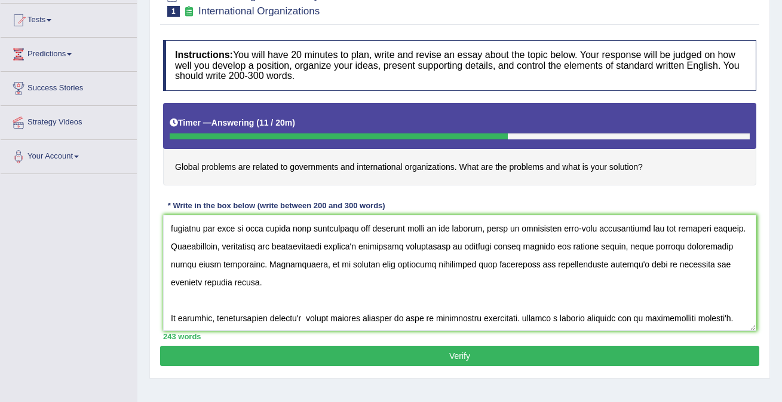
type textarea "Increasing influence of essay topic on our lives has ignited numerous discussio…"
click at [598, 354] on button "Verify" at bounding box center [460, 356] width 600 height 20
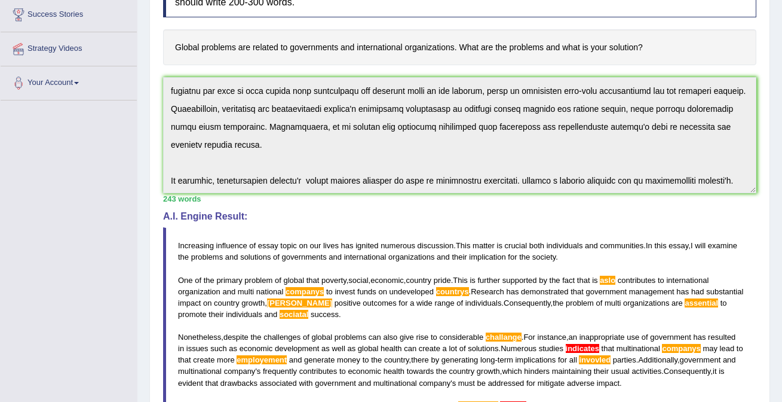
scroll to position [432, 0]
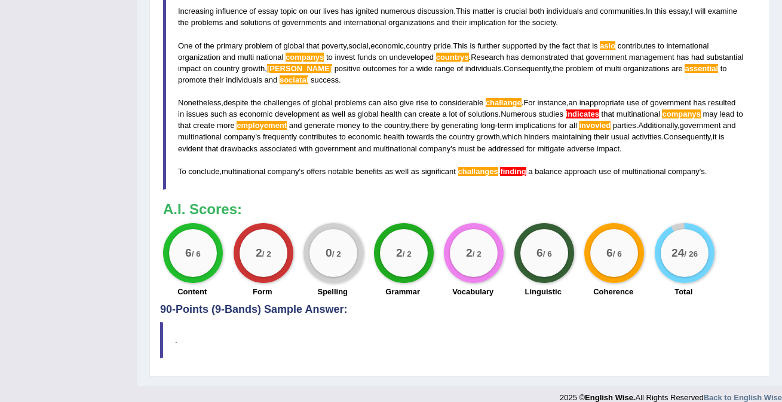
click at [370, 199] on div "Instructions: You will have 20 minutes to plan, write and revise an essay about…" at bounding box center [460, 14] width 600 height 577
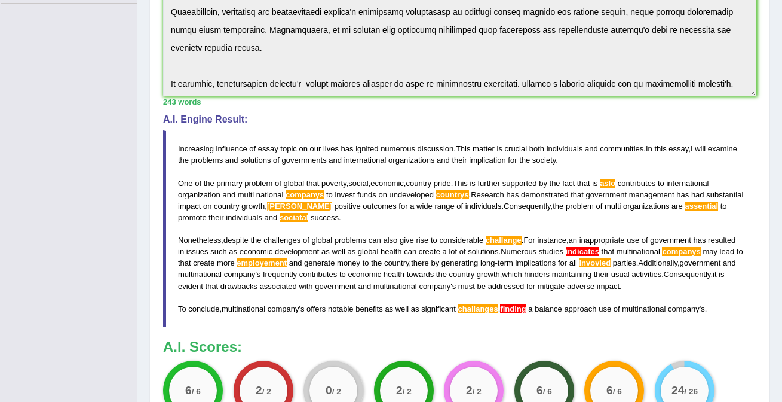
scroll to position [0, 0]
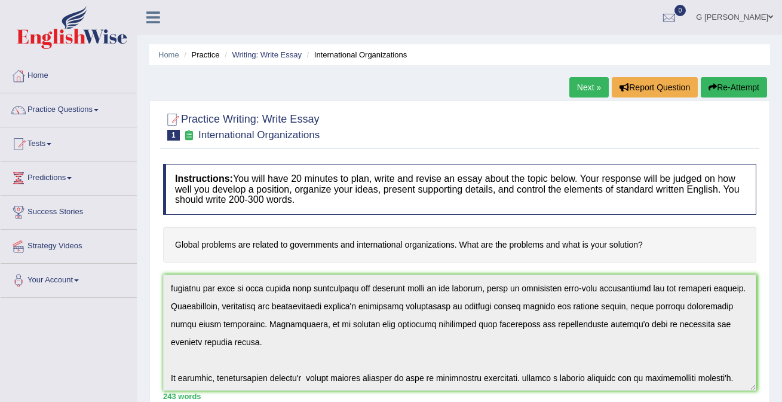
click at [579, 91] on link "Next »" at bounding box center [589, 87] width 39 height 20
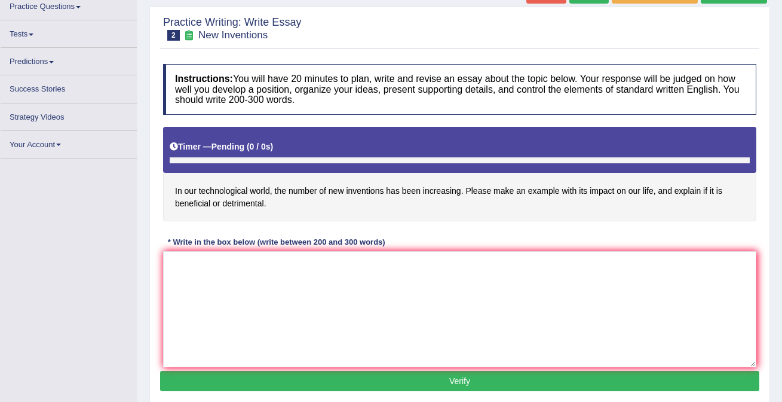
scroll to position [103, 0]
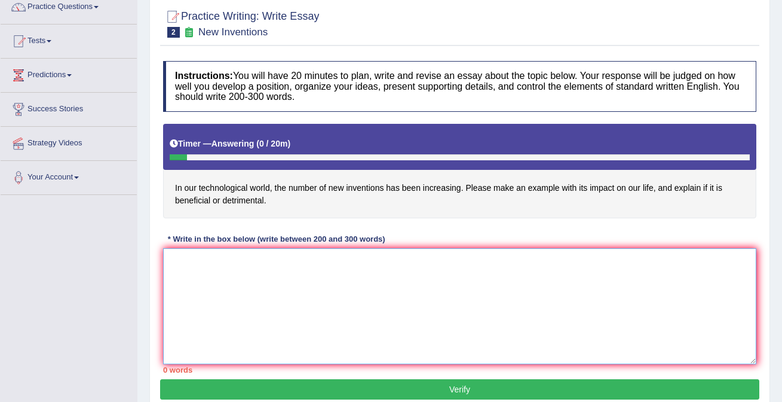
click at [464, 268] on textarea at bounding box center [460, 306] width 594 height 116
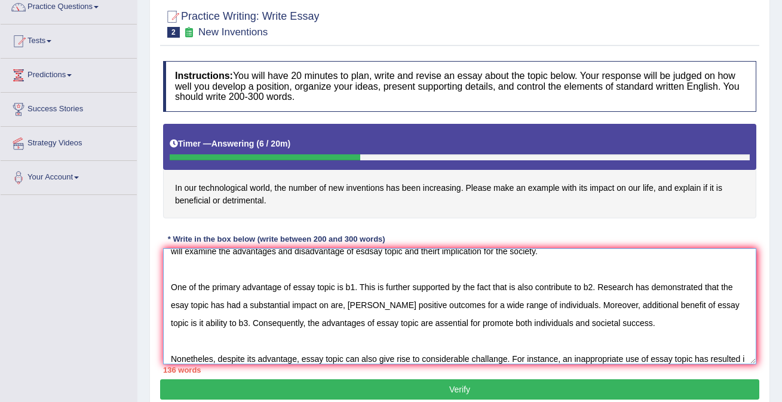
scroll to position [46, 0]
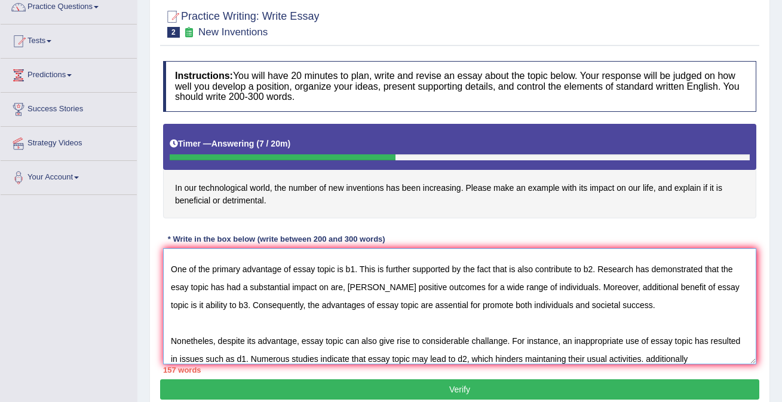
click at [656, 357] on textarea "Increasing influence of essay topic on our lives has ignited numerous discussio…" at bounding box center [460, 306] width 594 height 116
click at [695, 356] on textarea "Increasing influence of essay topic on our lives has ignited numerous discussio…" at bounding box center [460, 306] width 594 height 116
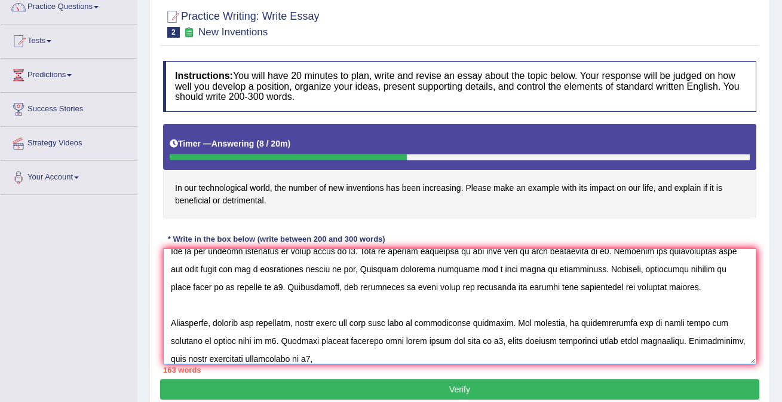
drag, startPoint x: 476, startPoint y: 341, endPoint x: 646, endPoint y: 336, distance: 169.9
click at [646, 336] on textarea at bounding box center [460, 306] width 594 height 116
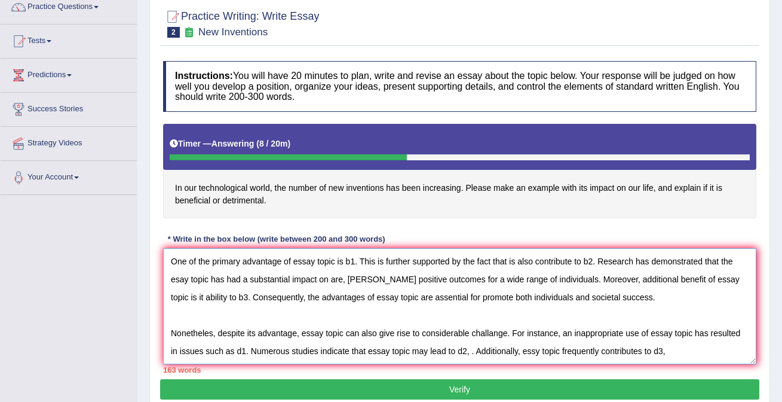
scroll to position [54, 0]
click at [676, 351] on textarea "Increasing influence of essay topic on our lives has ignited numerous discussio…" at bounding box center [460, 306] width 594 height 116
paste textarea "which hinders maintaning their usual activities"
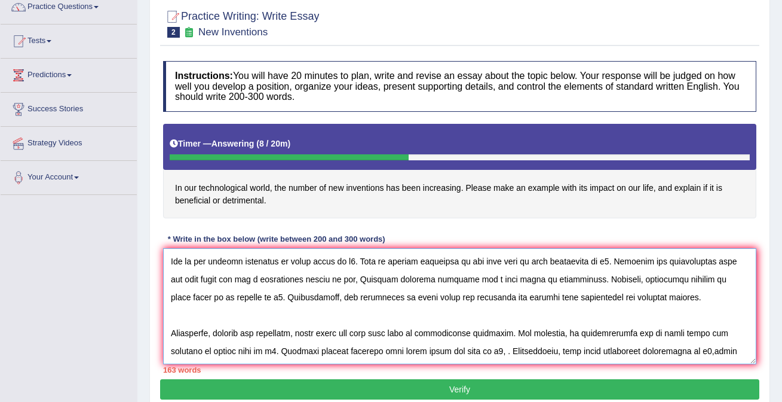
scroll to position [64, 0]
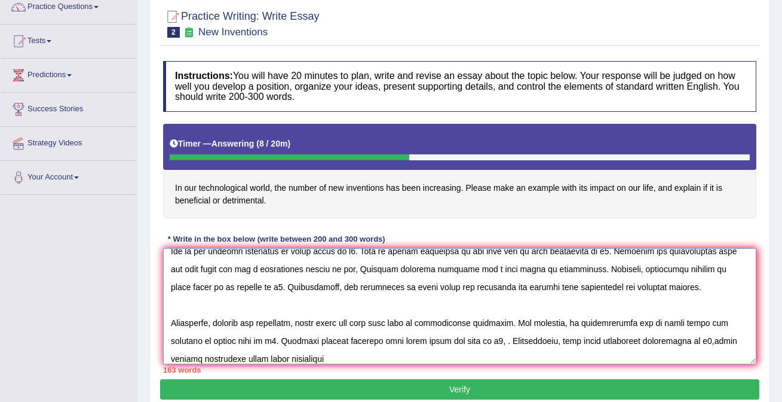
click at [475, 339] on textarea at bounding box center [460, 306] width 594 height 116
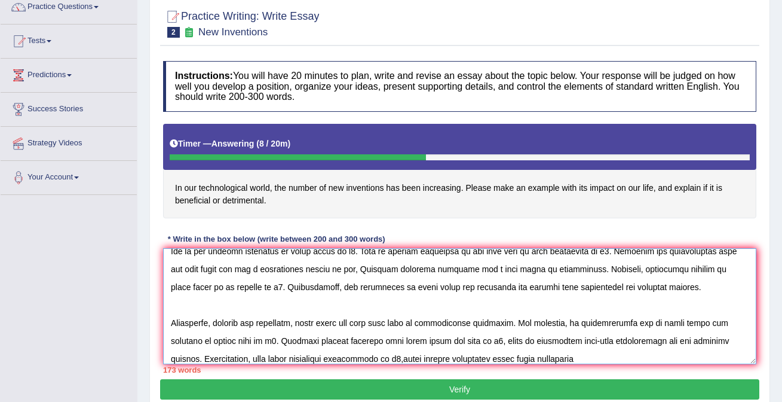
scroll to position [72, 0]
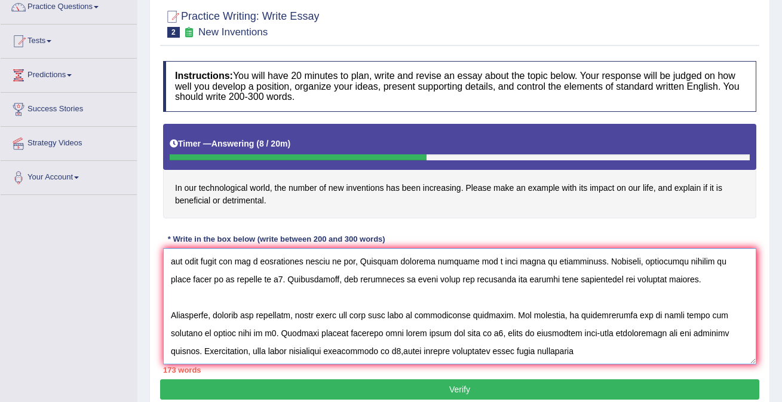
click at [548, 350] on textarea at bounding box center [460, 306] width 594 height 116
click at [365, 348] on textarea at bounding box center [460, 306] width 594 height 116
click at [555, 348] on textarea at bounding box center [460, 306] width 594 height 116
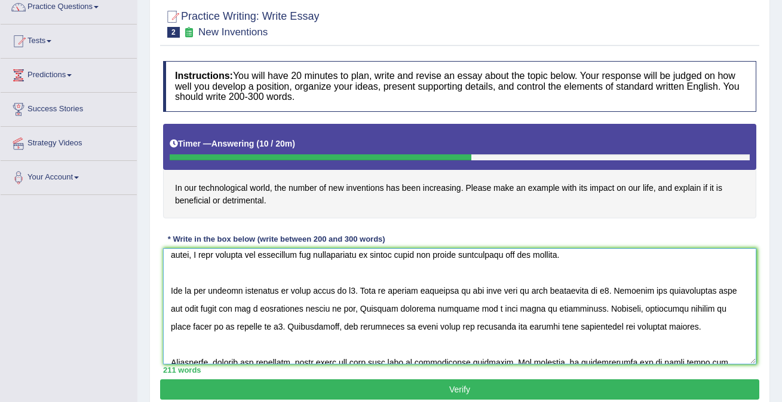
scroll to position [0, 0]
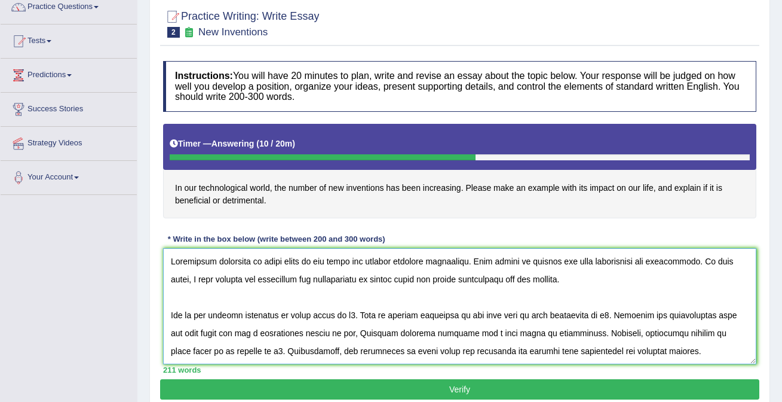
drag, startPoint x: 258, startPoint y: 261, endPoint x: 299, endPoint y: 262, distance: 40.7
click at [299, 262] on textarea at bounding box center [460, 306] width 594 height 116
click at [262, 258] on textarea at bounding box center [460, 306] width 594 height 116
drag, startPoint x: 433, startPoint y: 279, endPoint x: 389, endPoint y: 275, distance: 44.4
click at [389, 275] on textarea at bounding box center [460, 306] width 594 height 116
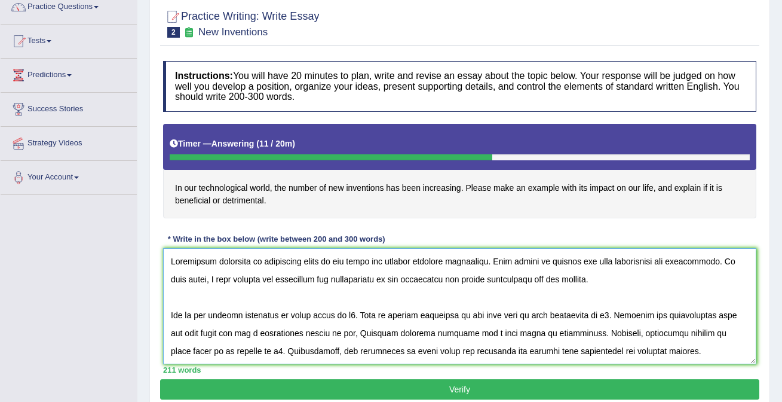
click at [482, 278] on textarea at bounding box center [460, 306] width 594 height 116
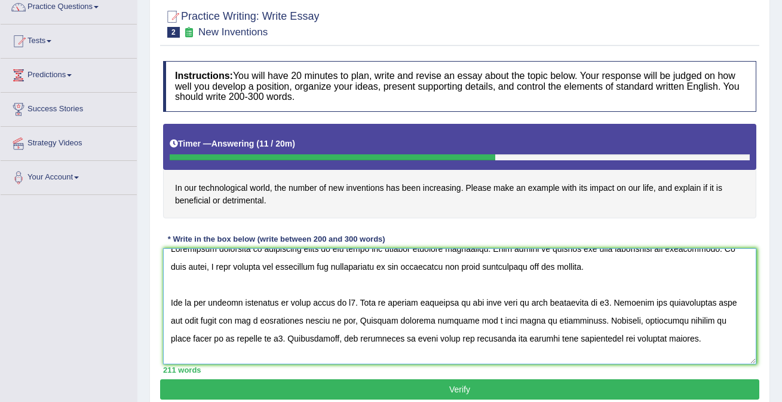
drag, startPoint x: 294, startPoint y: 302, endPoint x: 357, endPoint y: 302, distance: 62.8
click at [358, 303] on textarea at bounding box center [460, 306] width 594 height 116
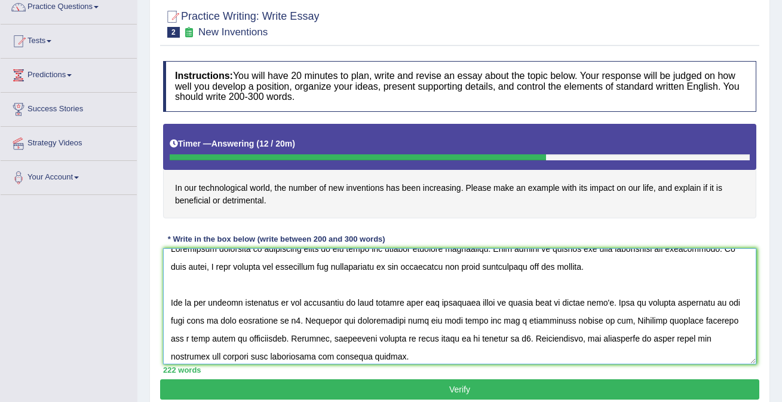
click at [304, 321] on textarea at bounding box center [460, 306] width 594 height 116
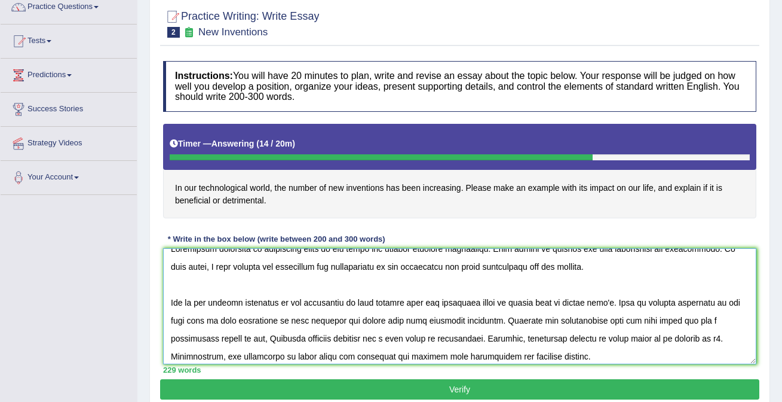
drag, startPoint x: 632, startPoint y: 320, endPoint x: 669, endPoint y: 320, distance: 37.7
click at [669, 320] on textarea at bounding box center [460, 306] width 594 height 116
click at [264, 341] on textarea at bounding box center [460, 306] width 594 height 116
click at [337, 336] on textarea at bounding box center [460, 306] width 594 height 116
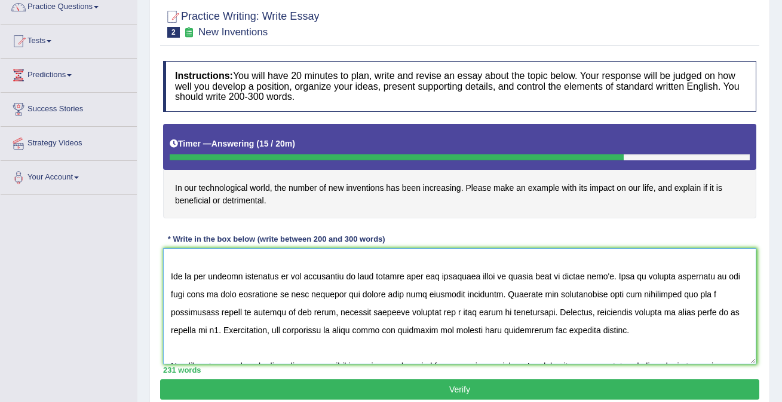
scroll to position [40, 0]
drag, startPoint x: 666, startPoint y: 310, endPoint x: 709, endPoint y: 310, distance: 43.0
click at [709, 310] on textarea at bounding box center [460, 306] width 594 height 116
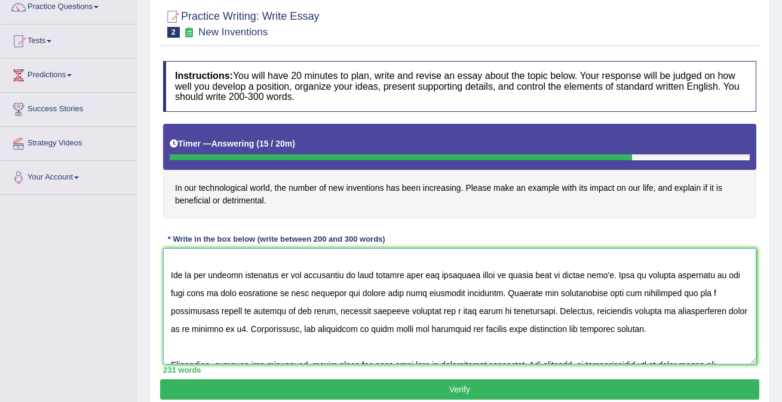
click at [221, 325] on textarea at bounding box center [460, 306] width 594 height 116
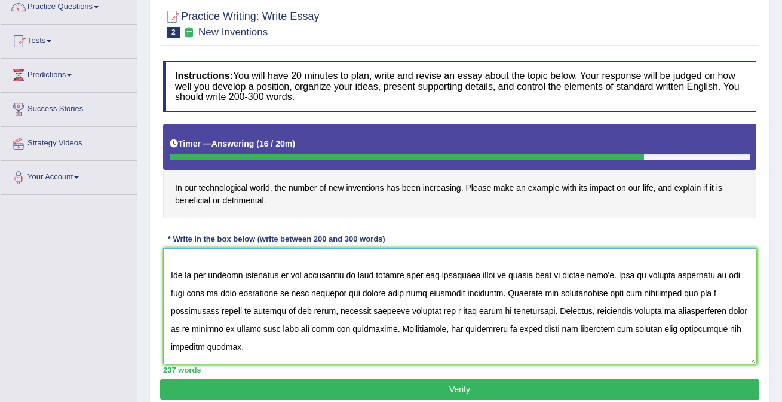
drag, startPoint x: 499, startPoint y: 327, endPoint x: 540, endPoint y: 331, distance: 40.9
click at [540, 331] on textarea at bounding box center [460, 306] width 594 height 116
click at [515, 329] on textarea at bounding box center [460, 306] width 594 height 116
click at [533, 329] on textarea at bounding box center [460, 306] width 594 height 116
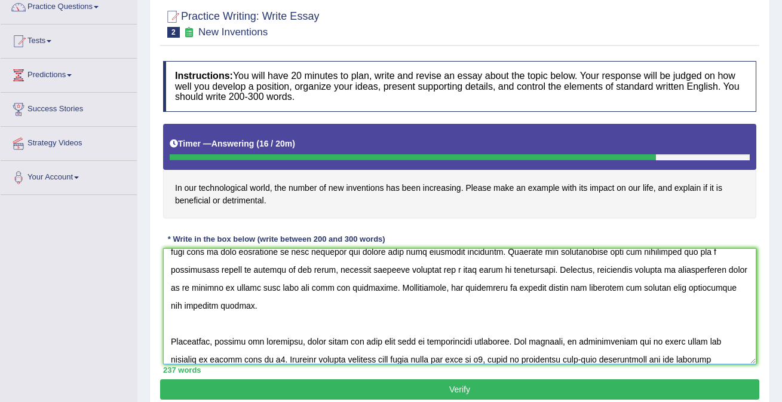
scroll to position [137, 0]
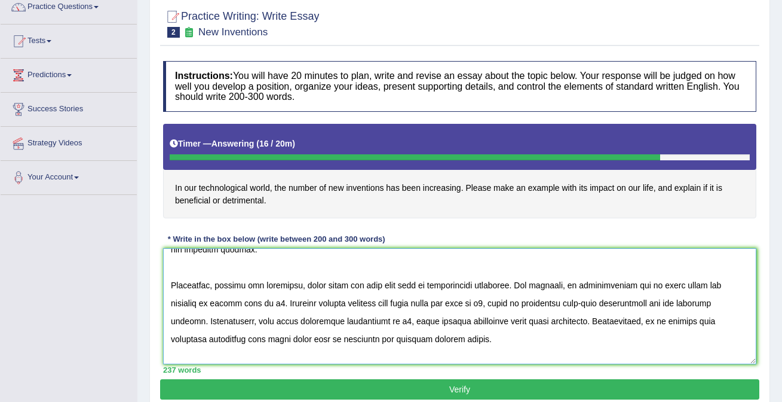
drag, startPoint x: 302, startPoint y: 285, endPoint x: 344, endPoint y: 291, distance: 41.6
click at [345, 291] on textarea at bounding box center [460, 306] width 594 height 116
drag, startPoint x: 710, startPoint y: 287, endPoint x: 669, endPoint y: 285, distance: 40.7
click at [668, 285] on textarea at bounding box center [460, 306] width 594 height 116
click at [278, 301] on textarea at bounding box center [460, 306] width 594 height 116
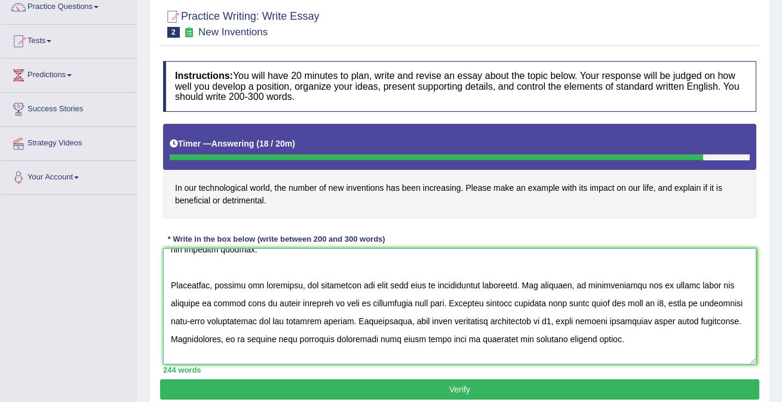
drag, startPoint x: 574, startPoint y: 301, endPoint x: 614, endPoint y: 302, distance: 40.1
click at [614, 302] on textarea at bounding box center [460, 306] width 594 height 116
click at [732, 302] on textarea at bounding box center [460, 306] width 594 height 116
drag, startPoint x: 528, startPoint y: 320, endPoint x: 562, endPoint y: 320, distance: 34.1
click at [562, 320] on textarea at bounding box center [460, 306] width 594 height 116
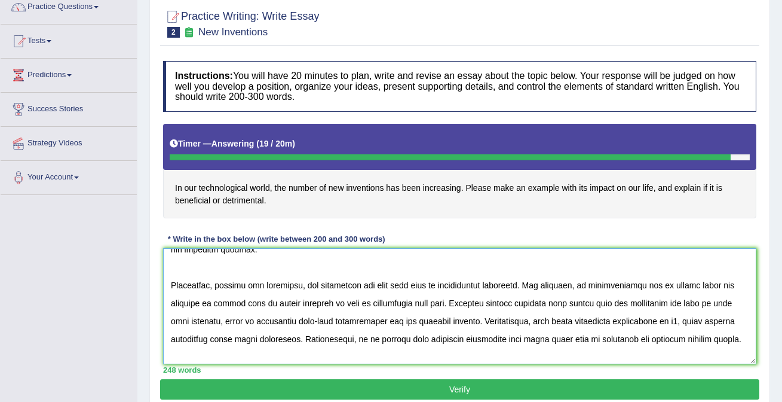
drag, startPoint x: 573, startPoint y: 300, endPoint x: 675, endPoint y: 296, distance: 102.9
click at [675, 296] on textarea at bounding box center [460, 306] width 594 height 116
drag, startPoint x: 529, startPoint y: 320, endPoint x: 564, endPoint y: 321, distance: 35.3
click at [564, 321] on textarea at bounding box center [460, 306] width 594 height 116
paste textarea "modern life and technology"
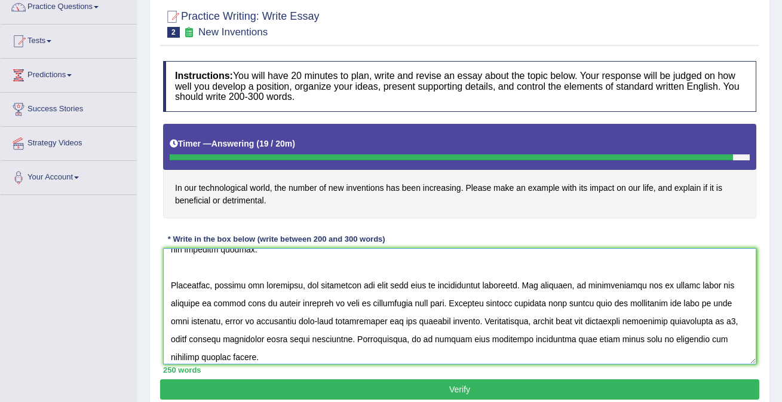
click at [733, 319] on textarea at bounding box center [460, 306] width 594 height 116
drag, startPoint x: 610, startPoint y: 338, endPoint x: 653, endPoint y: 339, distance: 43.1
click at [653, 339] on textarea at bounding box center [460, 306] width 594 height 116
paste textarea "modern life and technology"
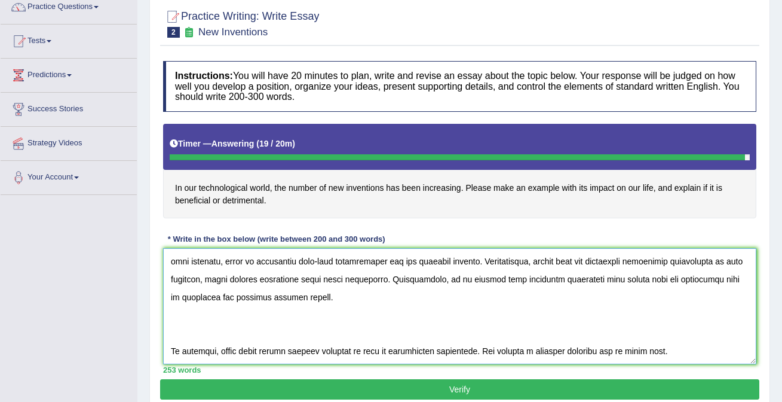
drag, startPoint x: 222, startPoint y: 350, endPoint x: 264, endPoint y: 350, distance: 41.2
click at [264, 350] on textarea at bounding box center [460, 306] width 594 height 116
paste textarea "modern life and technology"
drag, startPoint x: 687, startPoint y: 350, endPoint x: 724, endPoint y: 348, distance: 37.1
click at [724, 348] on textarea at bounding box center [460, 306] width 594 height 116
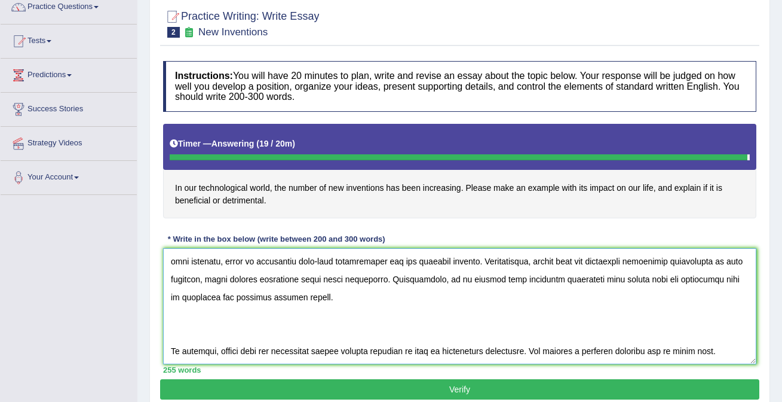
paste textarea "modern life and technology"
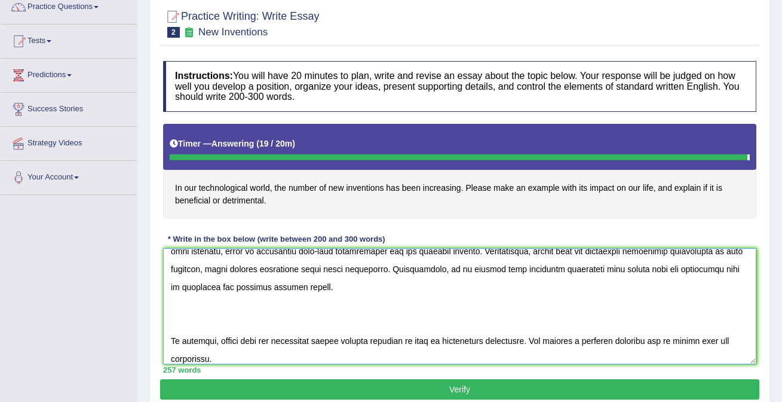
type textarea "Increasing influence of technology world on our lives has ignited numerous disc…"
click at [675, 384] on button "Verify" at bounding box center [460, 389] width 600 height 20
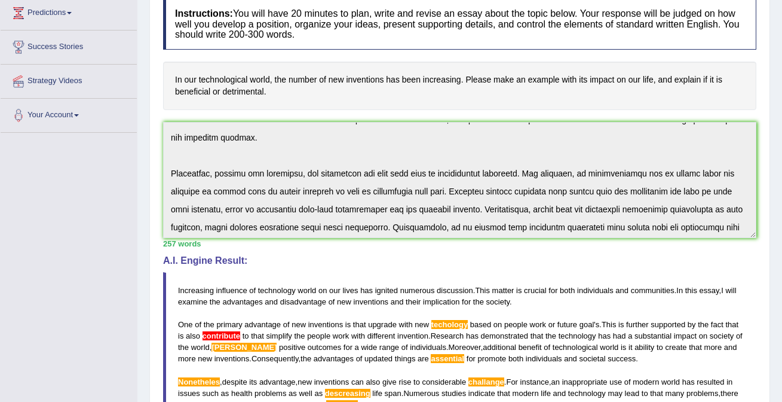
scroll to position [0, 0]
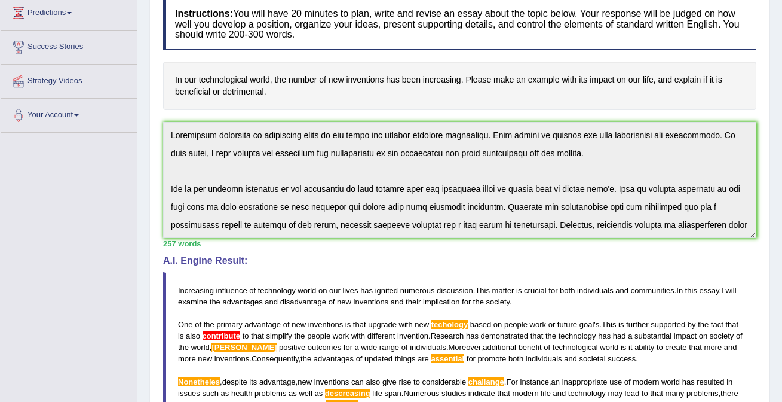
click at [208, 102] on div "Instructions: You will have 20 minutes to plan, write and revise an essay about…" at bounding box center [460, 299] width 600 height 613
click at [338, 91] on h4 "In our technological world, the number of new inventions has been increasing. P…" at bounding box center [460, 86] width 594 height 48
drag, startPoint x: 270, startPoint y: 92, endPoint x: 182, endPoint y: 77, distance: 89.2
click at [181, 74] on h4 "In our technological world, the number of new inventions has been increasing. P…" at bounding box center [460, 86] width 594 height 48
click at [182, 77] on h4 "In our technological world, the number of new inventions has been increasing. P…" at bounding box center [460, 86] width 594 height 48
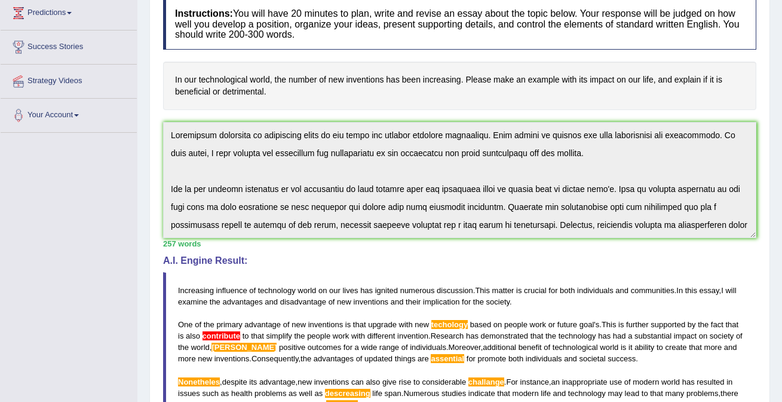
click at [182, 77] on h4 "In our technological world, the number of new inventions has been increasing. P…" at bounding box center [460, 86] width 594 height 48
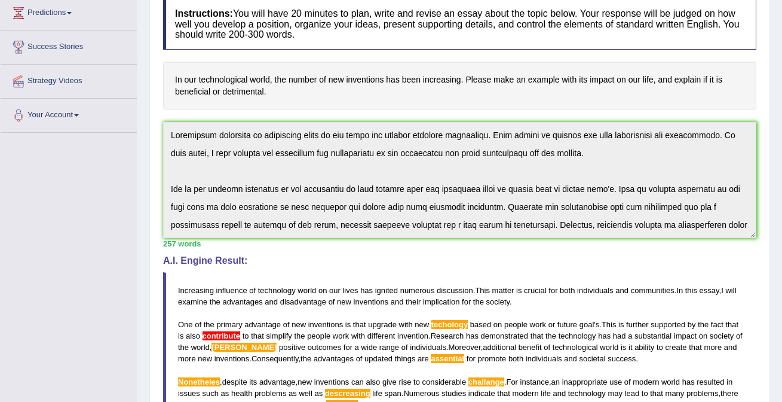
click at [182, 77] on h4 "In our technological world, the number of new inventions has been increasing. P…" at bounding box center [460, 86] width 594 height 48
drag, startPoint x: 252, startPoint y: 103, endPoint x: 203, endPoint y: 78, distance: 54.8
click at [205, 78] on h4 "In our technological world, the number of new inventions has been increasing. P…" at bounding box center [460, 86] width 594 height 48
